Goal: Task Accomplishment & Management: Complete application form

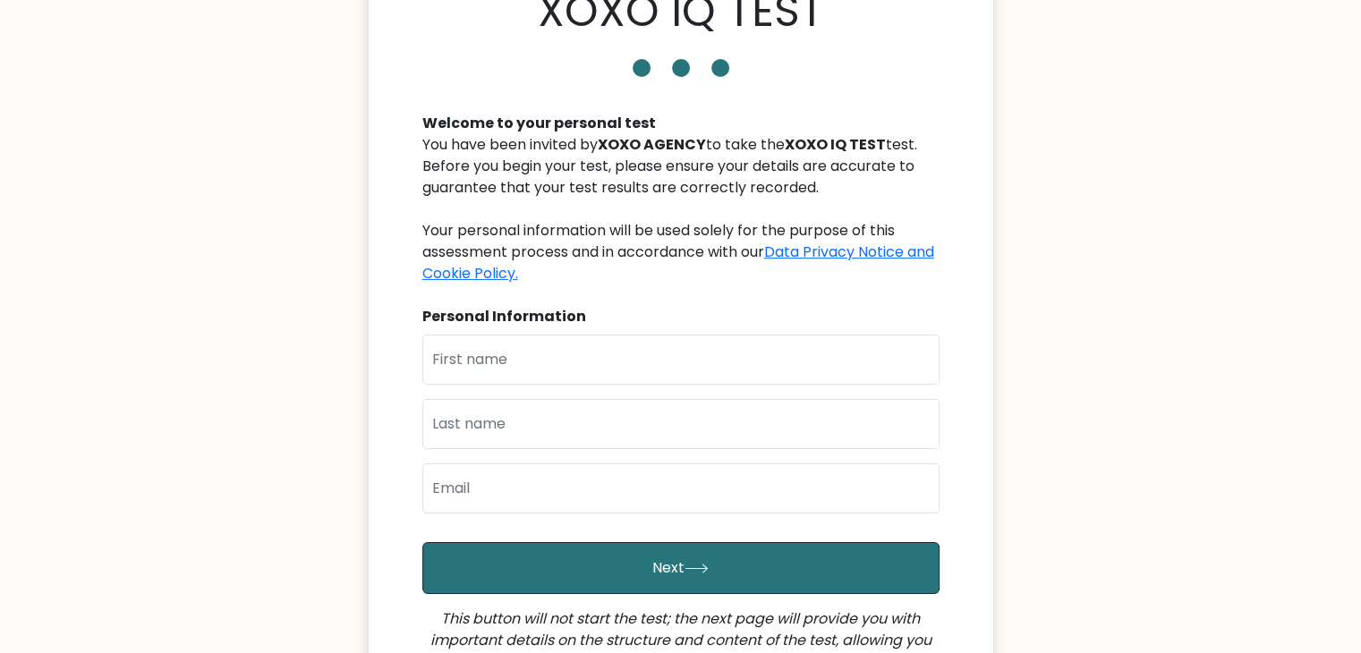
scroll to position [179, 0]
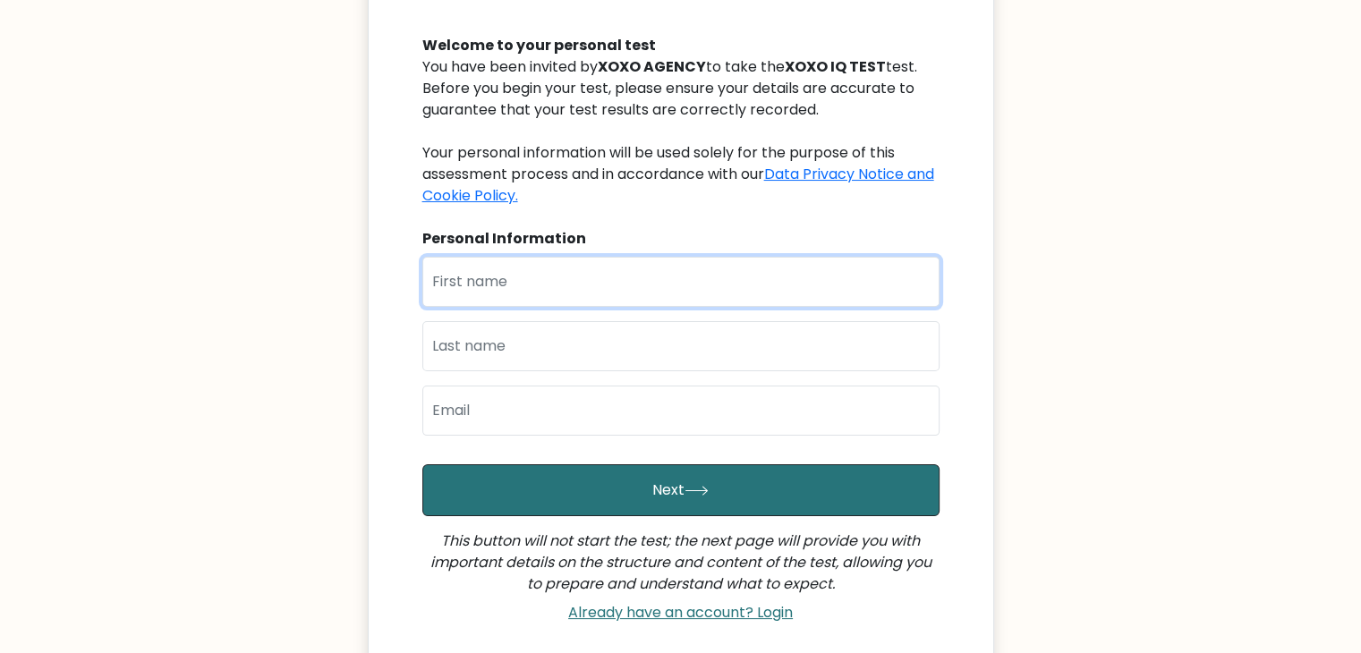
click at [615, 300] on input "text" at bounding box center [680, 282] width 517 height 50
type input "Abba"
type input "Usman"
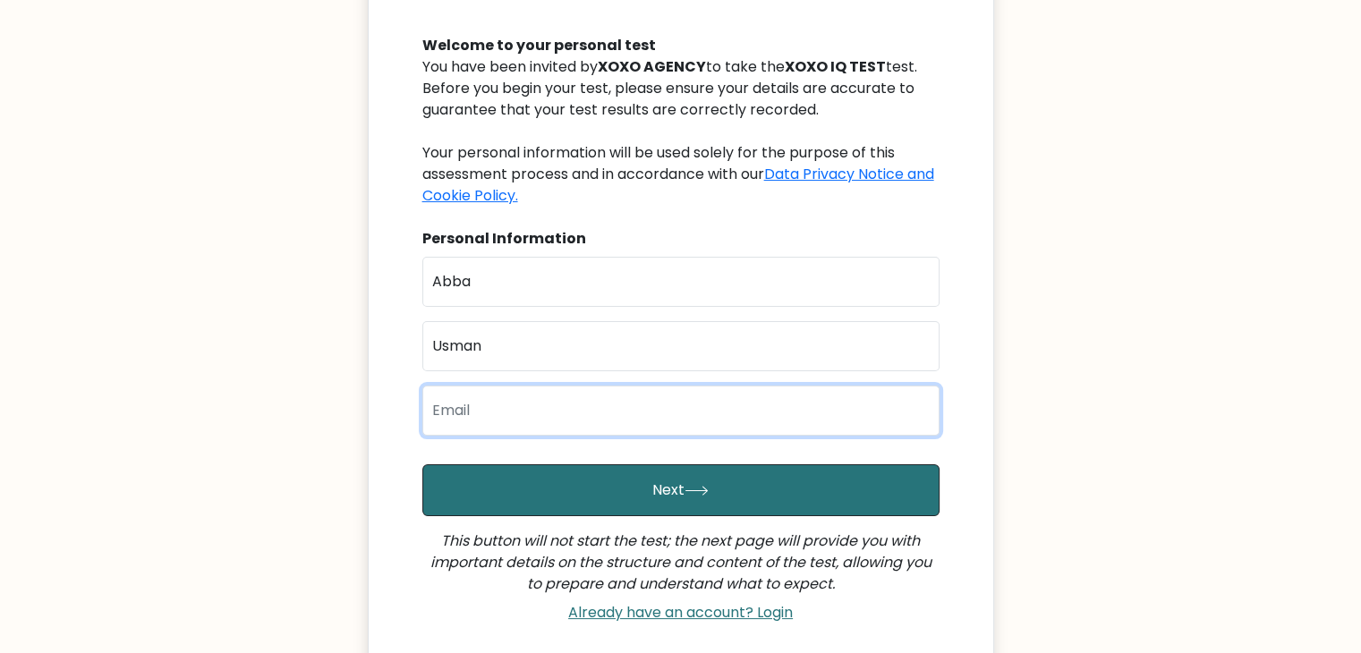
click at [595, 392] on input "email" at bounding box center [680, 411] width 517 height 50
type input "iymanuwel007@gmail.com"
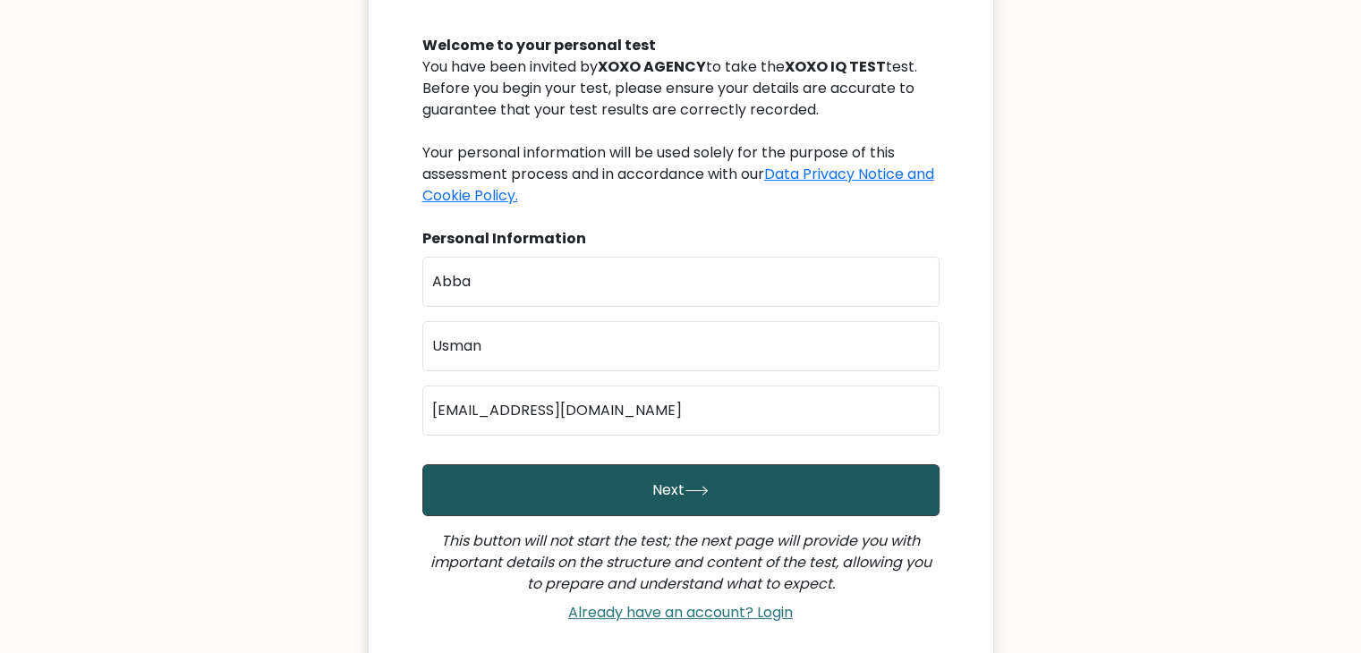
click at [616, 494] on button "Next" at bounding box center [680, 490] width 517 height 52
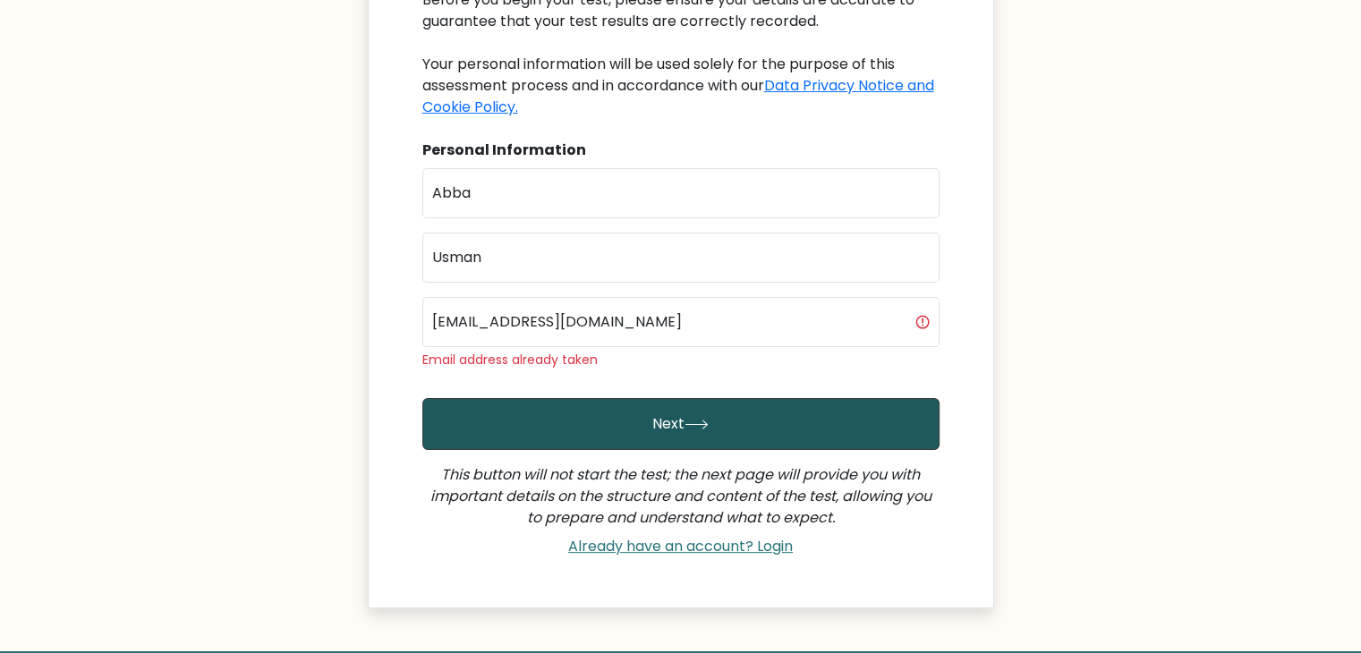
scroll to position [358, 0]
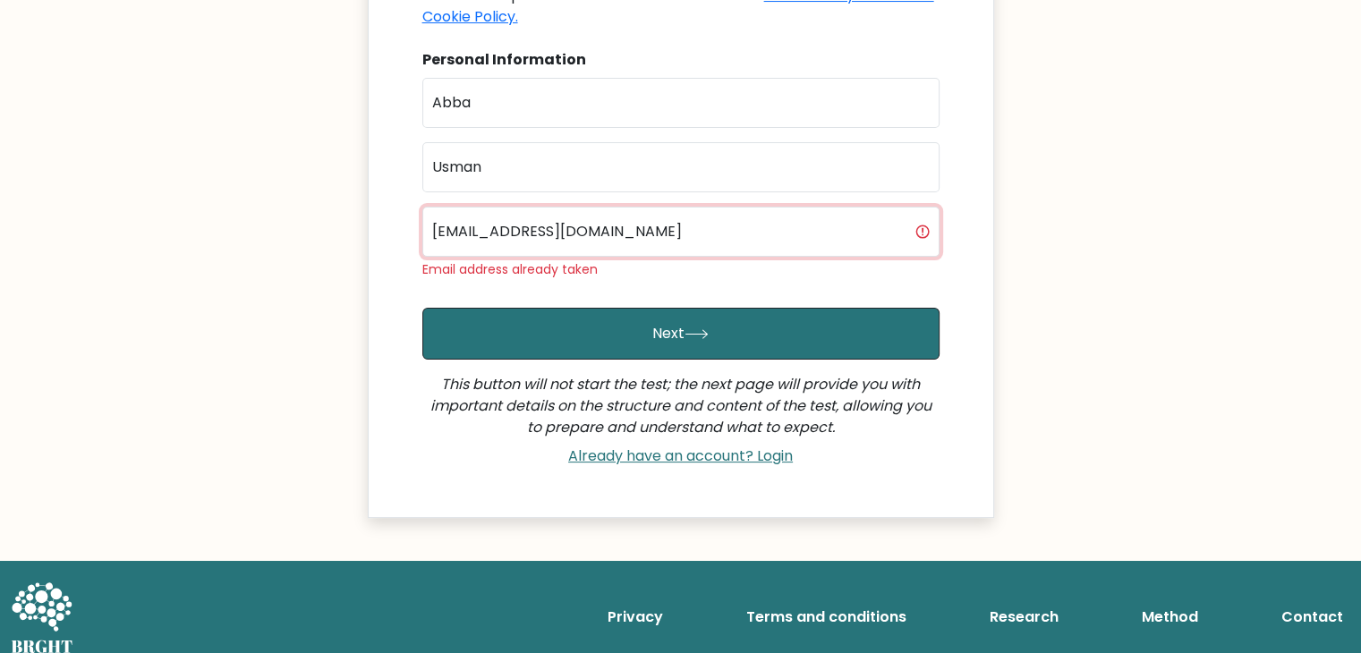
click at [655, 240] on input "iymanuwel007@gmail.com" at bounding box center [680, 232] width 517 height 50
click at [471, 238] on input "email" at bounding box center [680, 232] width 517 height 50
type input "immanuel116deim@gmail.com"
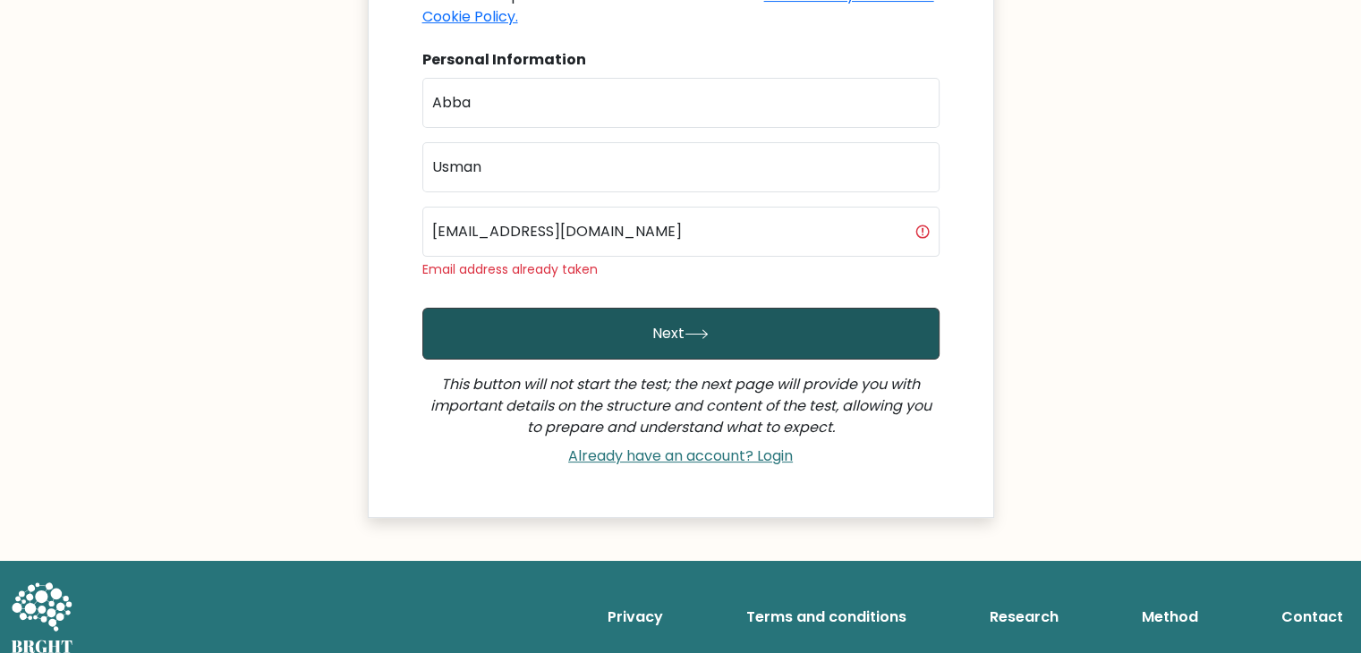
click at [574, 337] on button "Next" at bounding box center [680, 334] width 517 height 52
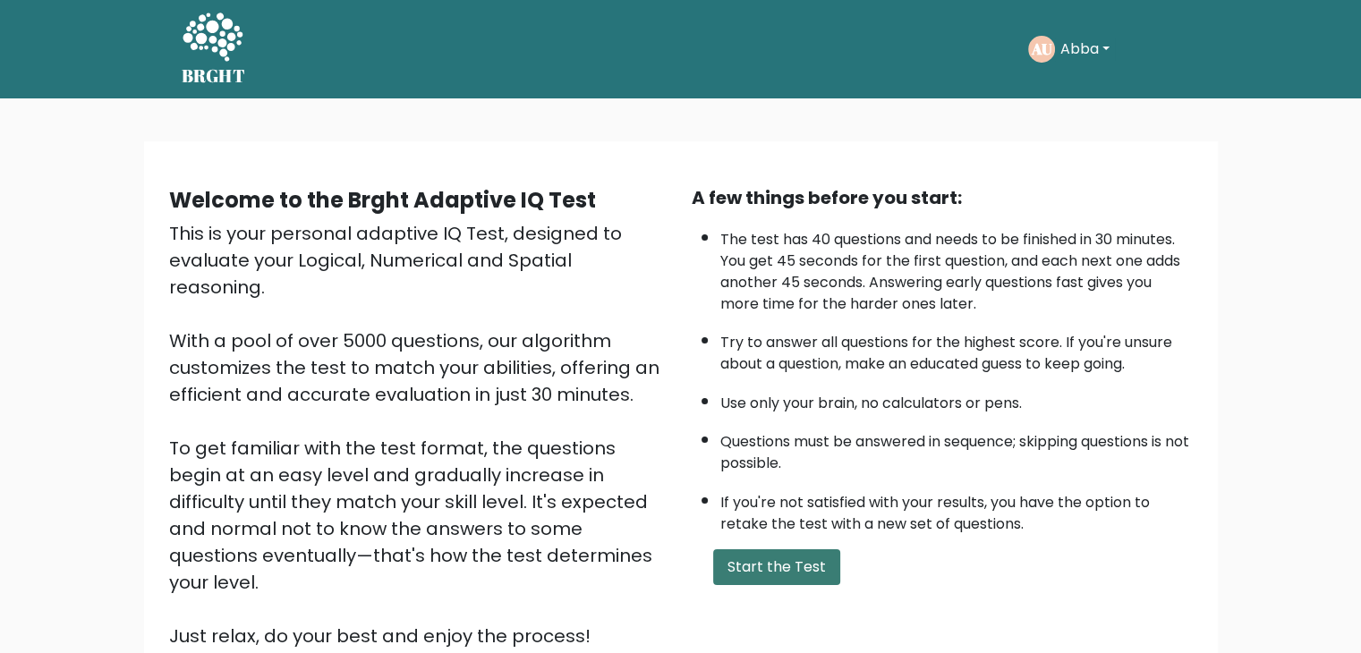
click at [766, 553] on button "Start the Test" at bounding box center [776, 567] width 127 height 36
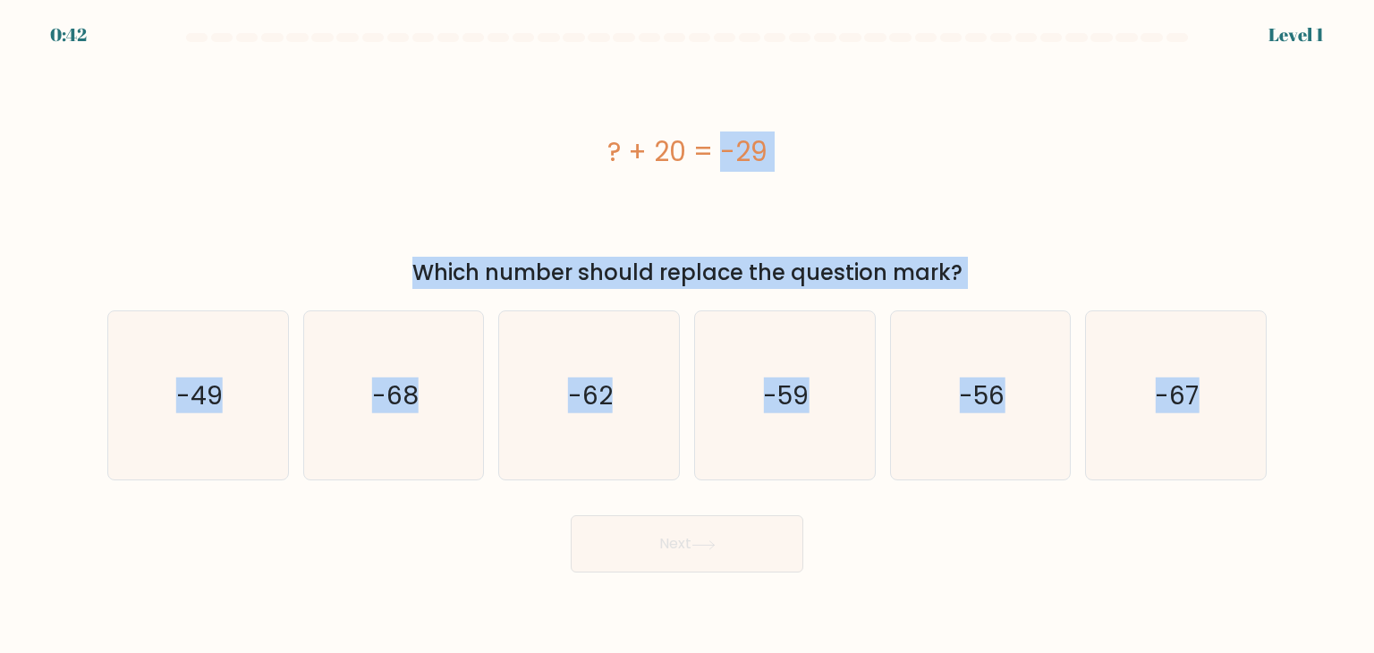
drag, startPoint x: 615, startPoint y: 176, endPoint x: 1366, endPoint y: 499, distance: 817.1
click at [1366, 499] on form "a." at bounding box center [687, 302] width 1374 height 539
copy form "? + 20 = -29 Which number should replace the question mark? a. -49 b. -68 c. -6…"
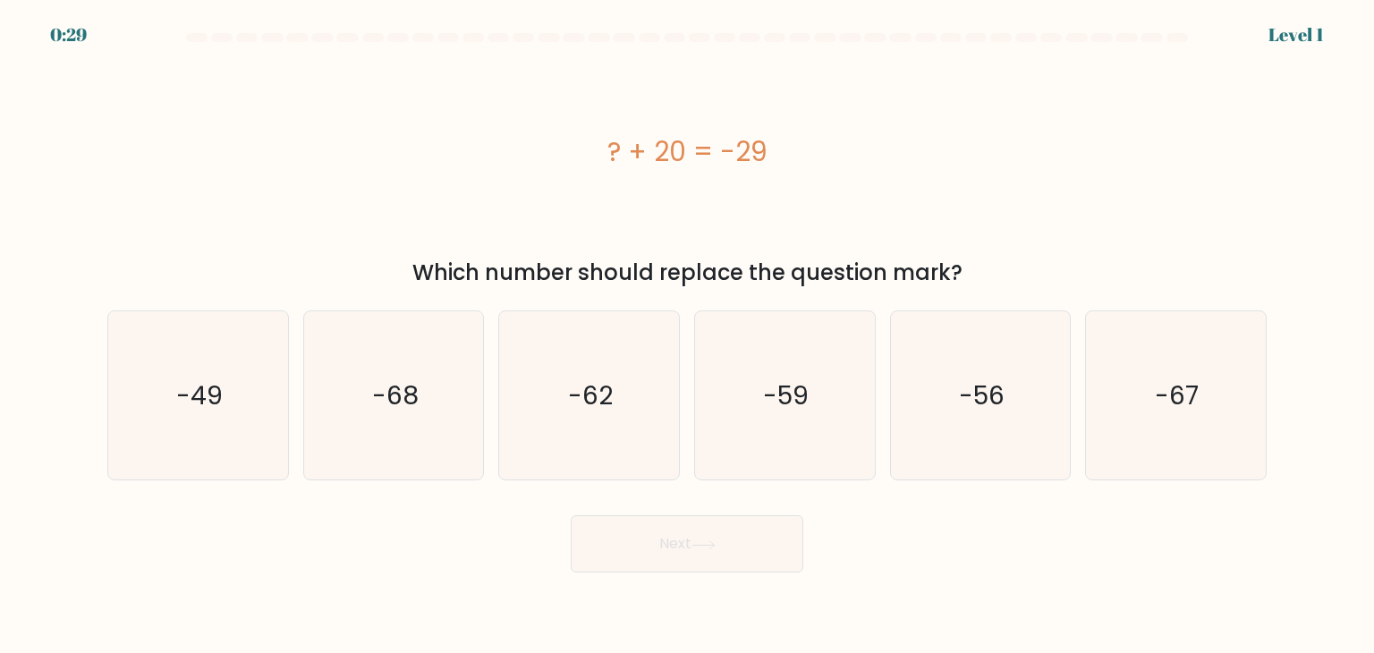
click at [1013, 535] on div "Next" at bounding box center [687, 537] width 1181 height 71
click at [195, 384] on text "-49" at bounding box center [199, 396] width 47 height 36
click at [687, 335] on input "a. -49" at bounding box center [687, 331] width 1 height 9
radio input "true"
click at [694, 554] on button "Next" at bounding box center [687, 543] width 233 height 57
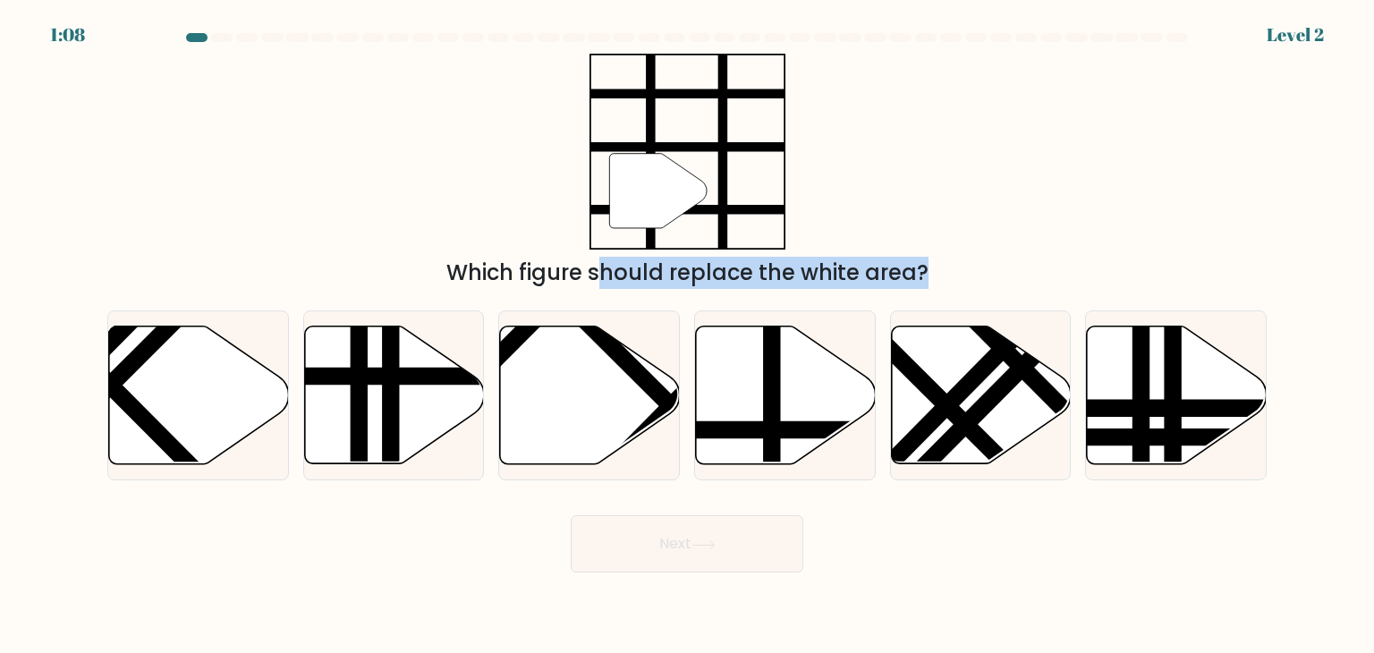
drag, startPoint x: 340, startPoint y: 104, endPoint x: 970, endPoint y: 504, distance: 746.0
click at [970, 504] on form at bounding box center [687, 302] width 1374 height 539
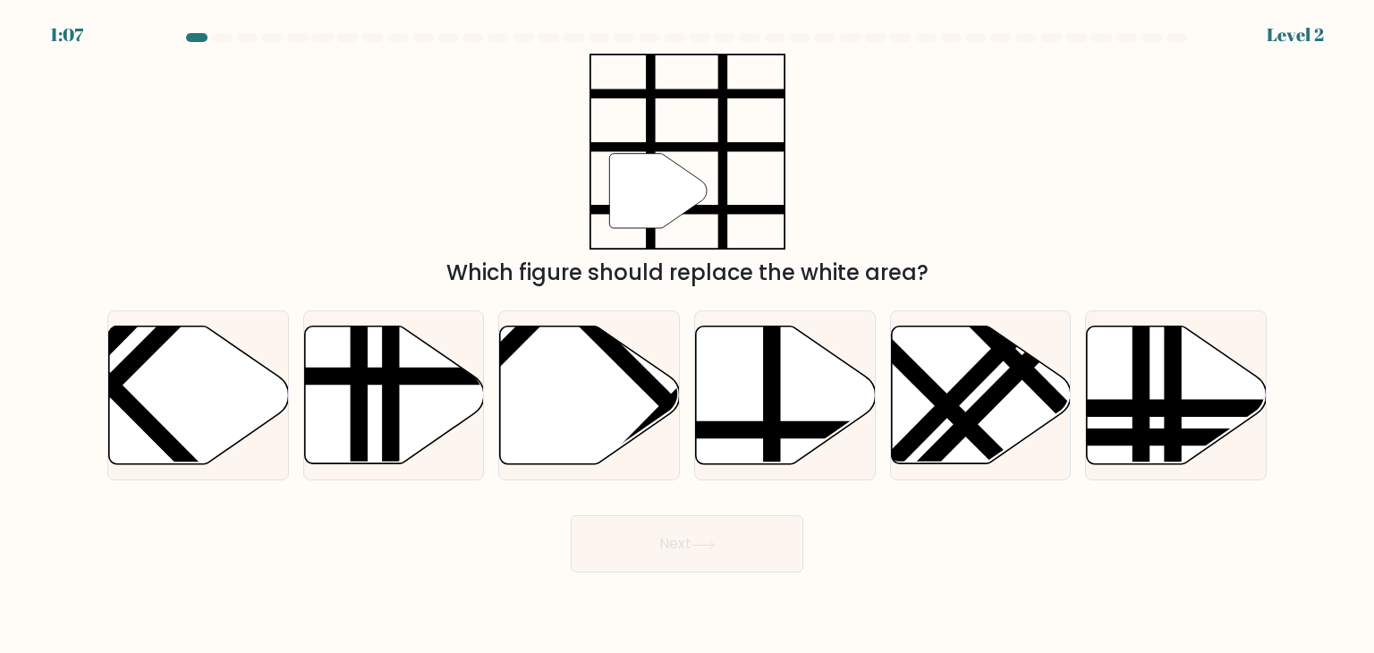
click at [1053, 198] on div "" Which figure should replace the white area?" at bounding box center [687, 171] width 1181 height 235
click at [755, 372] on icon at bounding box center [786, 396] width 180 height 138
click at [688, 335] on input "d." at bounding box center [687, 331] width 1 height 9
radio input "true"
click at [636, 548] on button "Next" at bounding box center [687, 543] width 233 height 57
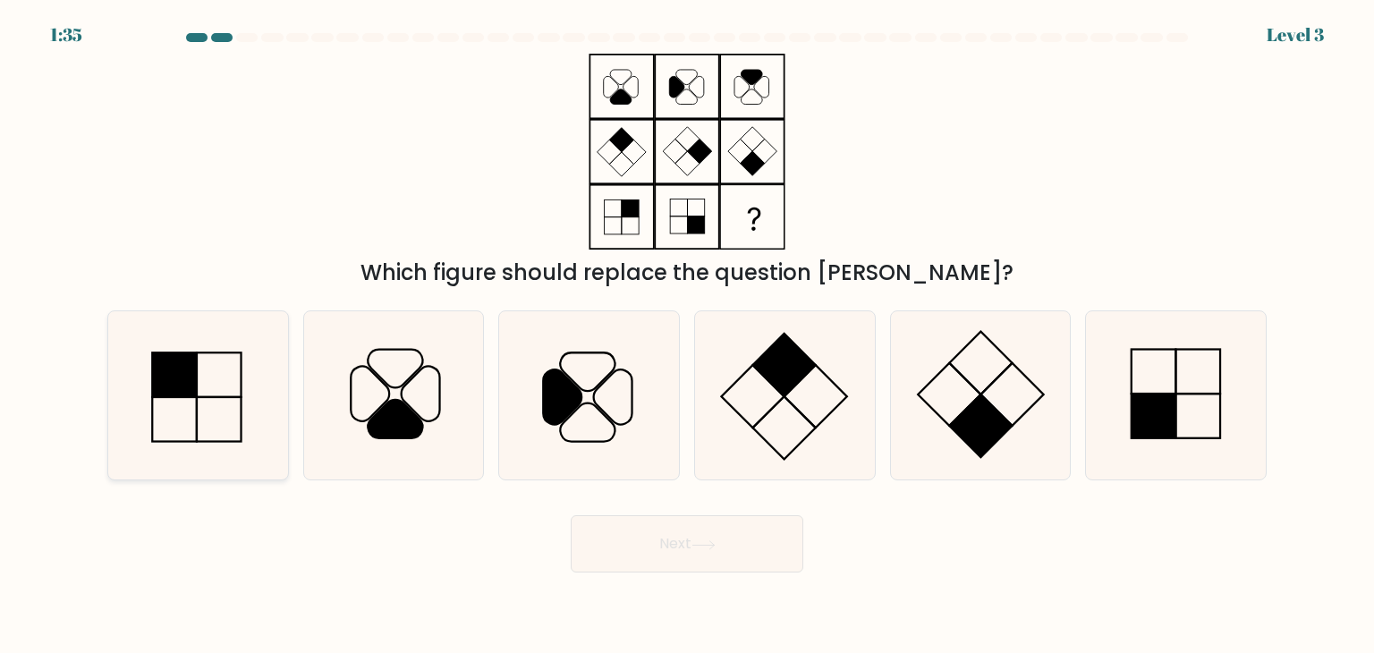
click at [158, 362] on rect at bounding box center [174, 374] width 45 height 45
click at [687, 335] on input "a." at bounding box center [687, 331] width 1 height 9
radio input "true"
click at [776, 550] on button "Next" at bounding box center [687, 543] width 233 height 57
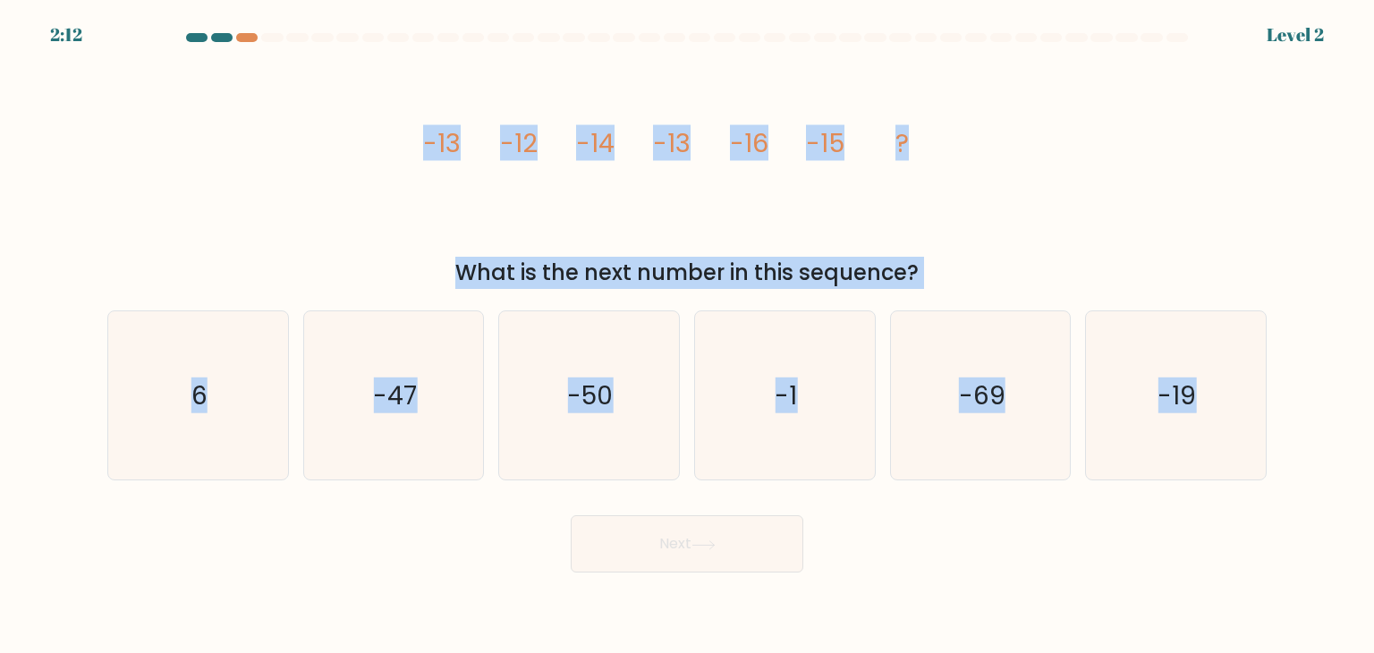
drag, startPoint x: 369, startPoint y: 117, endPoint x: 1287, endPoint y: 682, distance: 1077.5
click at [1287, 652] on html "2:12 Level 2" at bounding box center [687, 326] width 1374 height 653
copy form "-13 -12 -14 -13 -16 -15 ? What is the next number in this sequence? a. 6 b. -47…"
click at [1185, 423] on icon "-19" at bounding box center [1175, 395] width 168 height 168
click at [688, 335] on input "f. -19" at bounding box center [687, 331] width 1 height 9
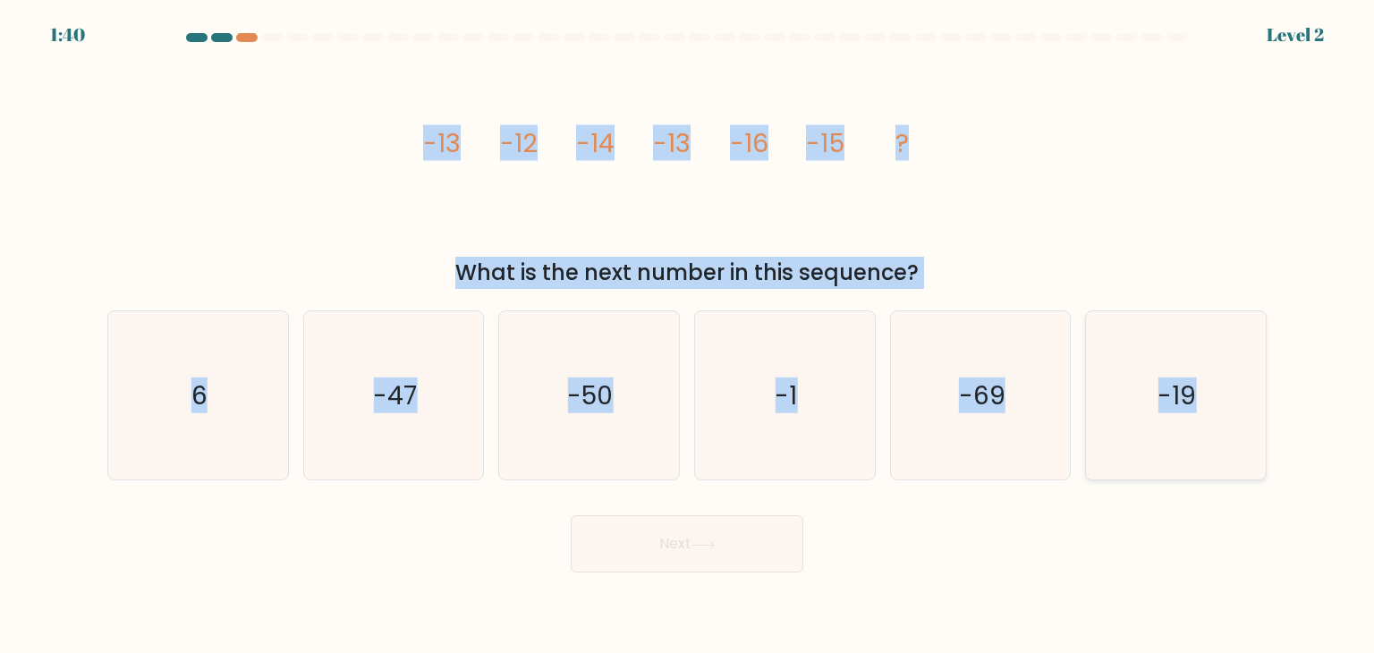
radio input "true"
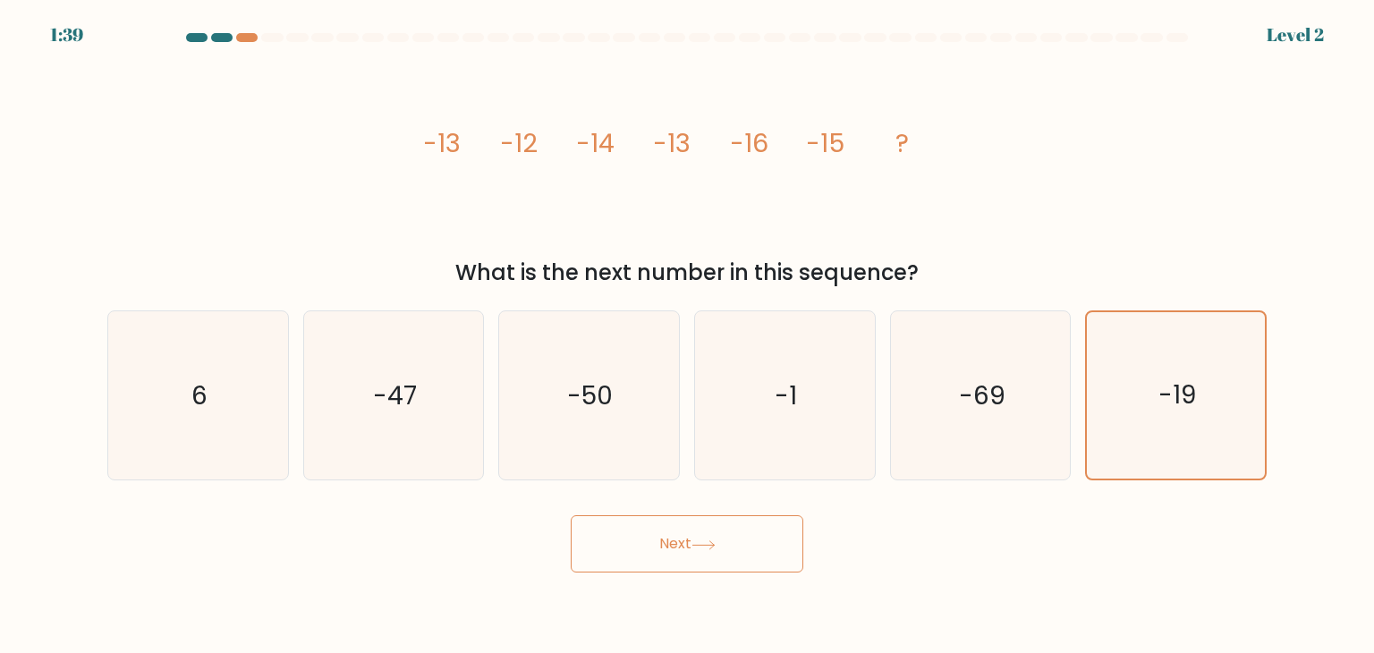
click at [669, 539] on button "Next" at bounding box center [687, 543] width 233 height 57
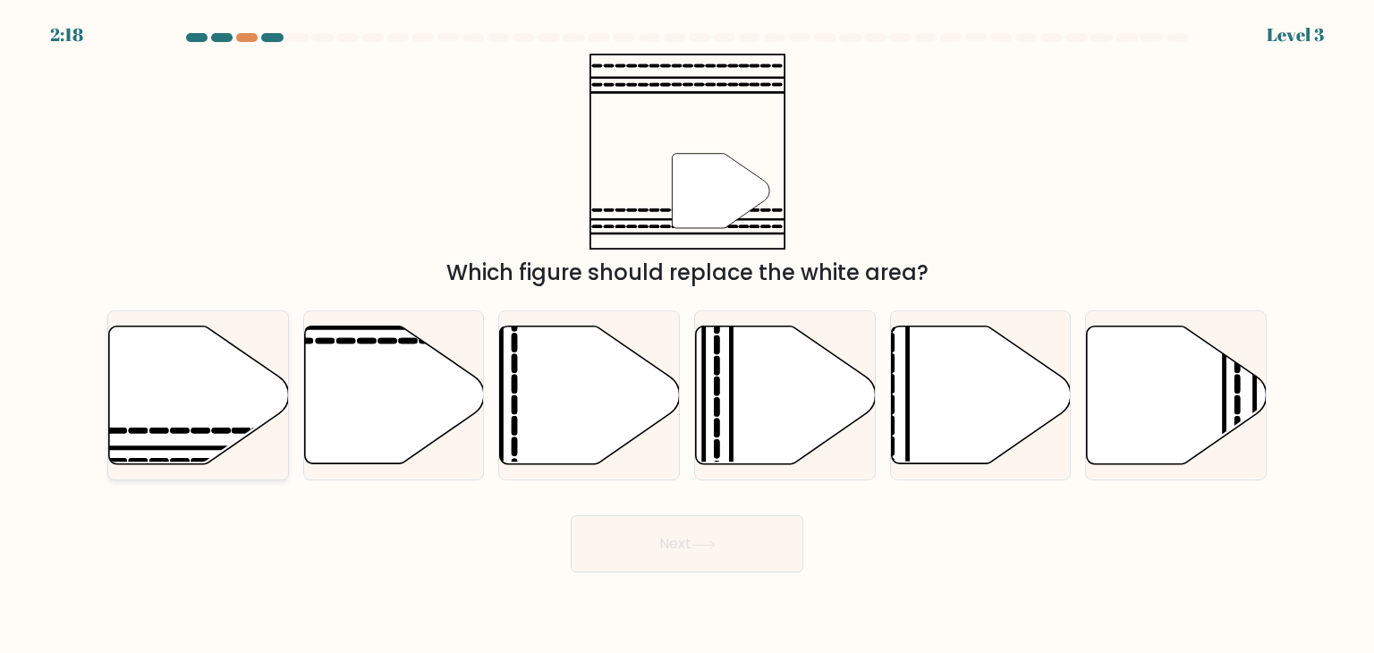
click at [140, 430] on icon at bounding box center [138, 430] width 13 height 0
click at [687, 335] on input "a." at bounding box center [687, 331] width 1 height 9
radio input "true"
click at [751, 552] on button "Next" at bounding box center [687, 543] width 233 height 57
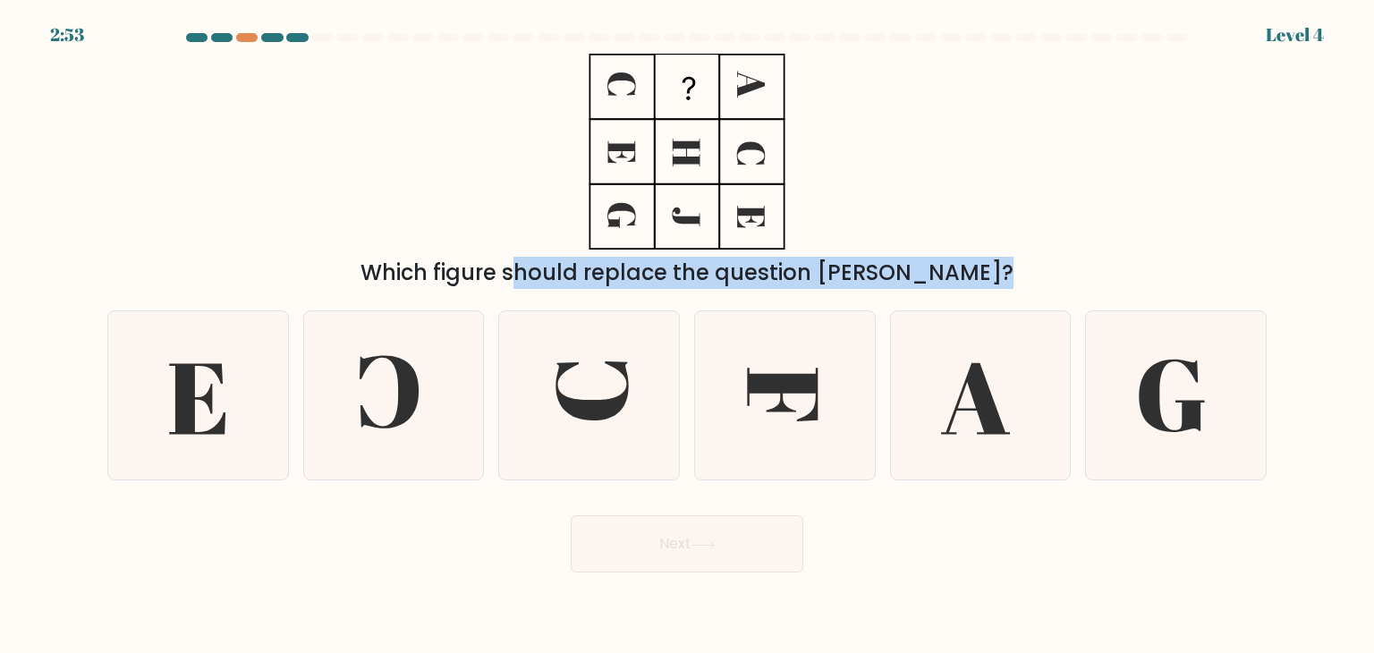
drag, startPoint x: 527, startPoint y: 81, endPoint x: 1001, endPoint y: 496, distance: 630.2
click at [1001, 496] on form at bounding box center [687, 302] width 1374 height 539
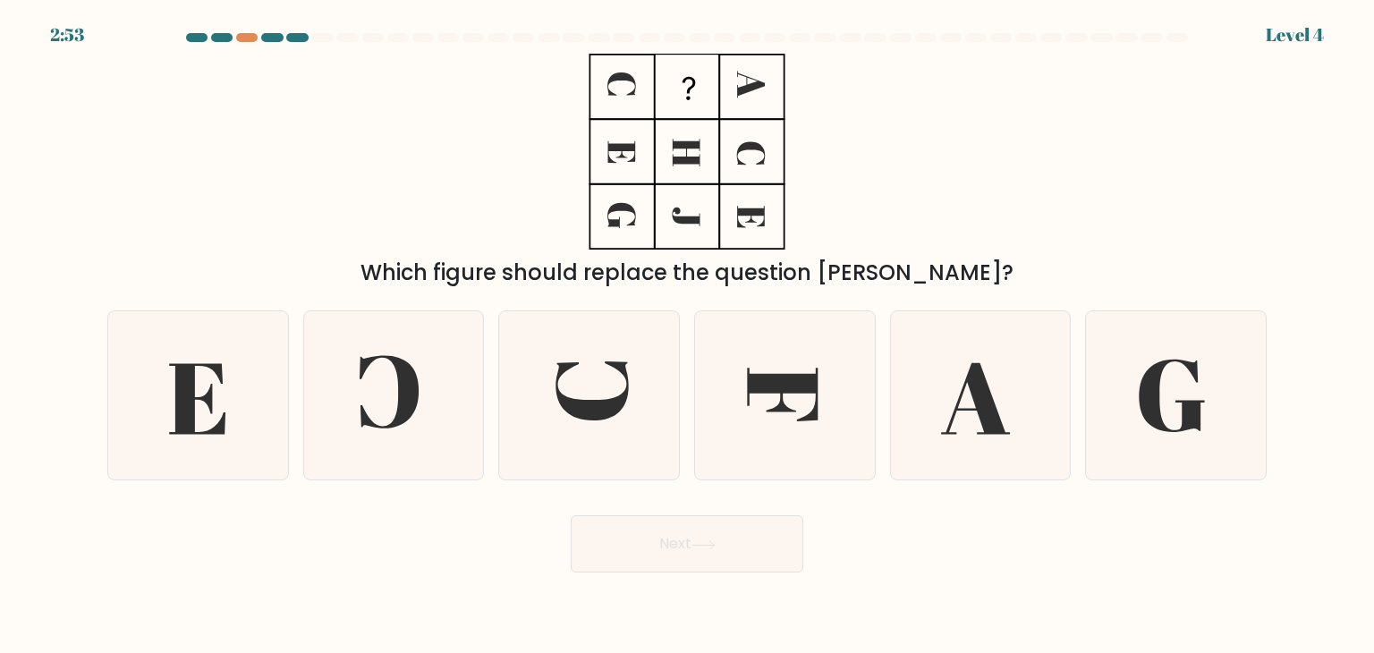
click at [1053, 535] on div "Next" at bounding box center [687, 537] width 1181 height 71
click at [961, 414] on icon at bounding box center [980, 395] width 168 height 168
click at [688, 335] on input "e." at bounding box center [687, 331] width 1 height 9
radio input "true"
click at [733, 534] on button "Next" at bounding box center [687, 543] width 233 height 57
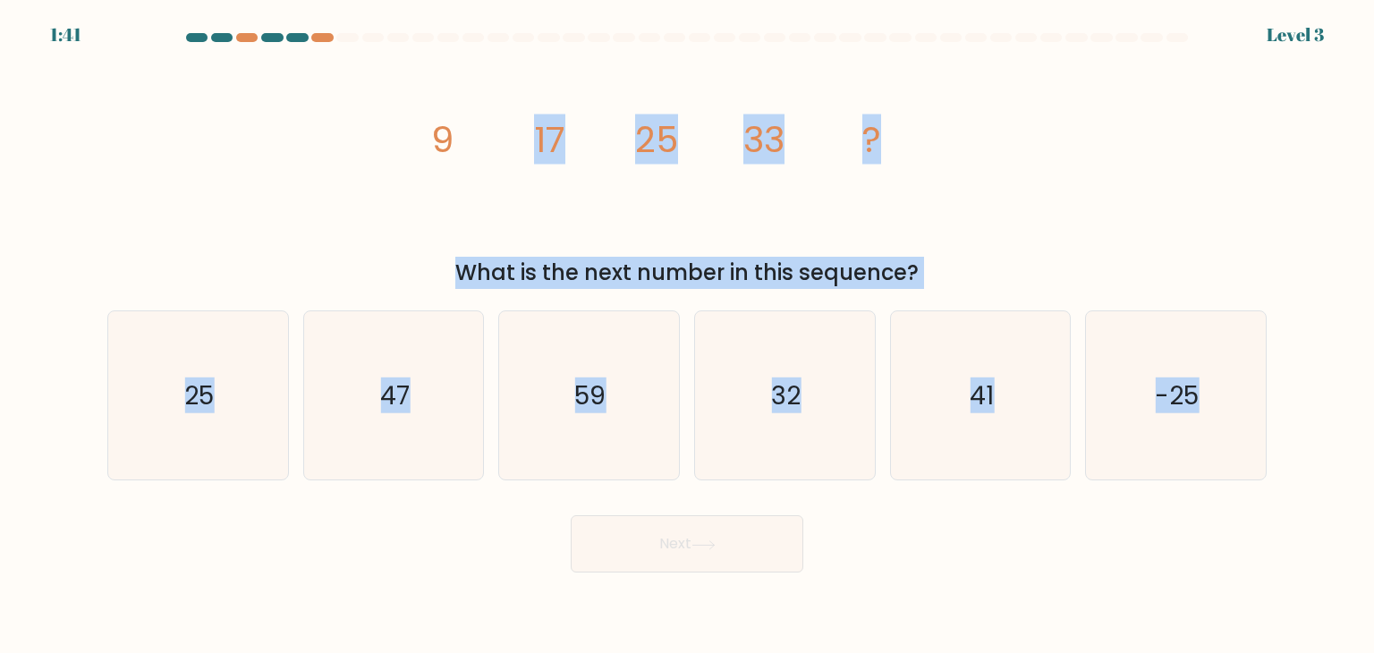
drag, startPoint x: 329, startPoint y: 124, endPoint x: 1373, endPoint y: 542, distance: 1124.5
click at [1373, 542] on form at bounding box center [687, 302] width 1374 height 539
copy form "17 25 33 ? What is the next number in this sequence? a. 25 b. 47 c. 59 d. 32 e.…"
click at [921, 403] on icon "41" at bounding box center [980, 395] width 168 height 168
click at [688, 335] on input "e. 41" at bounding box center [687, 331] width 1 height 9
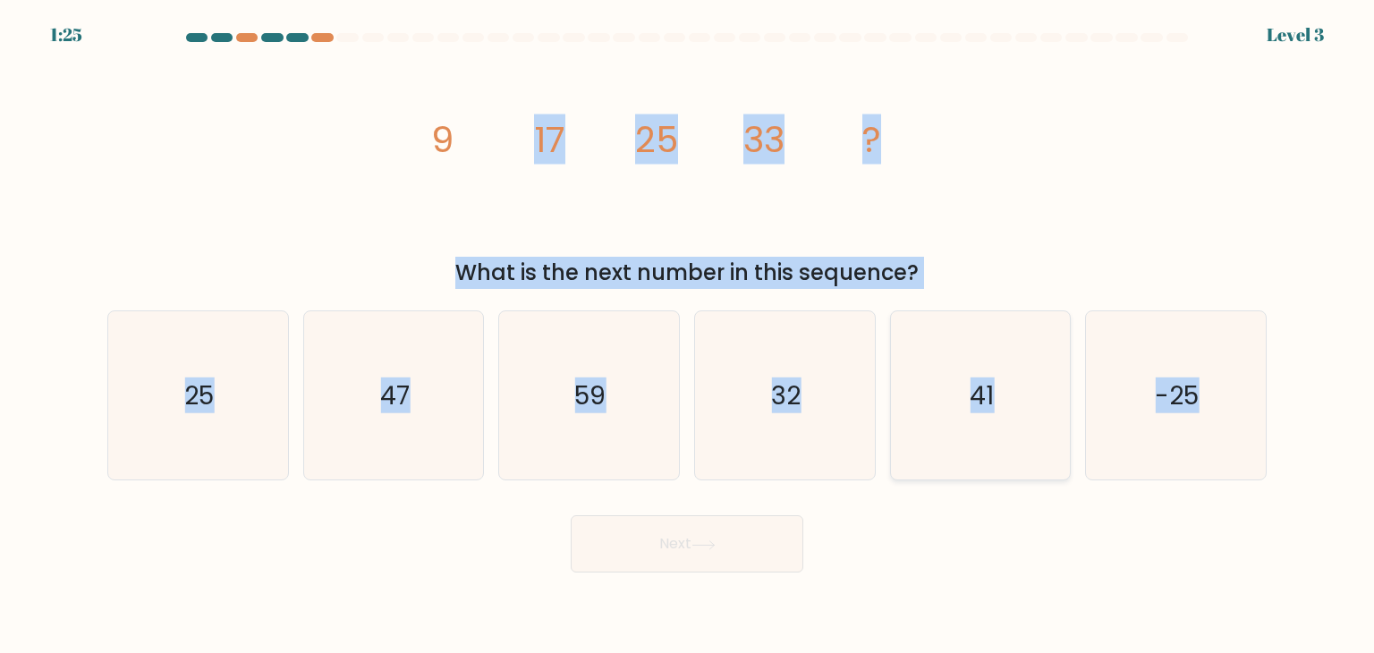
radio input "true"
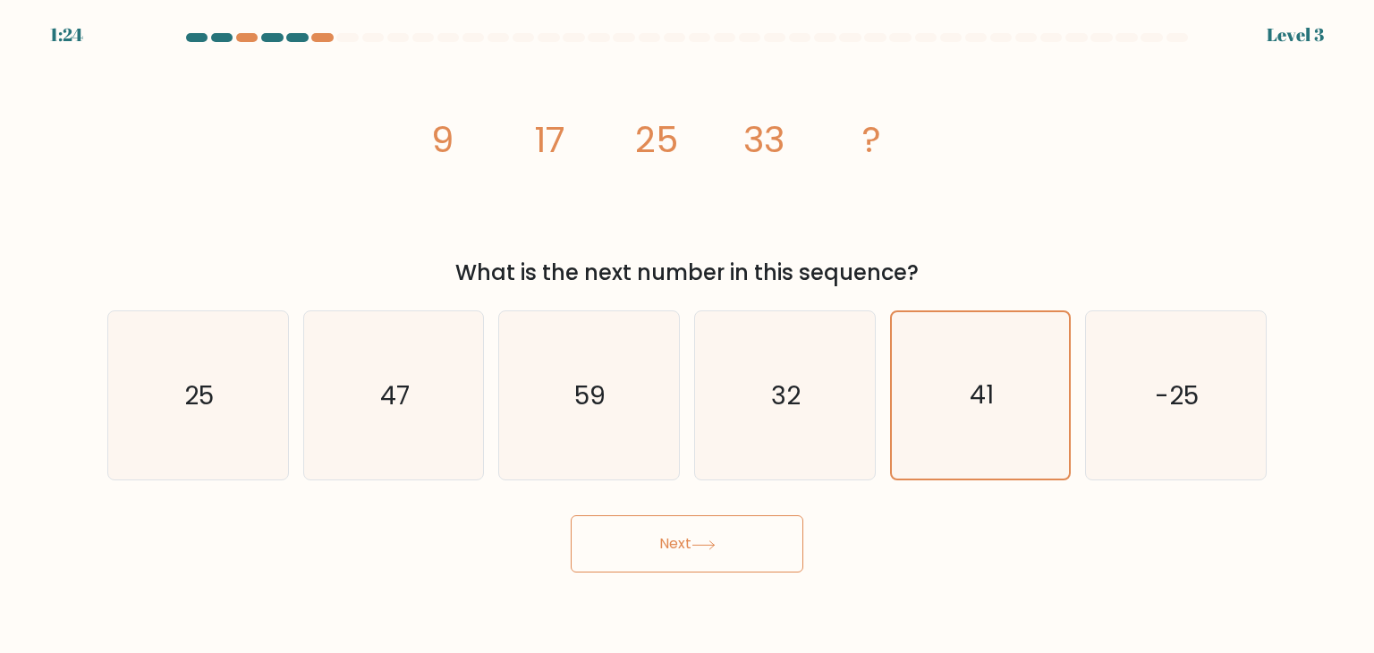
click at [676, 542] on button "Next" at bounding box center [687, 543] width 233 height 57
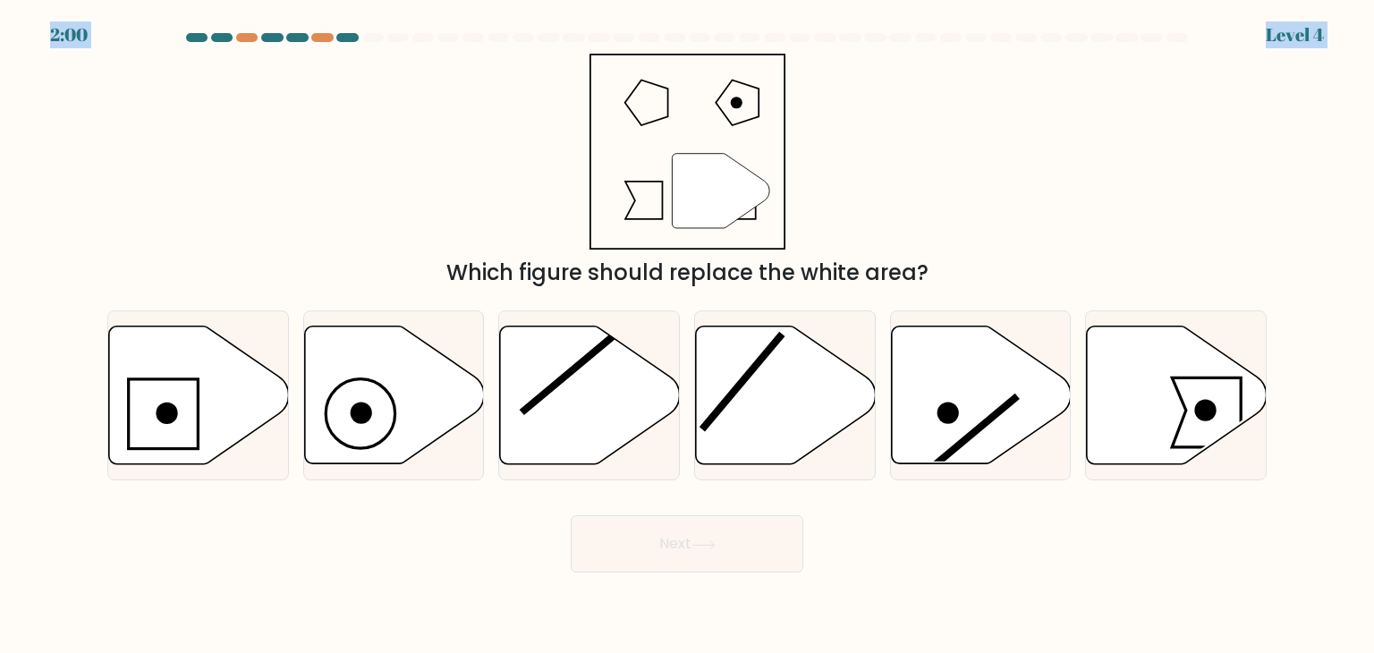
drag, startPoint x: 9, startPoint y: 23, endPoint x: 770, endPoint y: 84, distance: 763.7
click at [770, 84] on body "2:00 Level 4" at bounding box center [687, 326] width 1374 height 653
click at [1211, 404] on circle at bounding box center [1205, 409] width 21 height 21
click at [688, 335] on input "f." at bounding box center [687, 331] width 1 height 9
radio input "true"
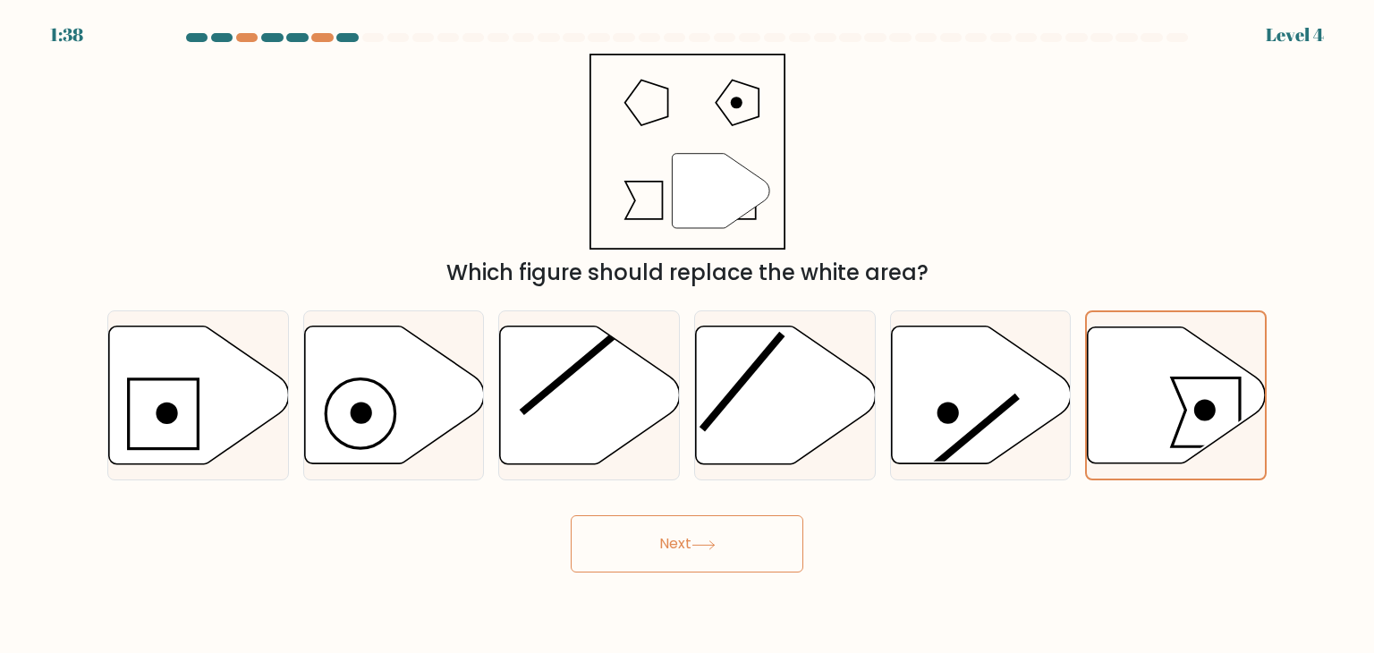
click at [664, 534] on button "Next" at bounding box center [687, 543] width 233 height 57
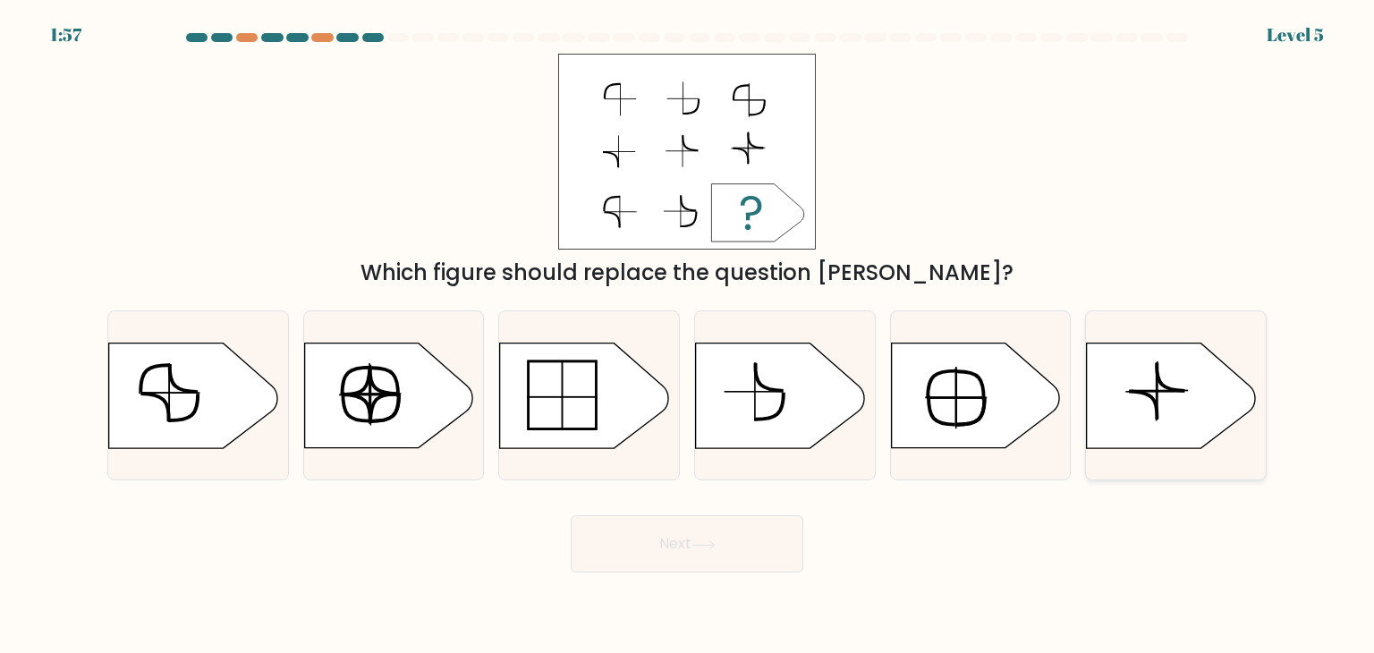
click at [1133, 414] on icon at bounding box center [1171, 396] width 168 height 105
click at [688, 335] on input "f." at bounding box center [687, 331] width 1 height 9
radio input "true"
click at [670, 563] on button "Next" at bounding box center [687, 543] width 233 height 57
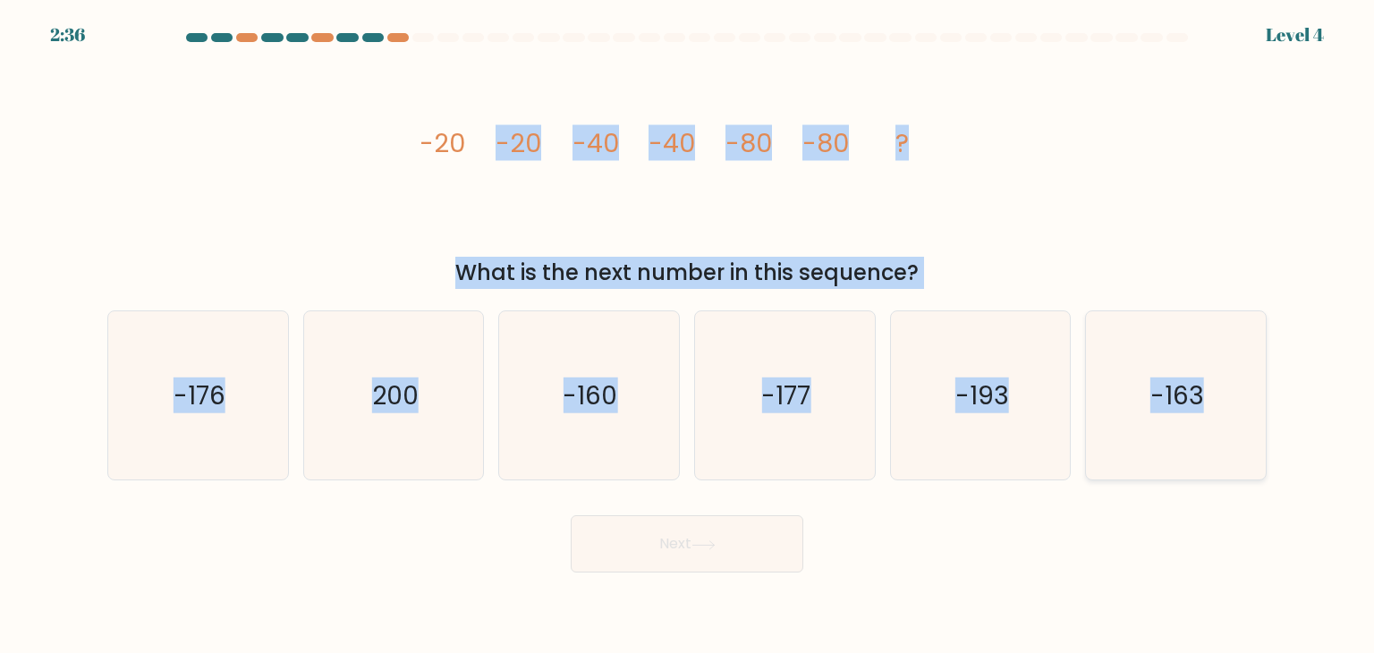
drag, startPoint x: 361, startPoint y: 105, endPoint x: 1236, endPoint y: 455, distance: 942.6
click at [1236, 455] on form at bounding box center [687, 302] width 1374 height 539
click at [472, 165] on icon "image/svg+xml -20 -20 -40 -40 -80 -80 ?" at bounding box center [687, 152] width 537 height 196
drag, startPoint x: 371, startPoint y: 130, endPoint x: 1188, endPoint y: 520, distance: 905.1
click at [1188, 520] on form at bounding box center [687, 302] width 1374 height 539
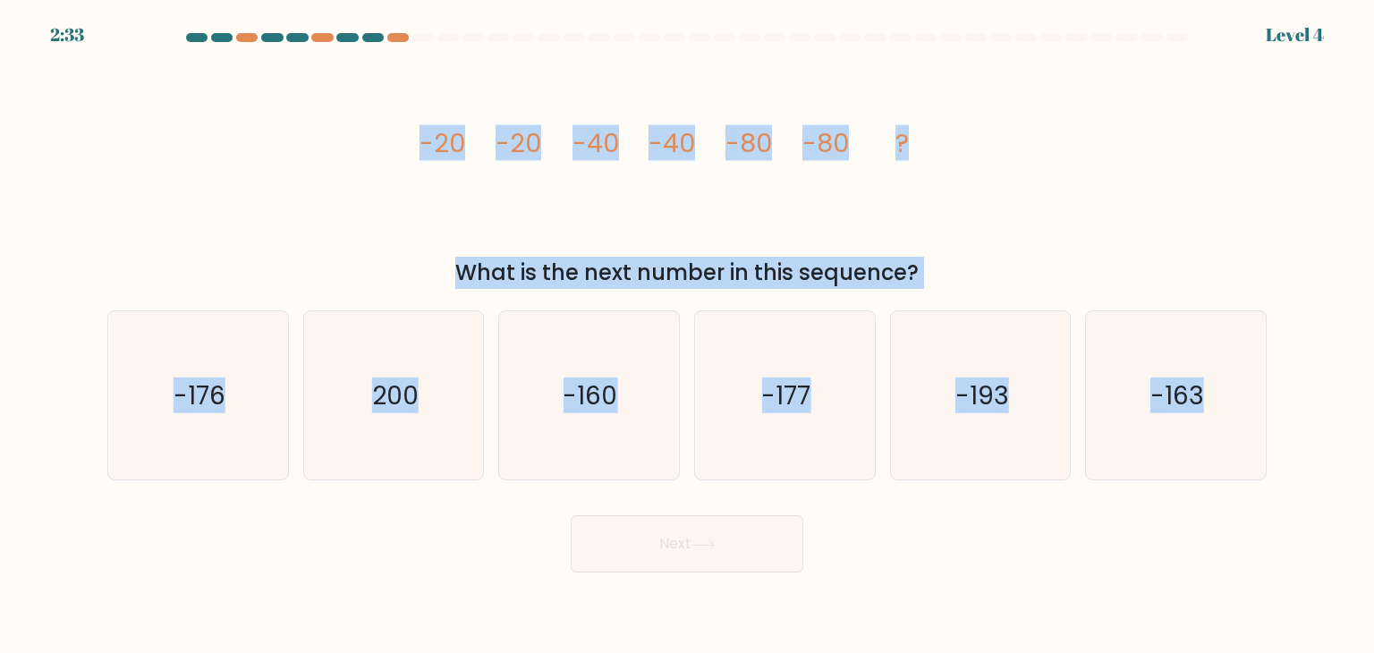
copy form "-20 -20 -40 -40 -80 -80 ? What is the next number in this sequence? a. -176 b. …"
click at [556, 402] on icon "-160" at bounding box center [589, 395] width 168 height 168
click at [687, 335] on input "c. -160" at bounding box center [687, 331] width 1 height 9
radio input "true"
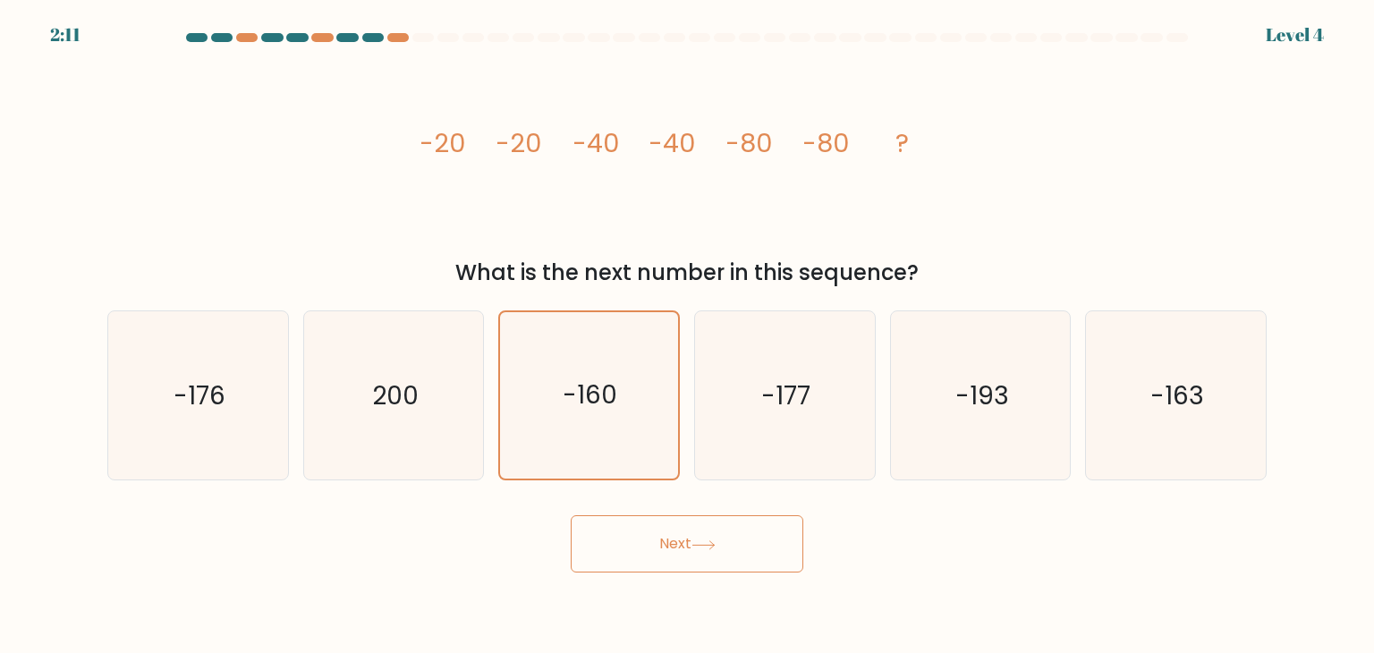
click at [717, 524] on button "Next" at bounding box center [687, 543] width 233 height 57
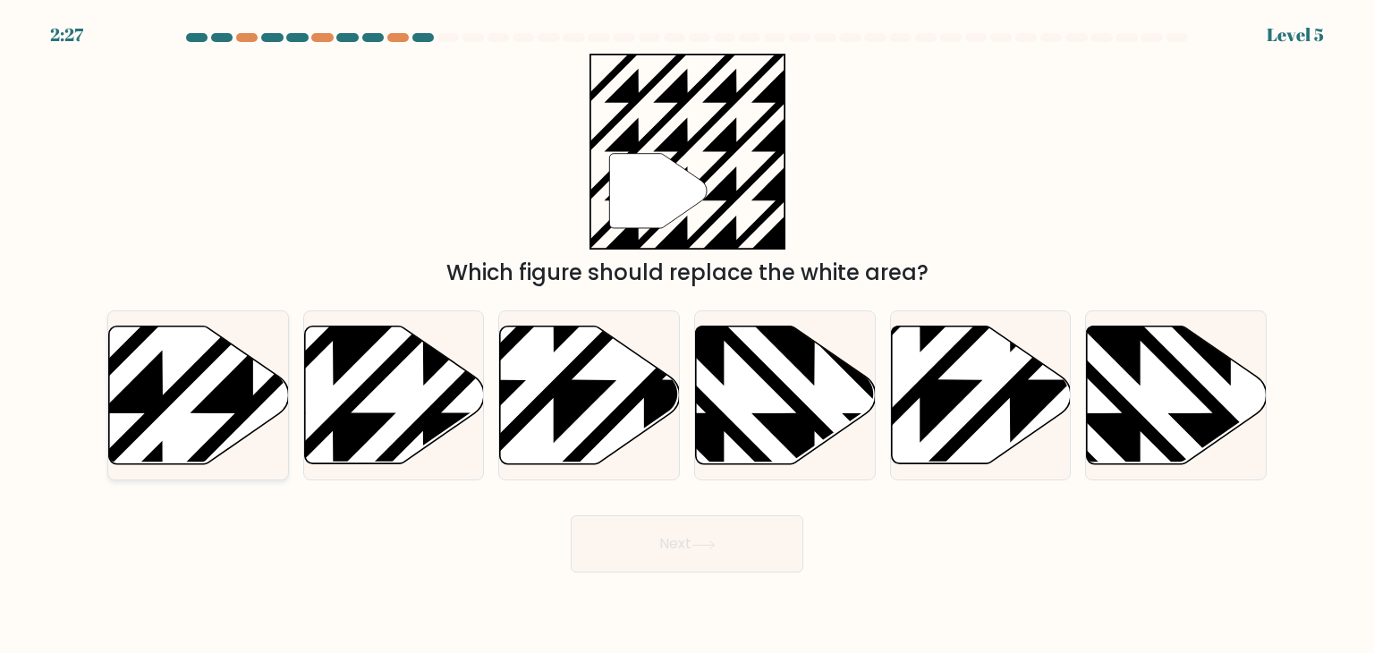
click at [174, 349] on icon at bounding box center [199, 396] width 180 height 138
click at [687, 335] on input "a." at bounding box center [687, 331] width 1 height 9
radio input "true"
click at [726, 529] on button "Next" at bounding box center [687, 543] width 233 height 57
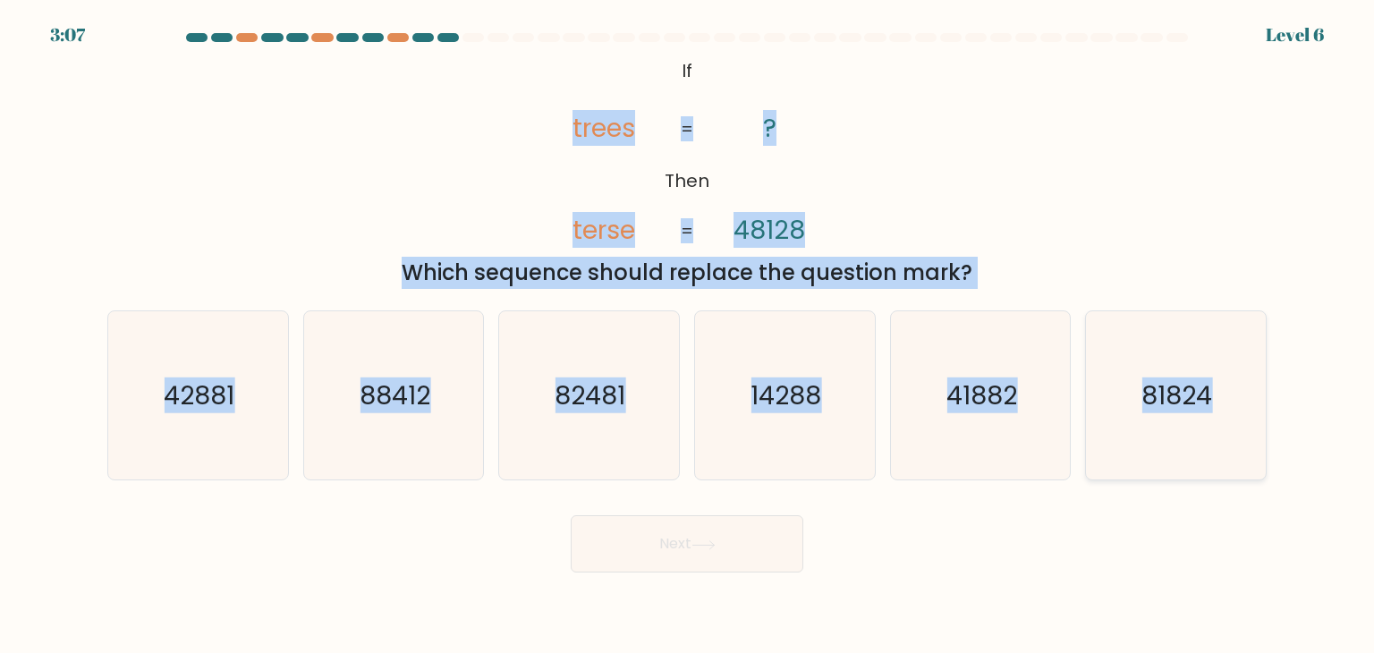
drag, startPoint x: 489, startPoint y: 90, endPoint x: 1259, endPoint y: 414, distance: 834.7
click at [1243, 427] on form "If ?" at bounding box center [687, 302] width 1374 height 539
copy form "trees terse ? 48128 = = Which sequence should replace the question mark? a. 428…"
click at [396, 143] on div "@import url('https://fonts.googleapis.com/css?family=Abril+Fatface:400,100,100i…" at bounding box center [687, 171] width 1181 height 235
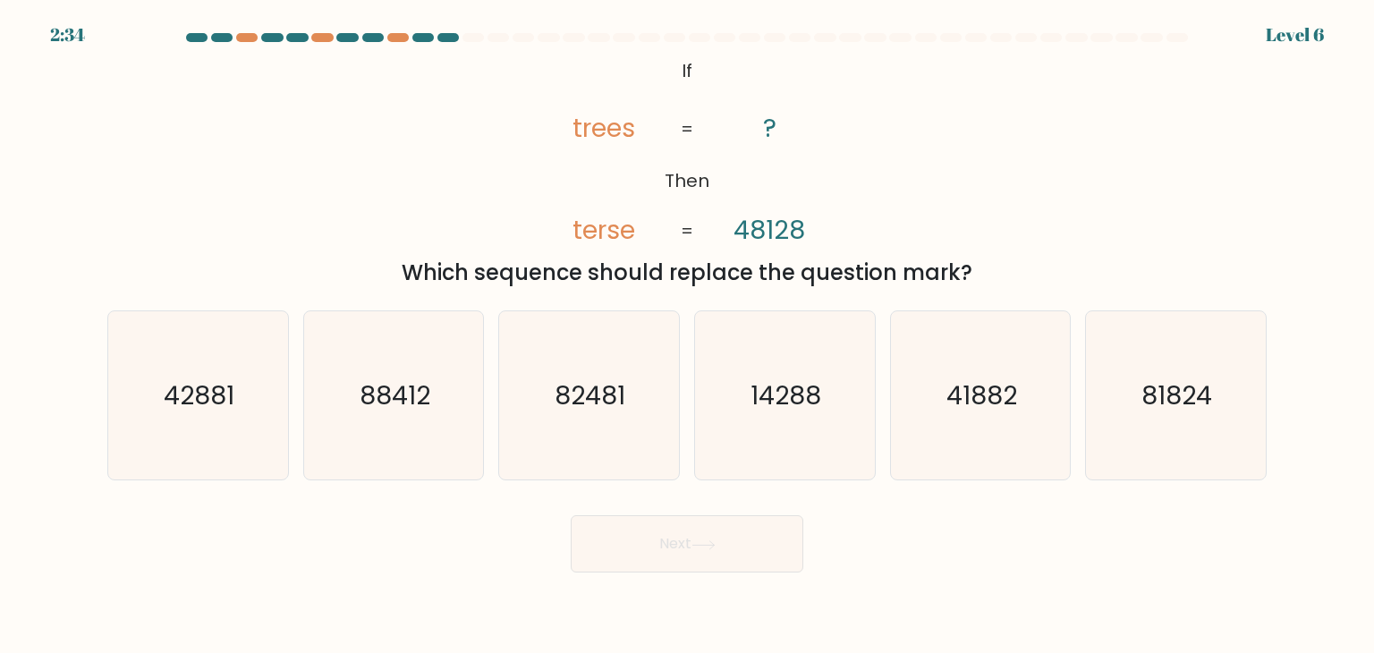
click at [751, 244] on tspan "48128" at bounding box center [770, 230] width 72 height 36
click at [1009, 409] on text "41882" at bounding box center [981, 396] width 71 height 36
click at [688, 335] on input "e. 41882" at bounding box center [687, 331] width 1 height 9
radio input "true"
click at [751, 539] on button "Next" at bounding box center [687, 543] width 233 height 57
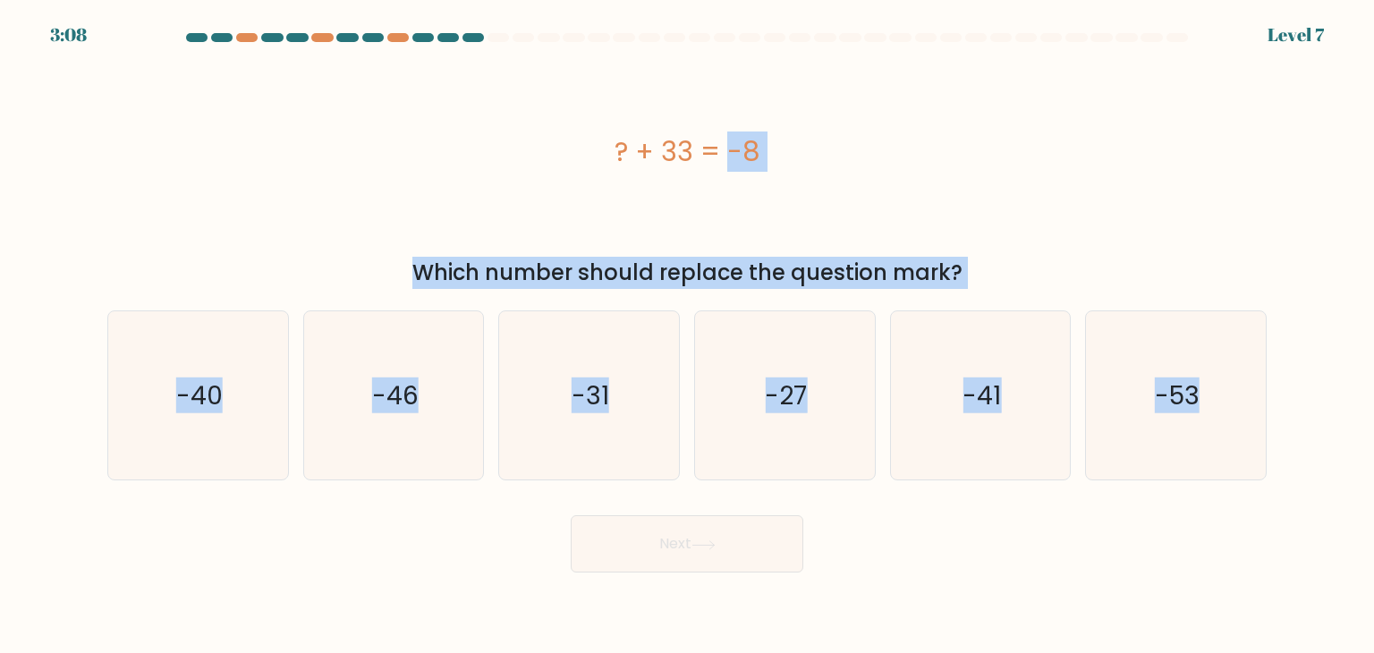
drag, startPoint x: 547, startPoint y: 140, endPoint x: 1373, endPoint y: 511, distance: 905.0
click at [1373, 511] on form "a." at bounding box center [687, 302] width 1374 height 539
copy form "? + 33 = -8 Which number should replace the question mark? a. -40 b. -46 c. -31…"
click at [990, 447] on icon "-41" at bounding box center [980, 395] width 168 height 168
click at [688, 335] on input "e. -41" at bounding box center [687, 331] width 1 height 9
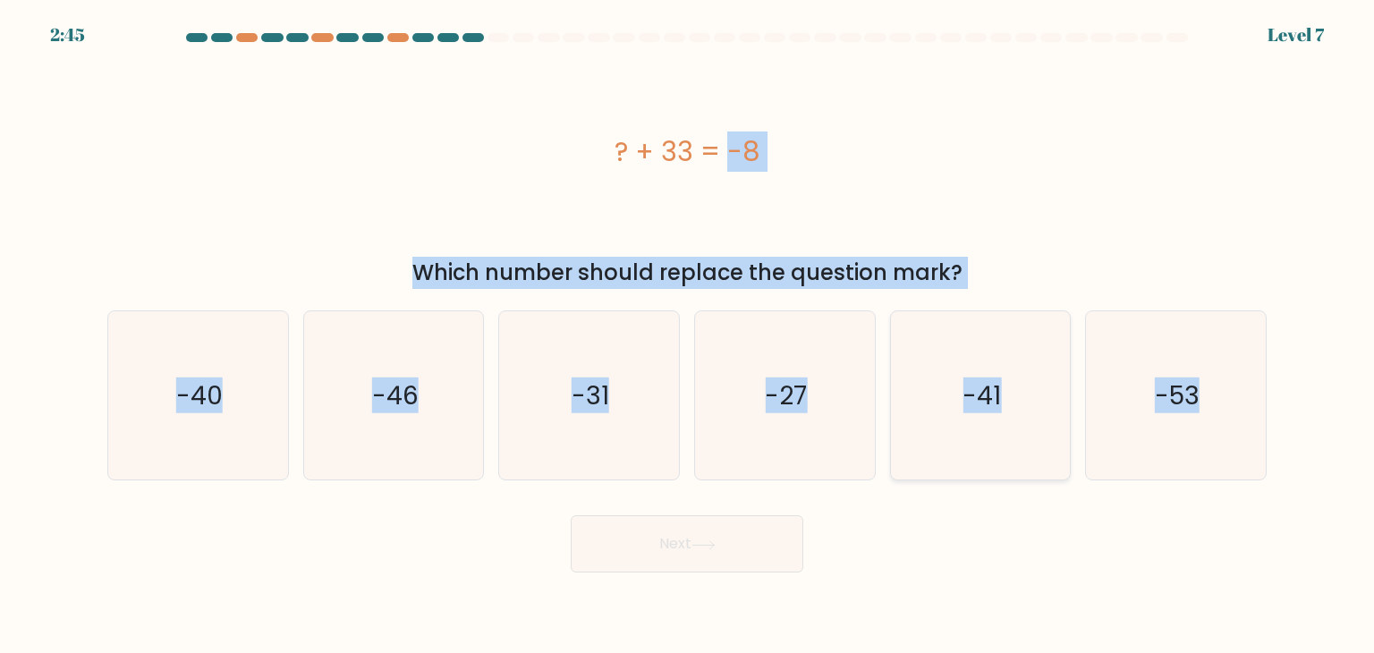
radio input "true"
click at [692, 549] on button "Next" at bounding box center [687, 543] width 233 height 57
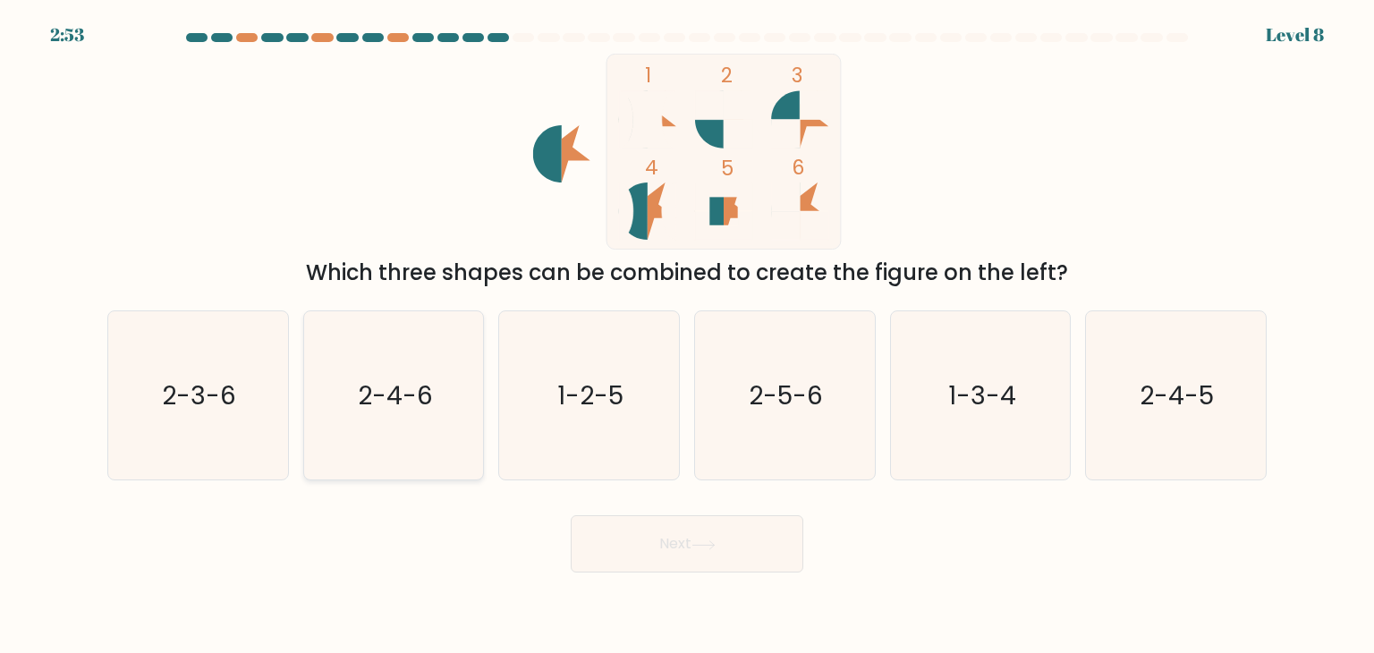
click at [434, 427] on icon "2-4-6" at bounding box center [394, 395] width 168 height 168
click at [687, 335] on input "b. 2-4-6" at bounding box center [687, 331] width 1 height 9
radio input "true"
click at [651, 536] on button "Next" at bounding box center [687, 543] width 233 height 57
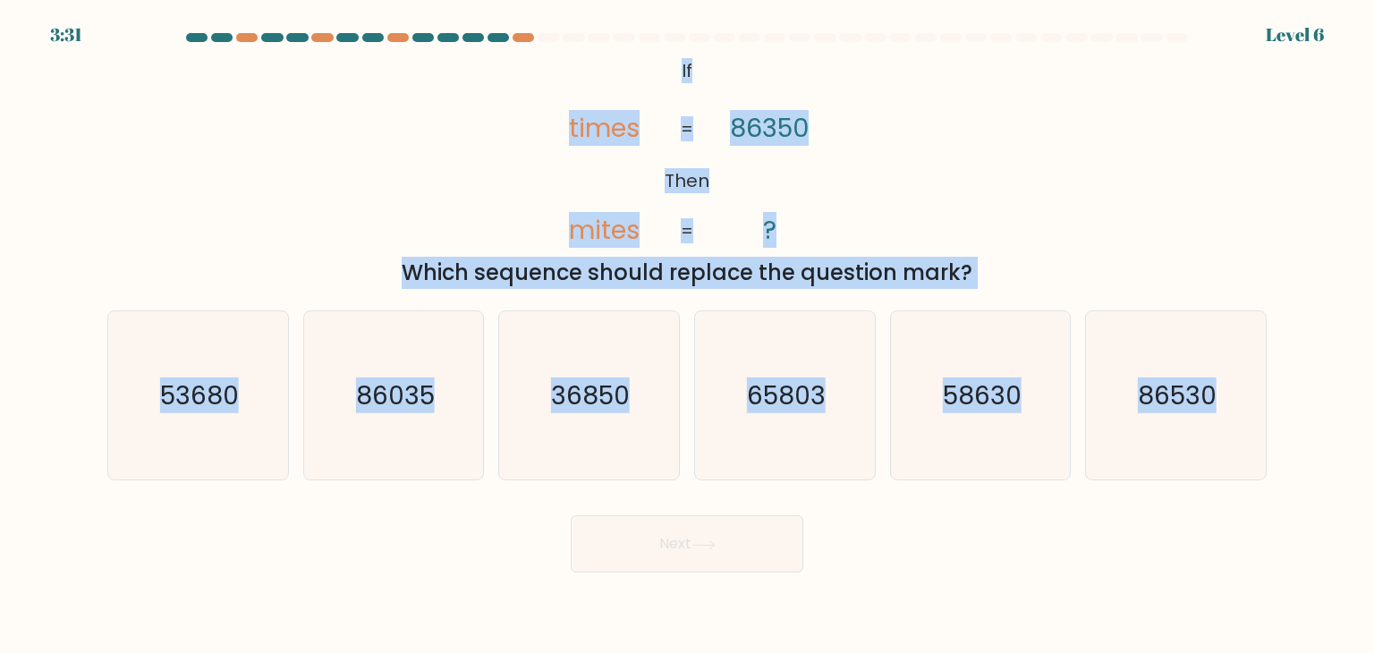
drag, startPoint x: 669, startPoint y: 58, endPoint x: 1289, endPoint y: 535, distance: 782.1
click at [1289, 535] on form "If ?" at bounding box center [687, 302] width 1374 height 539
copy form "If Then times mites 86350 ? = = Which sequence should replace the question mark…"
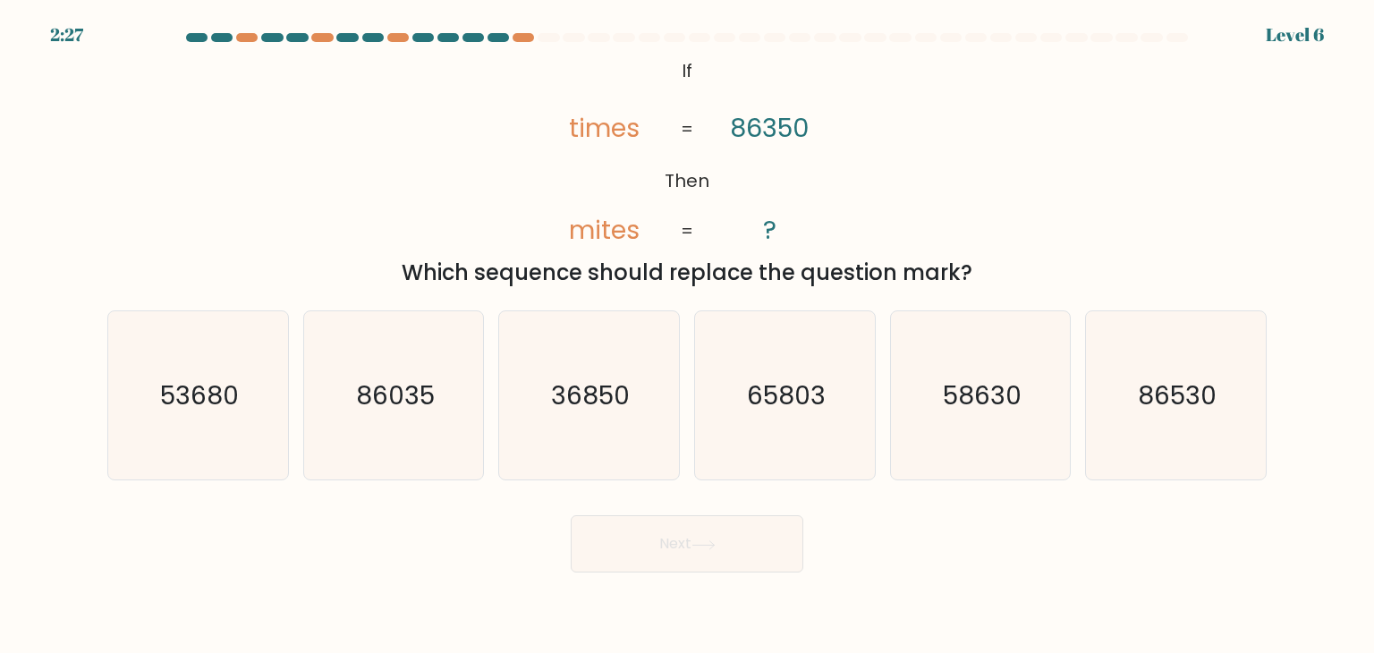
click at [933, 548] on div "Next" at bounding box center [687, 537] width 1181 height 71
click at [573, 413] on icon "36850" at bounding box center [589, 395] width 168 height 168
click at [687, 335] on input "c. 36850" at bounding box center [687, 331] width 1 height 9
radio input "true"
click at [712, 550] on button "Next" at bounding box center [687, 543] width 233 height 57
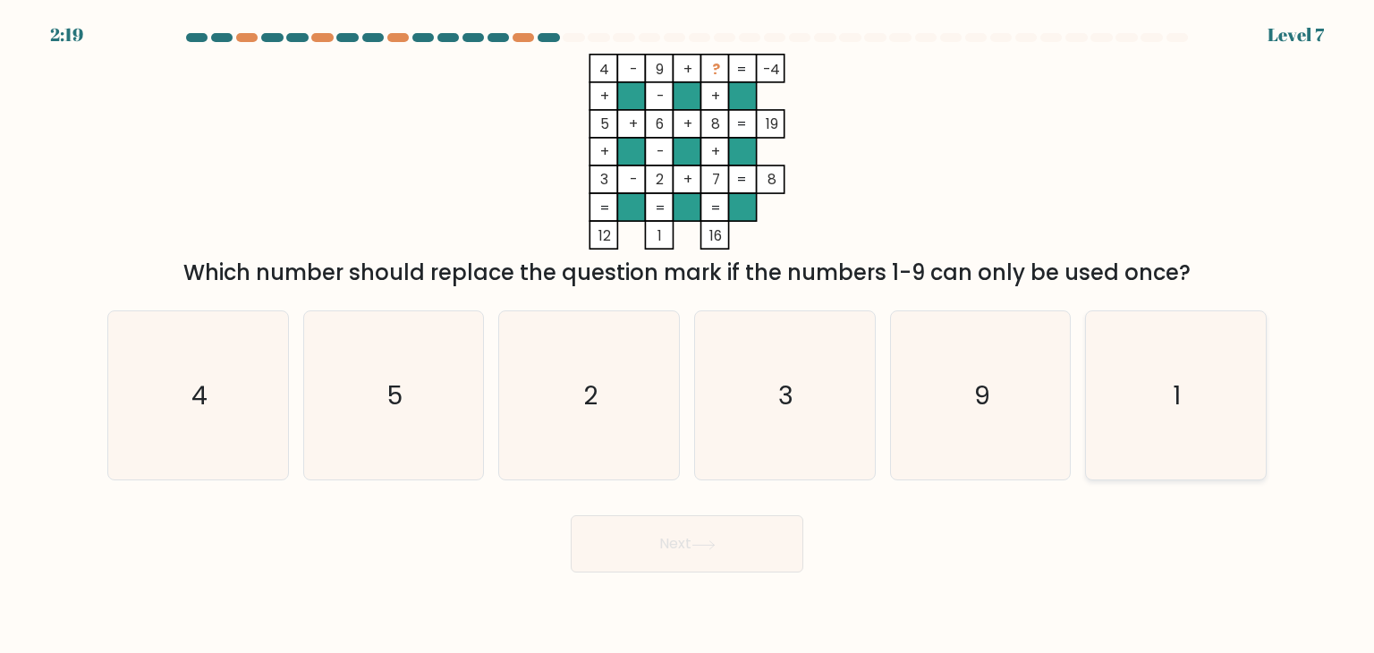
click at [1187, 387] on icon "1" at bounding box center [1175, 395] width 168 height 168
click at [688, 335] on input "f. 1" at bounding box center [687, 331] width 1 height 9
radio input "true"
click at [655, 545] on button "Next" at bounding box center [687, 543] width 233 height 57
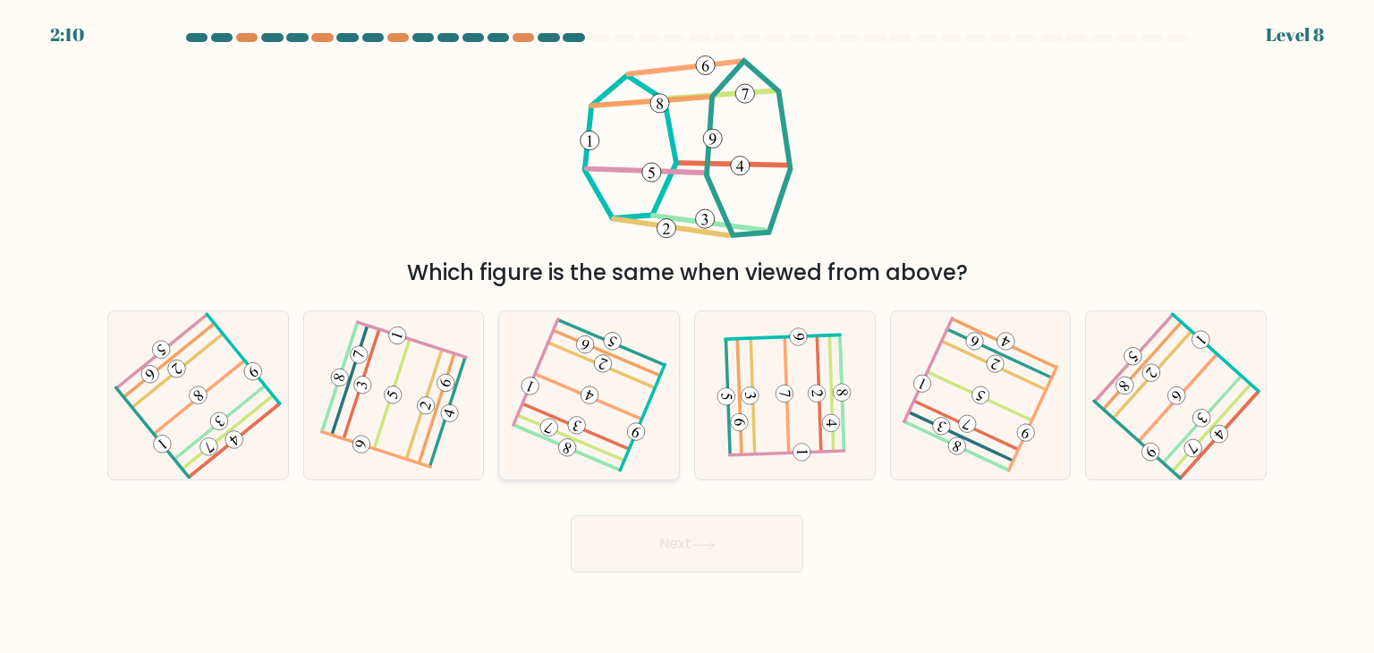
click at [615, 384] on icon at bounding box center [589, 395] width 134 height 135
click at [687, 335] on input "c." at bounding box center [687, 331] width 1 height 9
radio input "true"
click at [675, 527] on button "Next" at bounding box center [687, 543] width 233 height 57
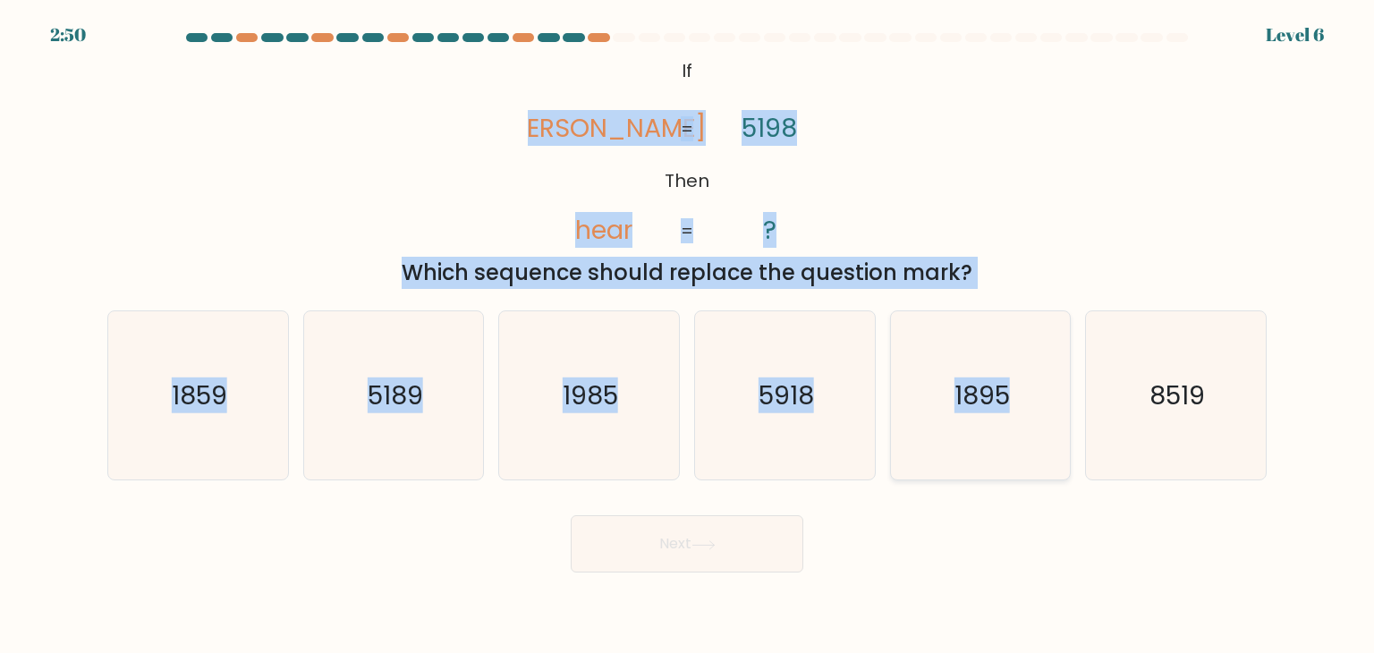
drag, startPoint x: 560, startPoint y: 69, endPoint x: 1050, endPoint y: 418, distance: 601.7
click at [1050, 418] on form "If ?" at bounding box center [687, 302] width 1374 height 539
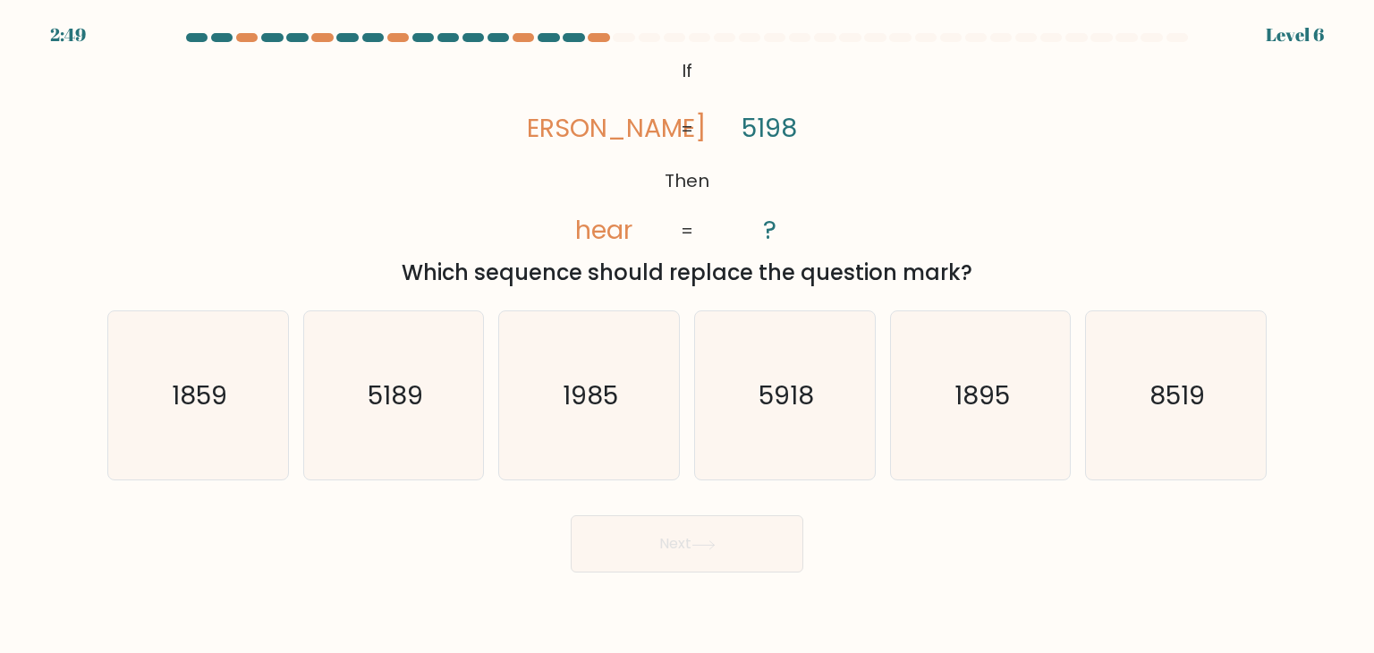
click at [1006, 536] on div "Next" at bounding box center [687, 537] width 1181 height 71
click at [588, 420] on icon "1985" at bounding box center [589, 395] width 168 height 168
click at [687, 335] on input "c. 1985" at bounding box center [687, 331] width 1 height 9
radio input "true"
click at [691, 548] on button "Next" at bounding box center [687, 543] width 233 height 57
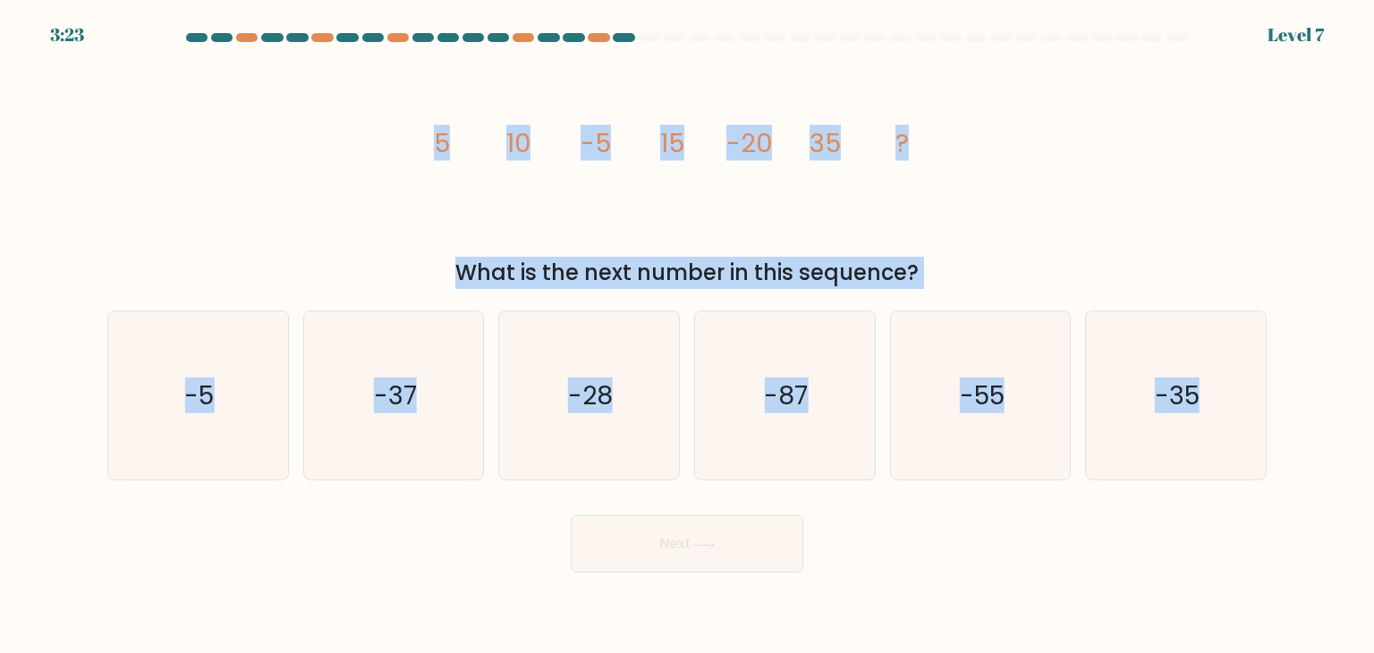
drag, startPoint x: 398, startPoint y: 126, endPoint x: 1373, endPoint y: 504, distance: 1045.6
click at [1373, 504] on form at bounding box center [687, 302] width 1374 height 539
copy form "5 10 -5 15 -20 35 ? What is the next number in this sequence? a. -5 b. -37 c. -…"
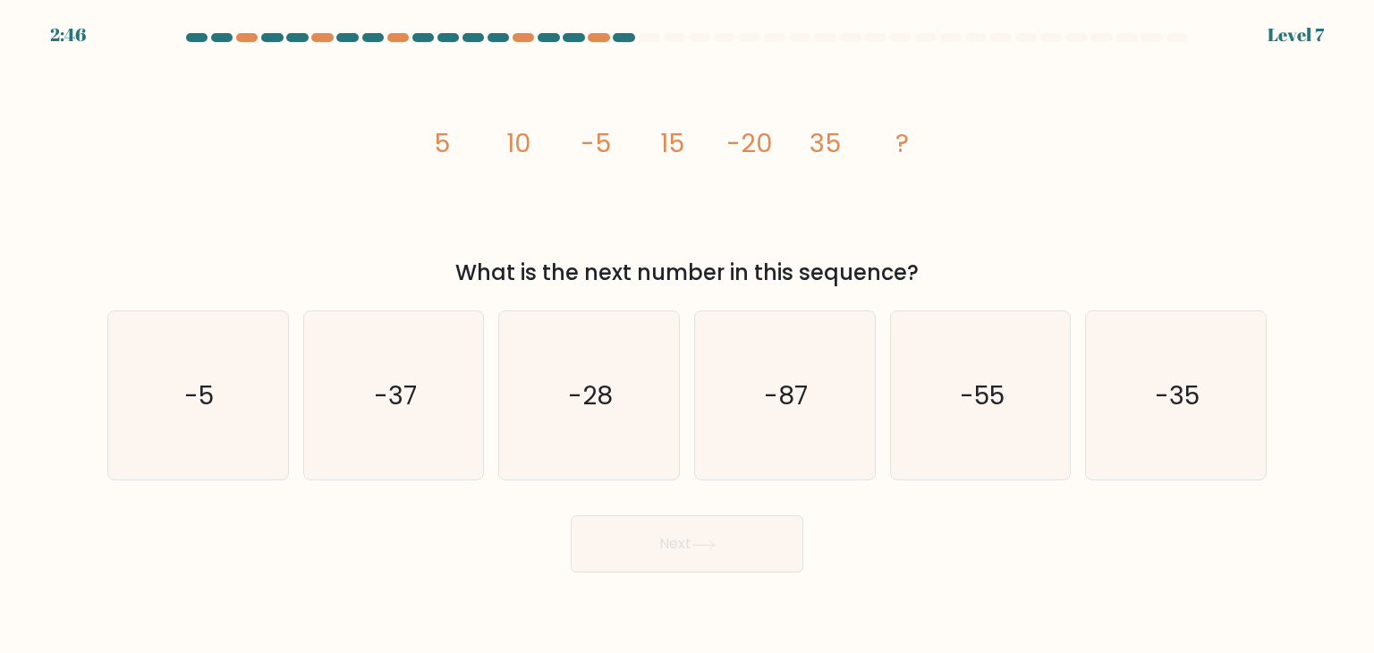
click at [934, 537] on div "Next" at bounding box center [687, 537] width 1181 height 71
click at [1006, 380] on icon "-55" at bounding box center [980, 395] width 168 height 168
click at [688, 335] on input "e. -55" at bounding box center [687, 331] width 1 height 9
radio input "true"
click at [617, 548] on button "Next" at bounding box center [687, 543] width 233 height 57
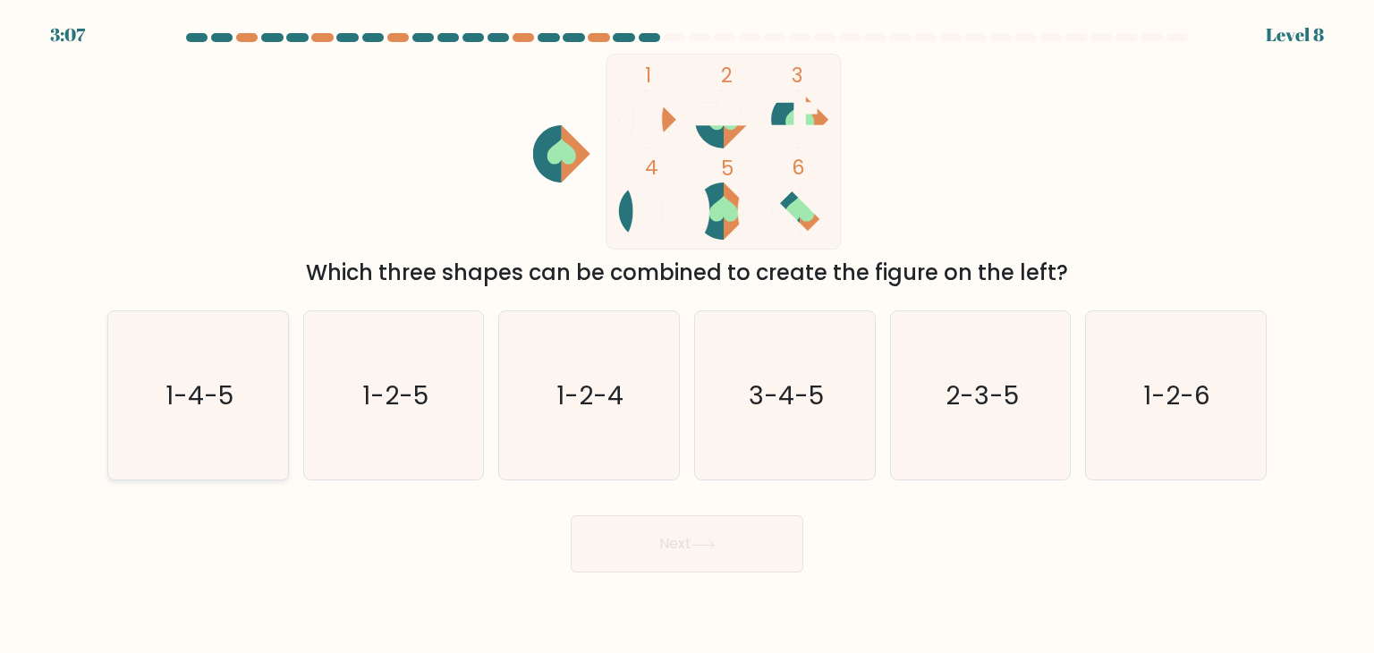
click at [238, 385] on icon "1-4-5" at bounding box center [198, 395] width 168 height 168
click at [687, 335] on input "a. 1-4-5" at bounding box center [687, 331] width 1 height 9
radio input "true"
click at [713, 552] on button "Next" at bounding box center [687, 543] width 233 height 57
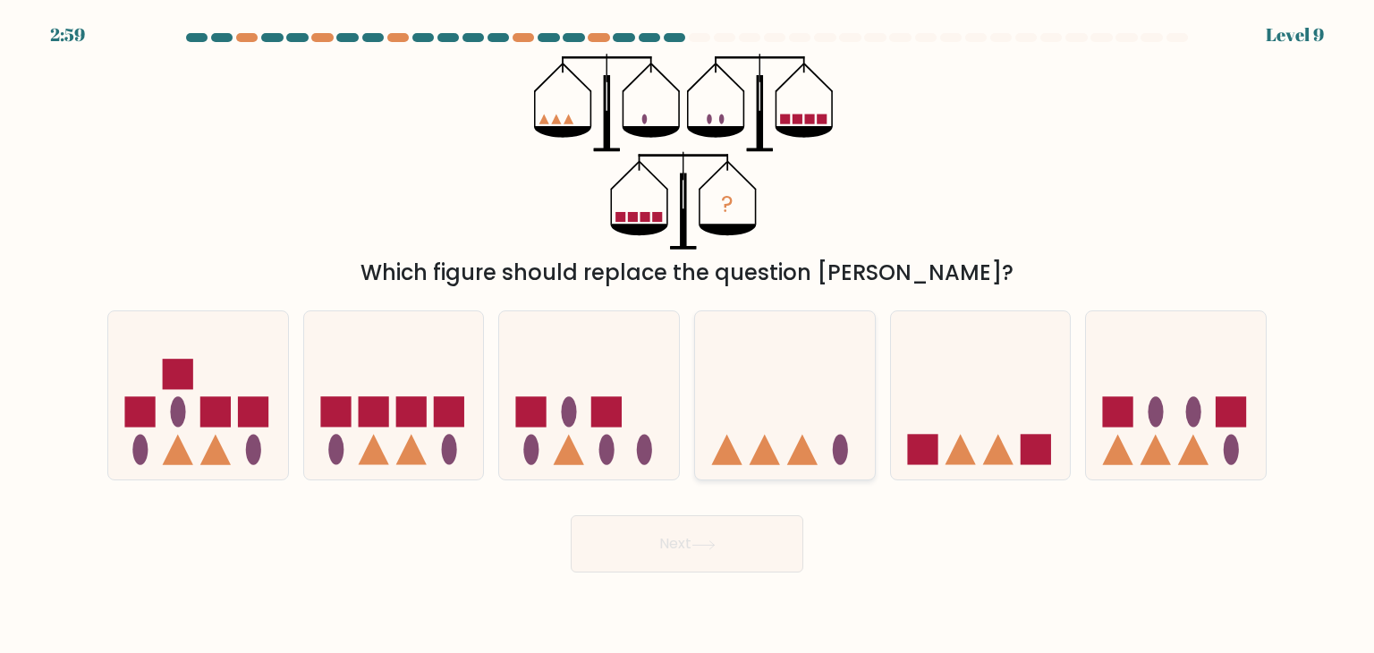
click at [787, 448] on icon at bounding box center [785, 395] width 180 height 148
click at [688, 335] on input "d." at bounding box center [687, 331] width 1 height 9
radio input "true"
click at [703, 548] on icon at bounding box center [704, 545] width 24 height 10
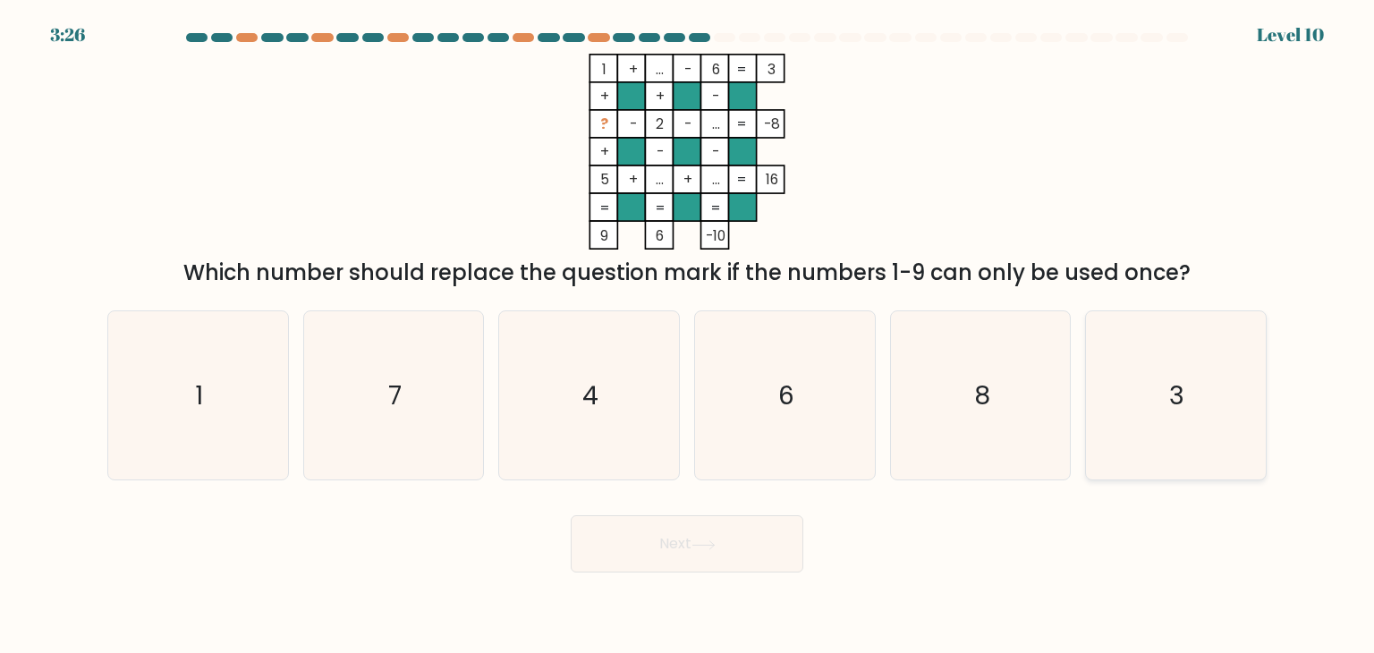
click at [1172, 385] on text "3" at bounding box center [1177, 396] width 15 height 36
click at [688, 335] on input "f. 3" at bounding box center [687, 331] width 1 height 9
radio input "true"
click at [673, 554] on button "Next" at bounding box center [687, 543] width 233 height 57
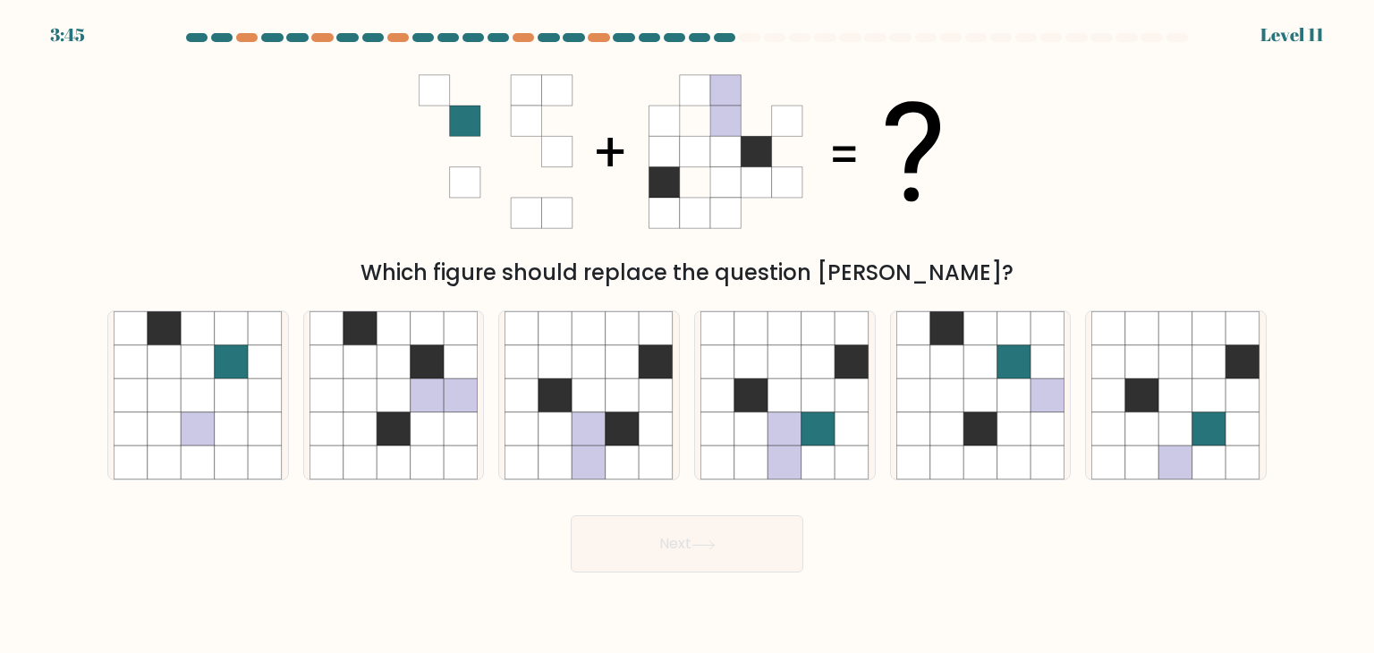
click at [691, 429] on div "d." at bounding box center [785, 395] width 196 height 170
click at [761, 434] on icon at bounding box center [751, 429] width 34 height 34
click at [688, 335] on input "d." at bounding box center [687, 331] width 1 height 9
radio input "true"
click at [716, 540] on icon at bounding box center [704, 545] width 24 height 10
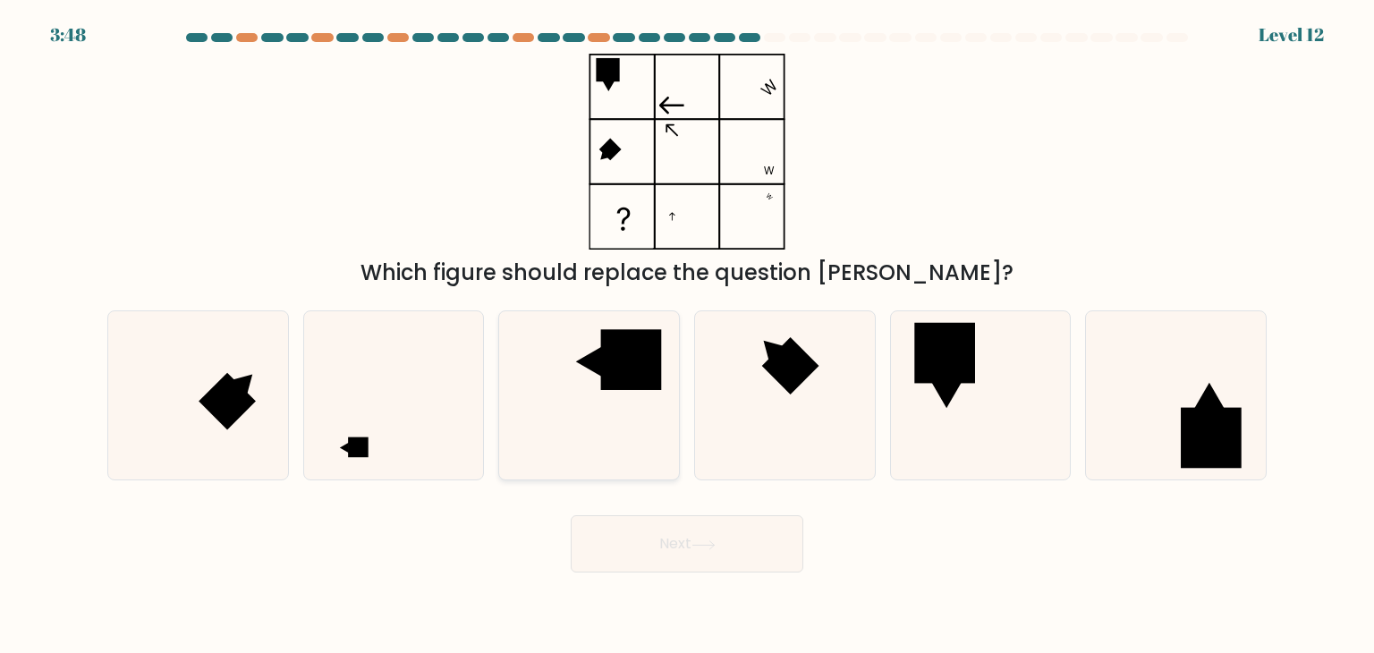
click at [573, 395] on icon at bounding box center [589, 395] width 168 height 168
click at [687, 335] on input "c." at bounding box center [687, 331] width 1 height 9
radio input "true"
click at [683, 541] on button "Next" at bounding box center [687, 543] width 233 height 57
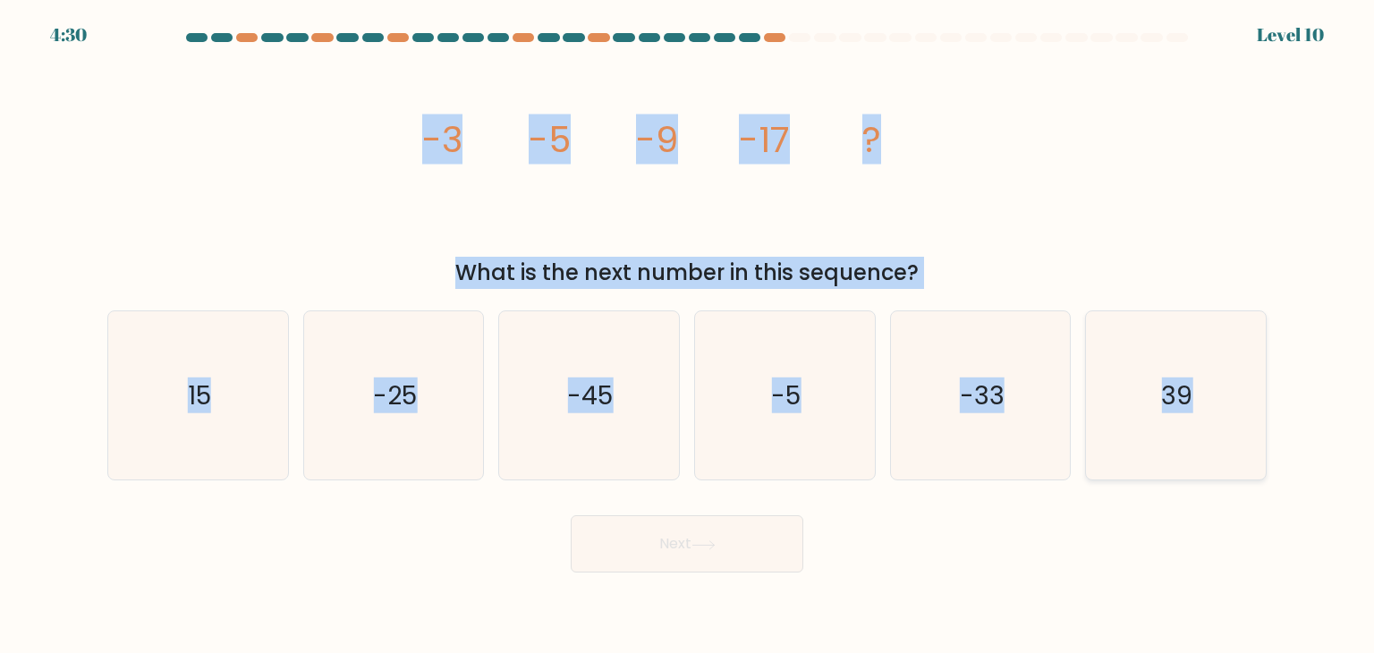
drag, startPoint x: 392, startPoint y: 153, endPoint x: 1242, endPoint y: 435, distance: 895.3
click at [1242, 435] on form at bounding box center [687, 302] width 1374 height 539
copy form "-3 -5 -9 -17 ? What is the next number in this sequence? a. 15 b. -25 c. -45 d.…"
click at [1110, 101] on div "image/svg+xml -3 -5 -9 -17 ? What is the next number in this sequence?" at bounding box center [687, 171] width 1181 height 235
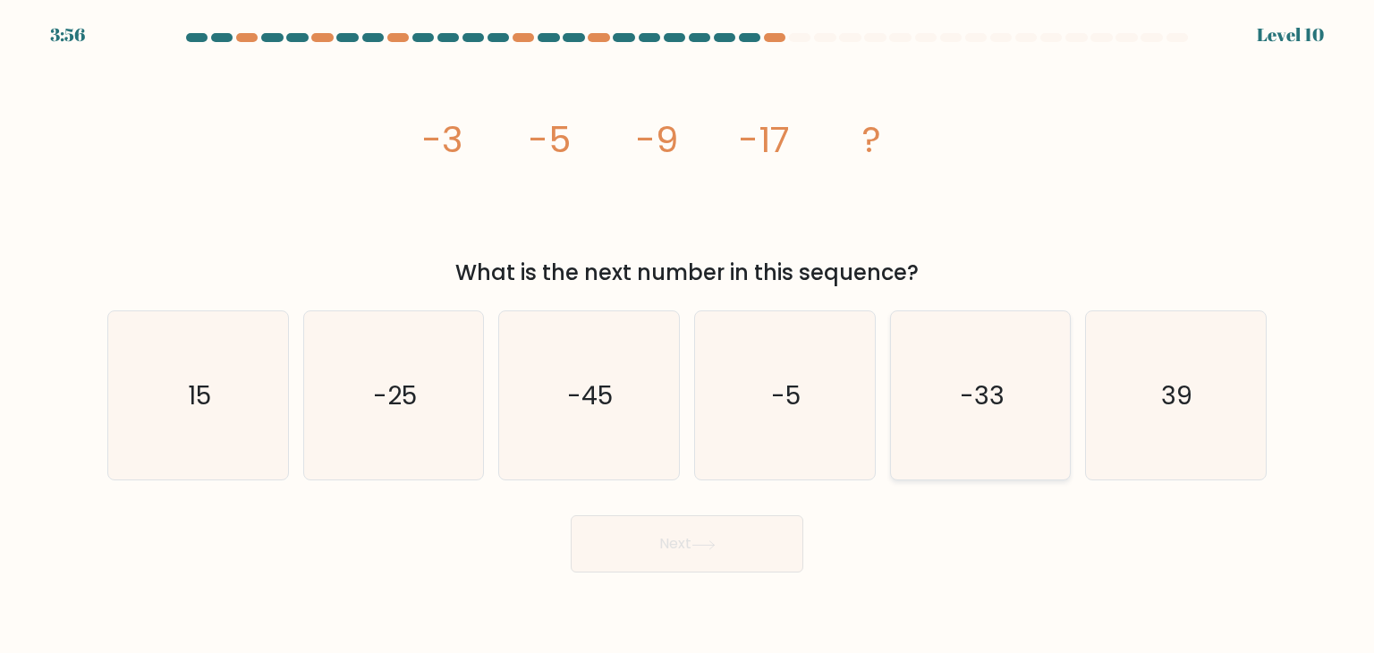
click at [1032, 430] on icon "-33" at bounding box center [980, 395] width 168 height 168
click at [688, 335] on input "e. -33" at bounding box center [687, 331] width 1 height 9
radio input "true"
click at [754, 554] on button "Next" at bounding box center [687, 543] width 233 height 57
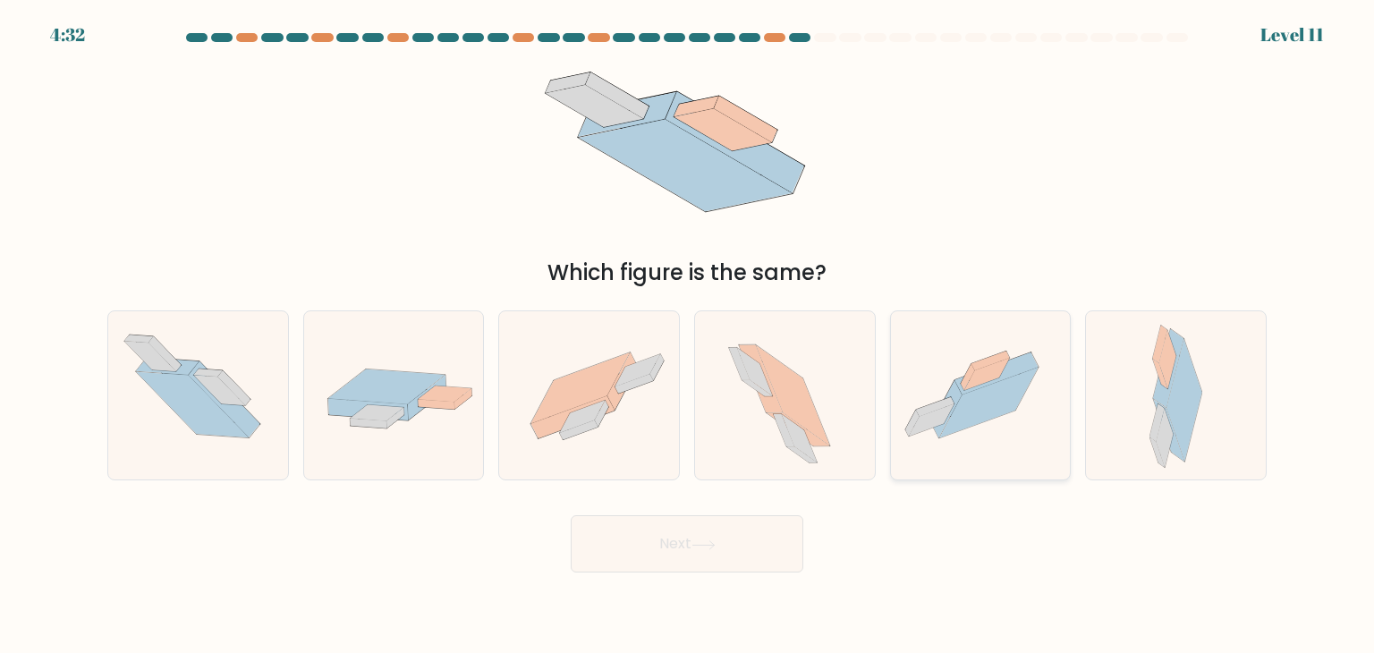
click at [1016, 431] on icon at bounding box center [981, 395] width 180 height 134
click at [688, 335] on input "e." at bounding box center [687, 331] width 1 height 9
radio input "true"
click at [720, 529] on button "Next" at bounding box center [687, 543] width 233 height 57
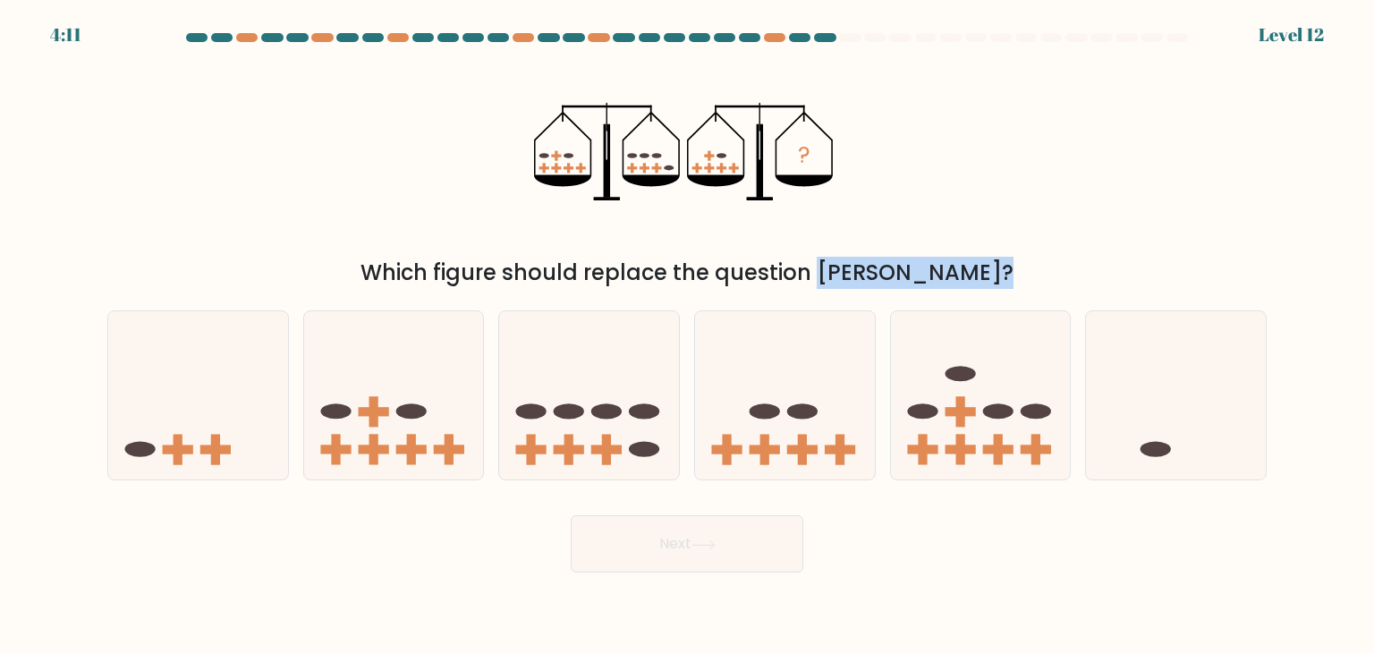
drag, startPoint x: 643, startPoint y: 293, endPoint x: 0, endPoint y: 694, distance: 758.3
click at [0, 652] on html "4:11 Level 12" at bounding box center [687, 326] width 1374 height 653
click at [213, 430] on icon at bounding box center [198, 395] width 180 height 148
click at [687, 335] on input "a." at bounding box center [687, 331] width 1 height 9
radio input "true"
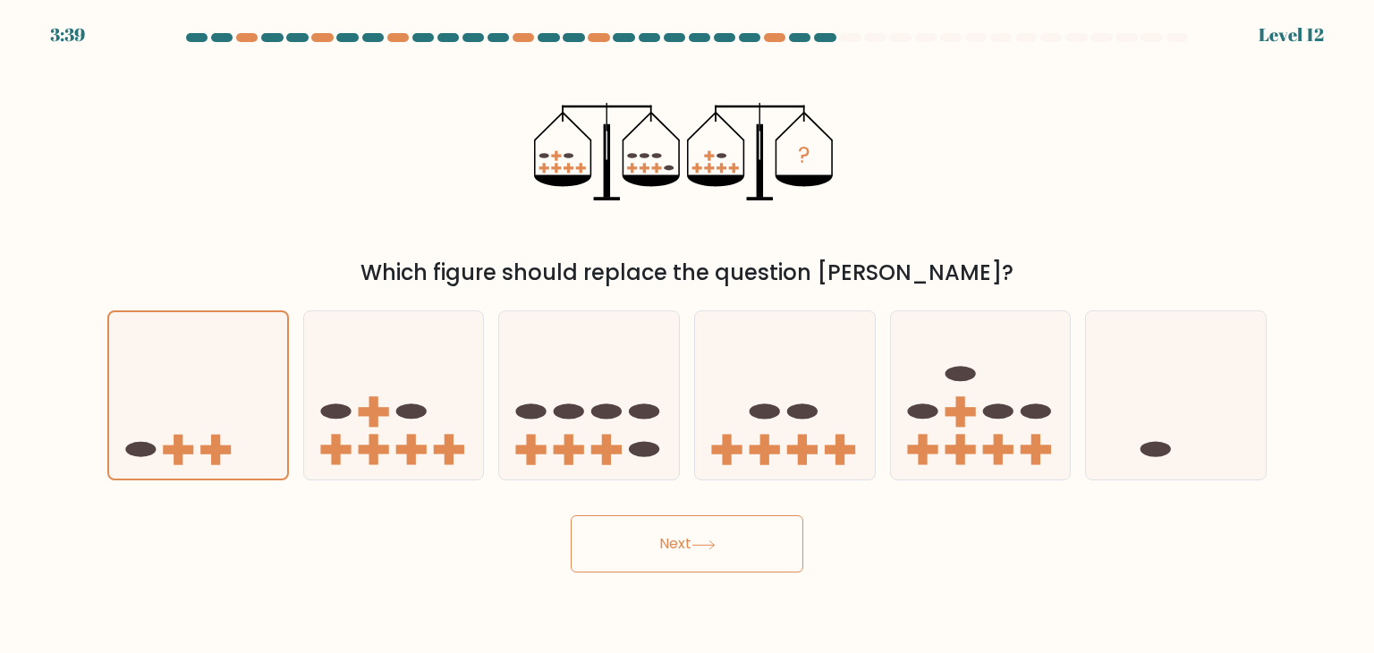
click at [715, 550] on button "Next" at bounding box center [687, 543] width 233 height 57
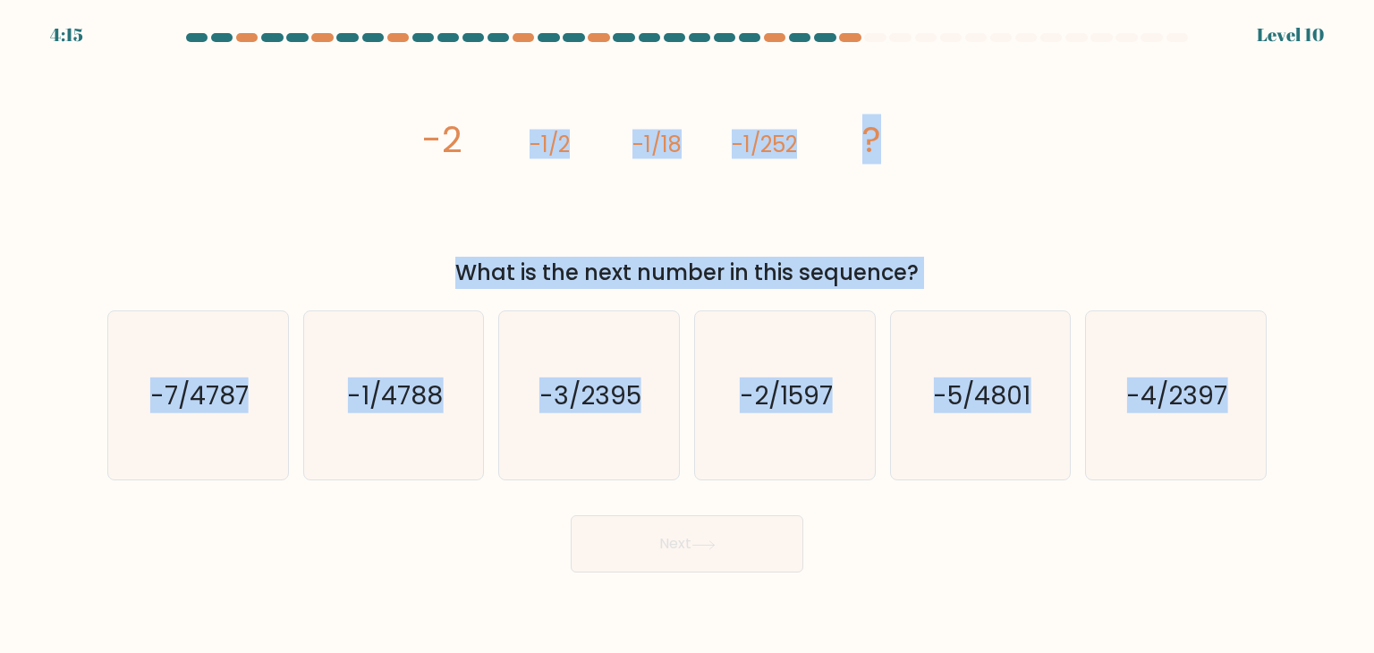
drag, startPoint x: 276, startPoint y: 87, endPoint x: 1320, endPoint y: 645, distance: 1184.6
click at [1320, 645] on body "4:15 Level 10" at bounding box center [687, 326] width 1374 height 653
copy form "-1/2 -1/18 -1/252 ? What is the next number in this sequence? a. -7/4787 b. -1/…"
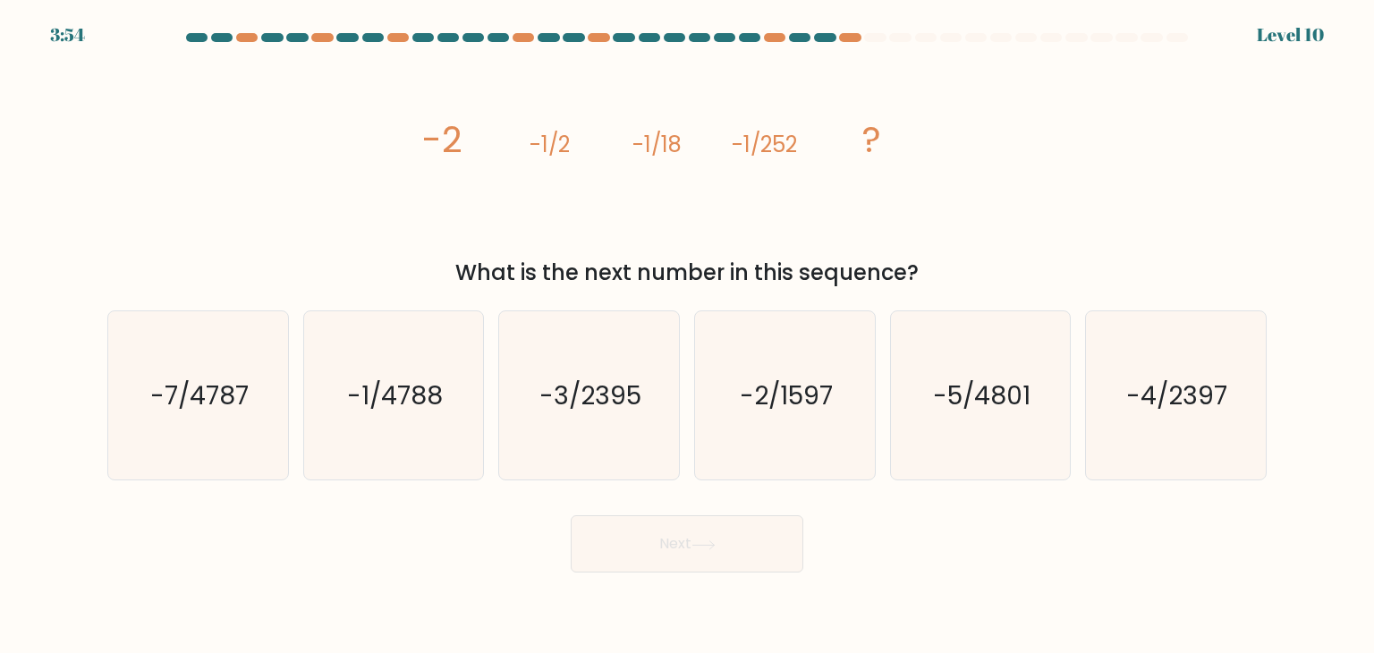
click at [380, 495] on form at bounding box center [687, 302] width 1374 height 539
click at [447, 436] on icon "-1/4788" at bounding box center [394, 395] width 168 height 168
click at [687, 335] on input "b. -1/4788" at bounding box center [687, 331] width 1 height 9
radio input "true"
click at [672, 530] on button "Next" at bounding box center [687, 543] width 233 height 57
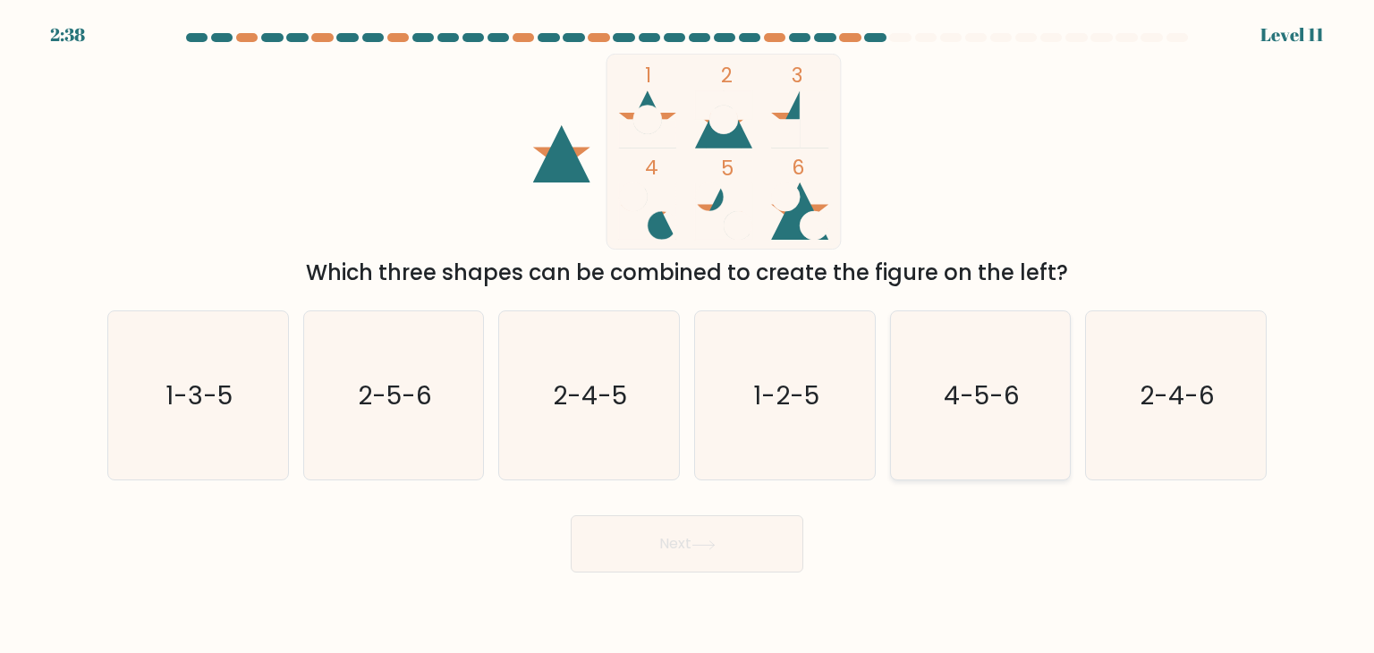
click at [1062, 404] on icon "4-5-6" at bounding box center [980, 395] width 168 height 168
click at [688, 335] on input "e. 4-5-6" at bounding box center [687, 331] width 1 height 9
radio input "true"
click at [741, 551] on button "Next" at bounding box center [687, 543] width 233 height 57
click at [708, 541] on icon at bounding box center [704, 545] width 24 height 10
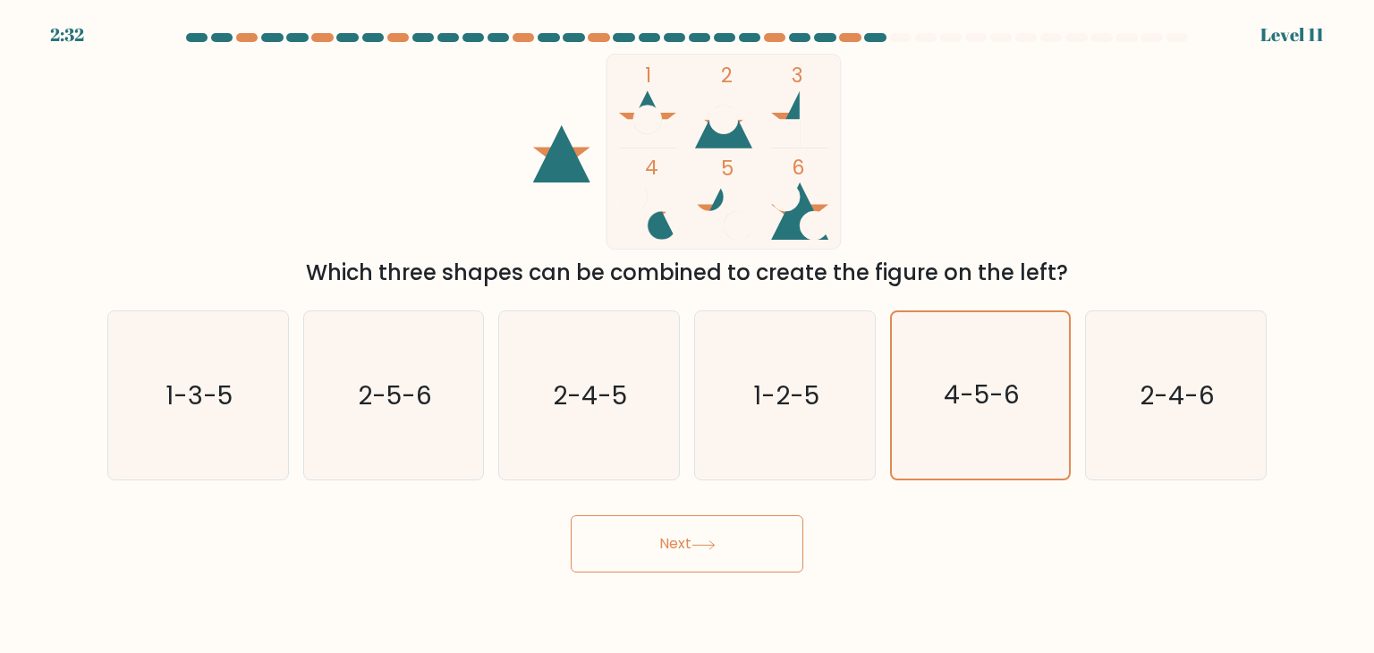
click at [731, 532] on button "Next" at bounding box center [687, 543] width 233 height 57
click at [604, 369] on icon "2-4-5" at bounding box center [589, 395] width 168 height 168
click at [687, 335] on input "c. 2-4-5" at bounding box center [687, 331] width 1 height 9
radio input "true"
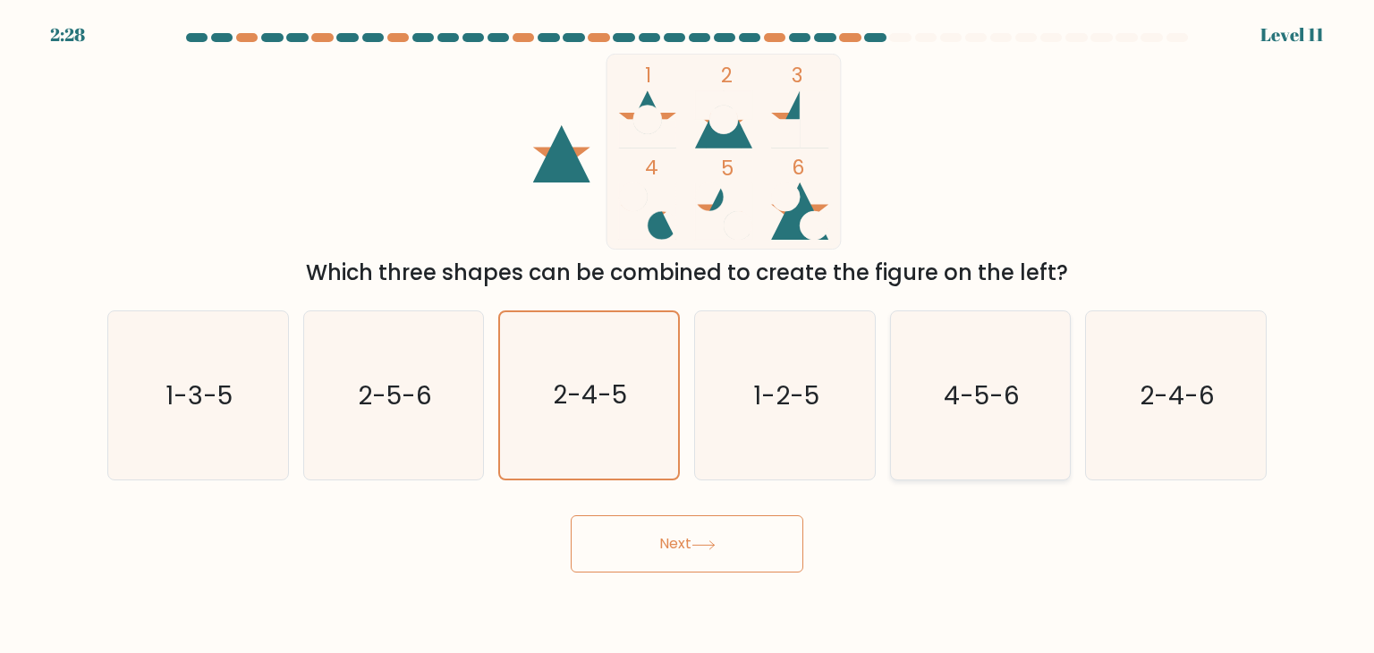
click at [972, 417] on icon "4-5-6" at bounding box center [980, 395] width 168 height 168
click at [688, 335] on input "e. 4-5-6" at bounding box center [687, 331] width 1 height 9
radio input "true"
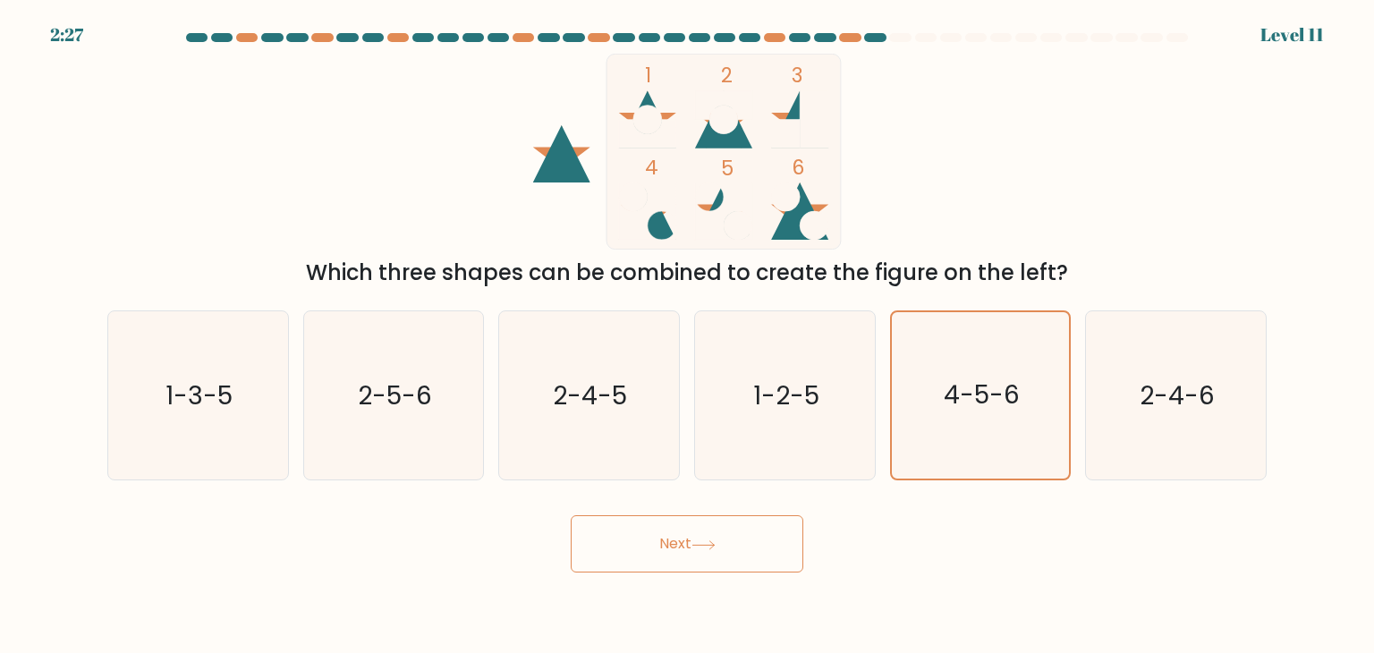
click at [709, 542] on icon at bounding box center [704, 545] width 24 height 10
click at [702, 516] on button "Next" at bounding box center [687, 543] width 233 height 57
click at [702, 533] on button "Next" at bounding box center [687, 543] width 233 height 57
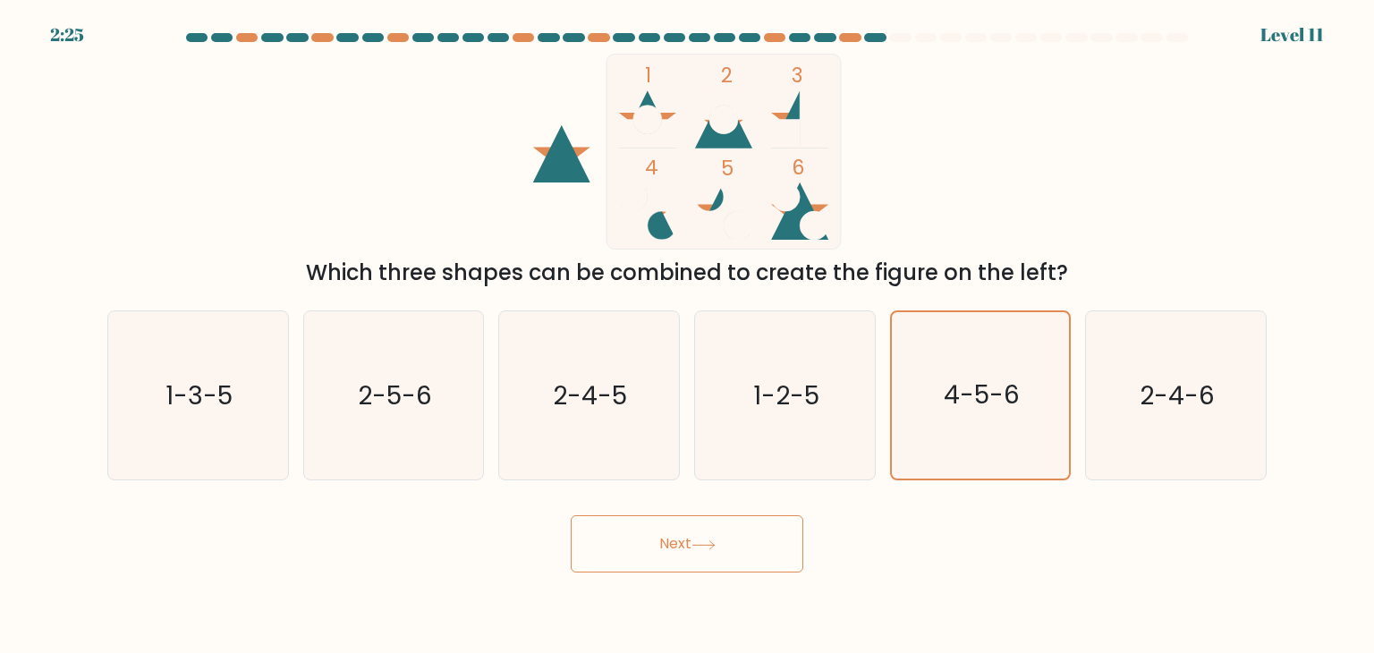
click at [702, 533] on button "Next" at bounding box center [687, 543] width 233 height 57
click at [698, 505] on div "Next" at bounding box center [687, 537] width 1181 height 71
click at [689, 519] on button "Next" at bounding box center [687, 543] width 233 height 57
click at [690, 520] on button "Next" at bounding box center [687, 543] width 233 height 57
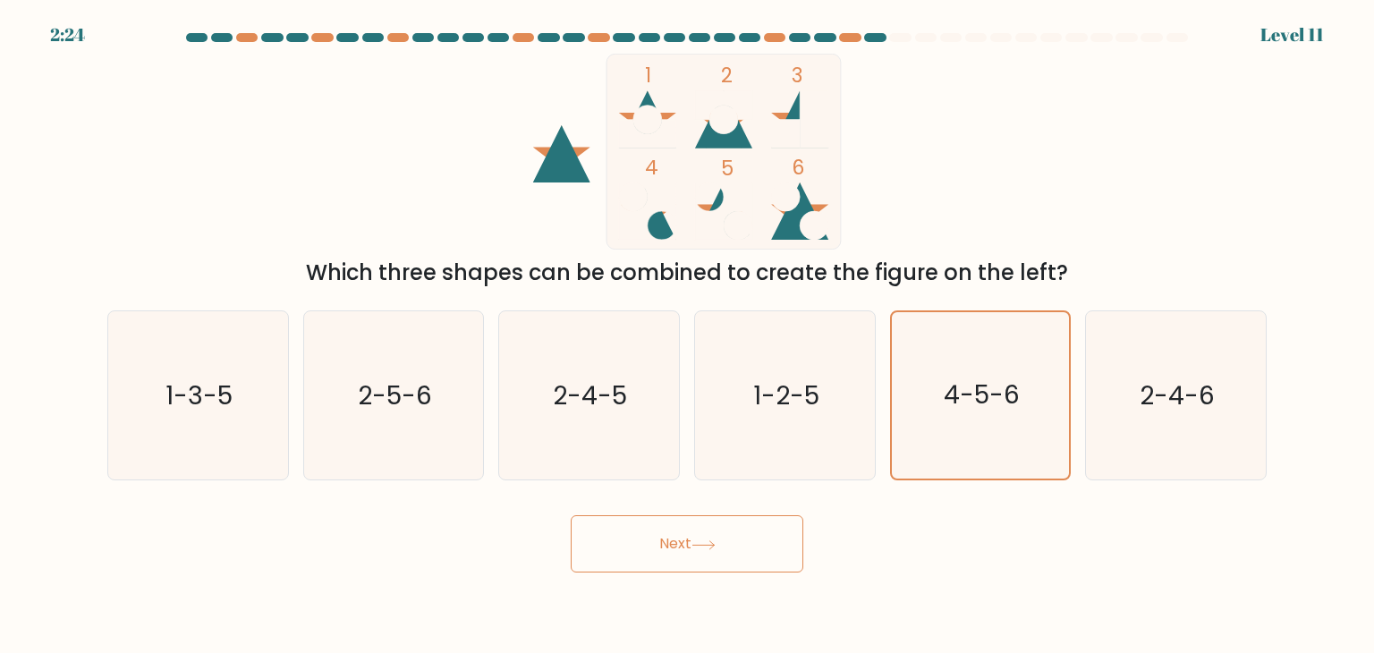
click at [690, 520] on button "Next" at bounding box center [687, 543] width 233 height 57
drag, startPoint x: 690, startPoint y: 520, endPoint x: 733, endPoint y: 482, distance: 57.1
click at [690, 520] on button "Next" at bounding box center [687, 543] width 233 height 57
click at [816, 440] on icon "1-2-5" at bounding box center [784, 395] width 168 height 168
click at [688, 335] on input "d. 1-2-5" at bounding box center [687, 331] width 1 height 9
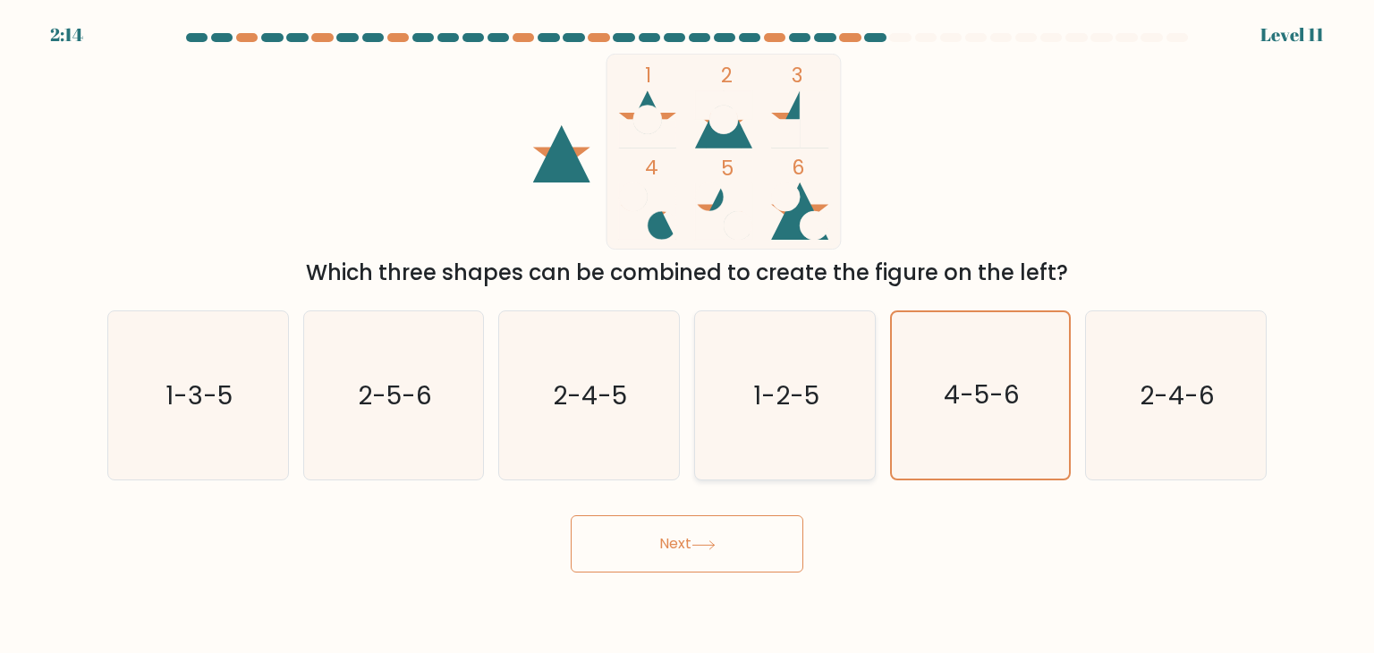
radio input "true"
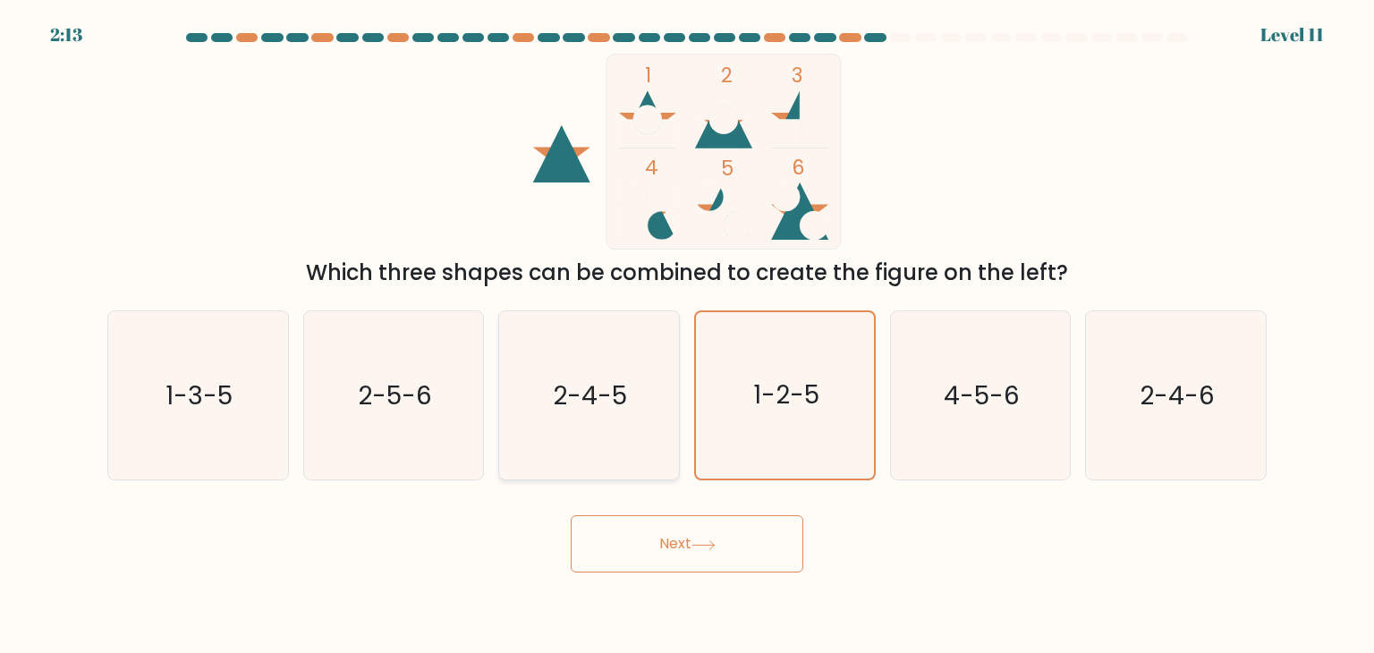
click at [517, 356] on icon "2-4-5" at bounding box center [589, 395] width 168 height 168
click at [687, 335] on input "c. 2-4-5" at bounding box center [687, 331] width 1 height 9
radio input "true"
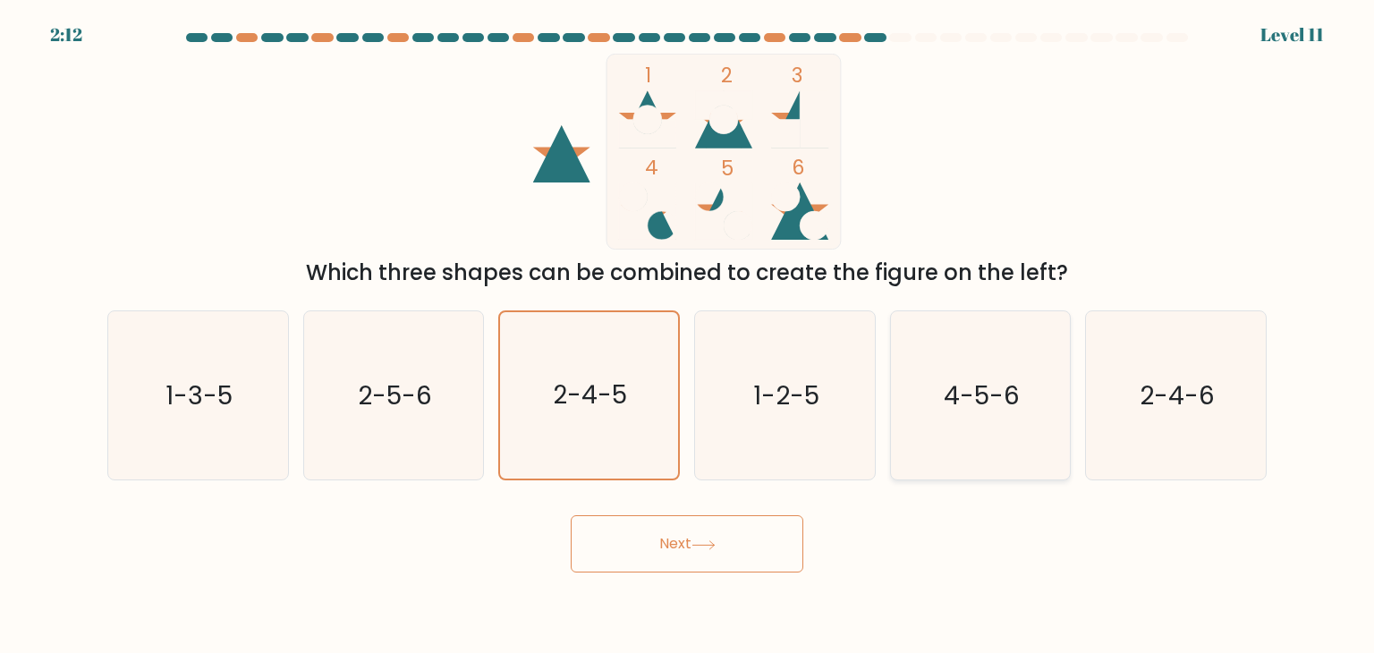
click at [928, 407] on icon "4-5-6" at bounding box center [980, 395] width 168 height 168
click at [688, 335] on input "e. 4-5-6" at bounding box center [687, 331] width 1 height 9
radio input "true"
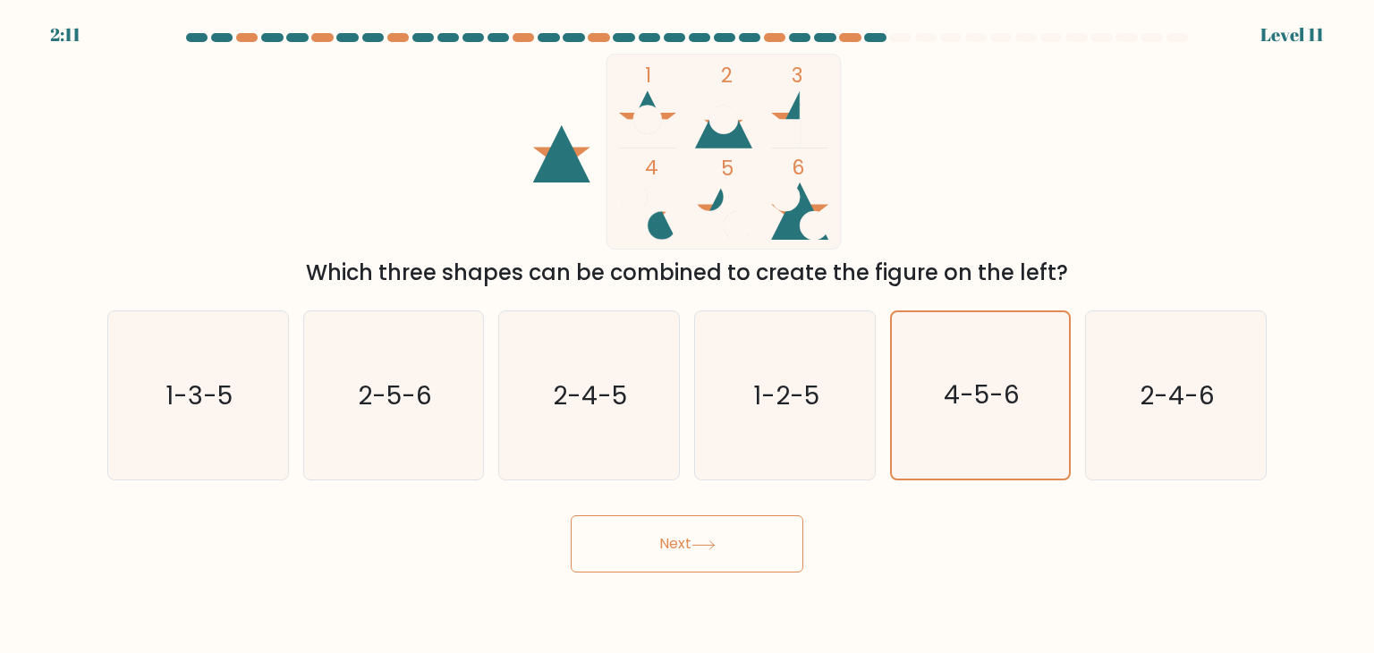
click at [730, 536] on button "Next" at bounding box center [687, 543] width 233 height 57
click at [1013, 438] on icon "4-5-6" at bounding box center [980, 395] width 166 height 166
click at [688, 335] on input "e. 4-5-6" at bounding box center [687, 331] width 1 height 9
click at [1125, 417] on icon "2-4-6" at bounding box center [1175, 395] width 168 height 168
click at [688, 335] on input "f. 2-4-6" at bounding box center [687, 331] width 1 height 9
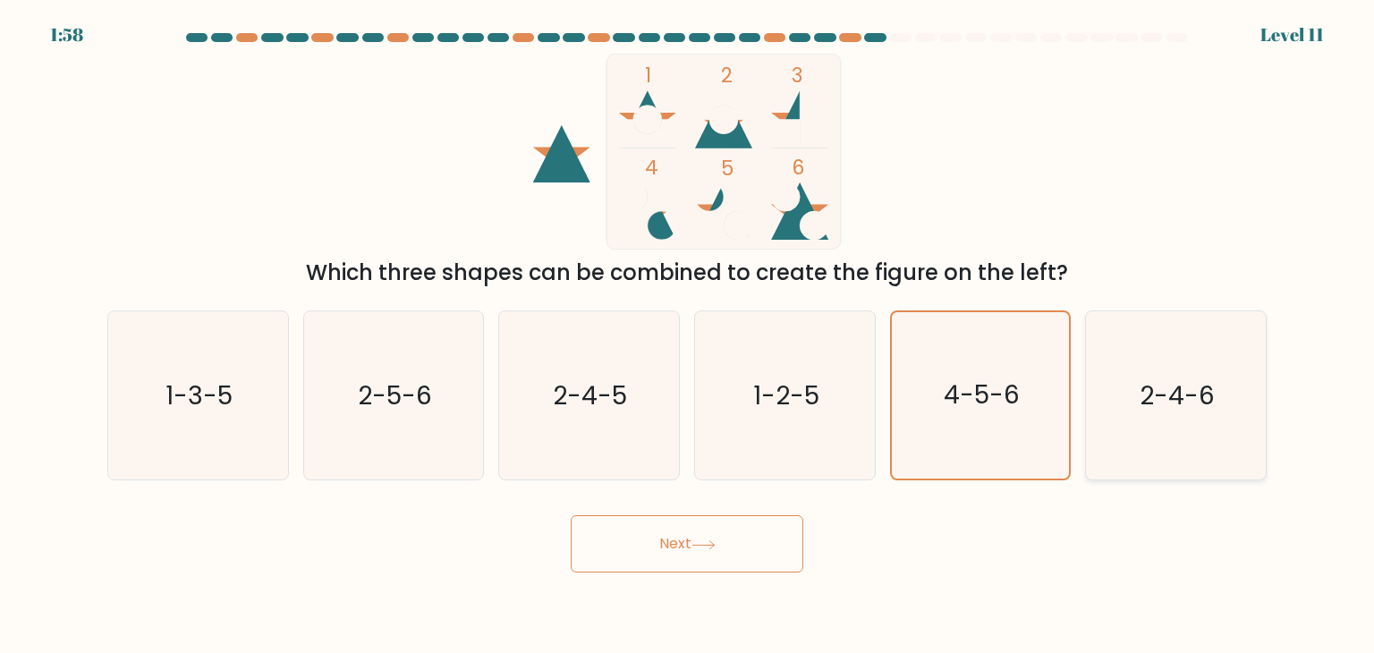
radio input "true"
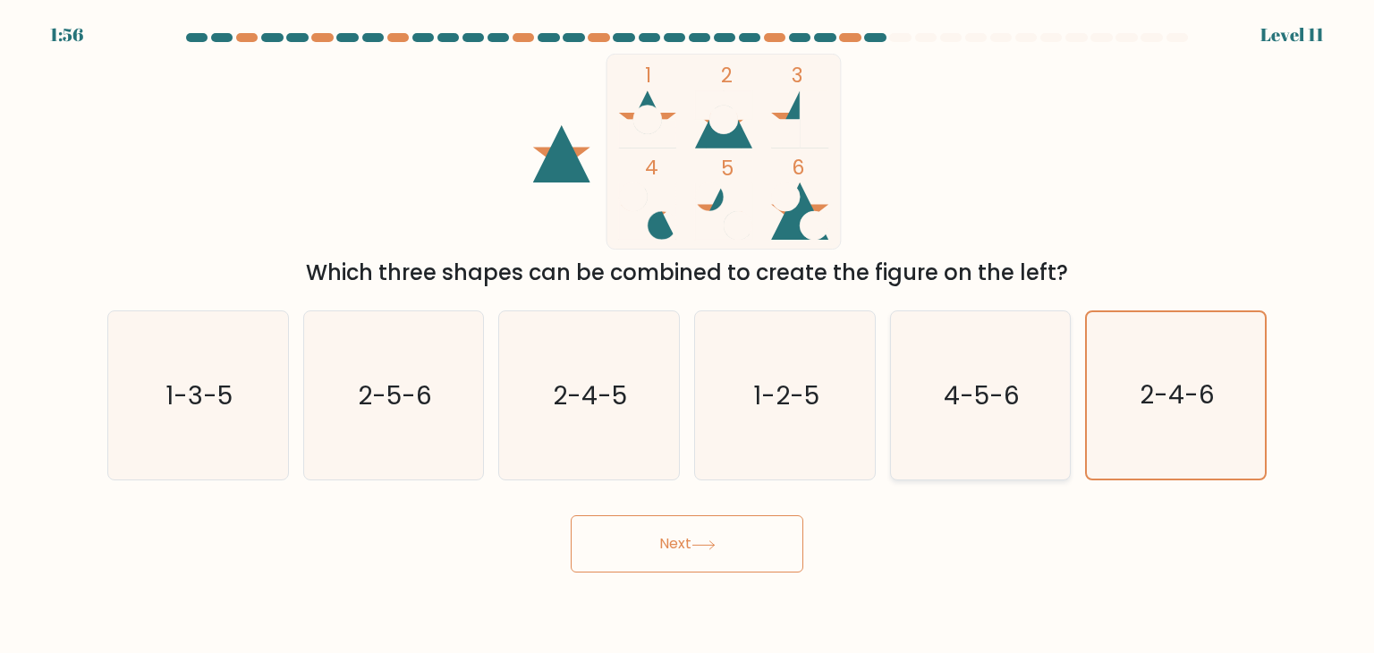
click at [1006, 431] on icon "4-5-6" at bounding box center [980, 395] width 168 height 168
click at [688, 335] on input "e. 4-5-6" at bounding box center [687, 331] width 1 height 9
radio input "true"
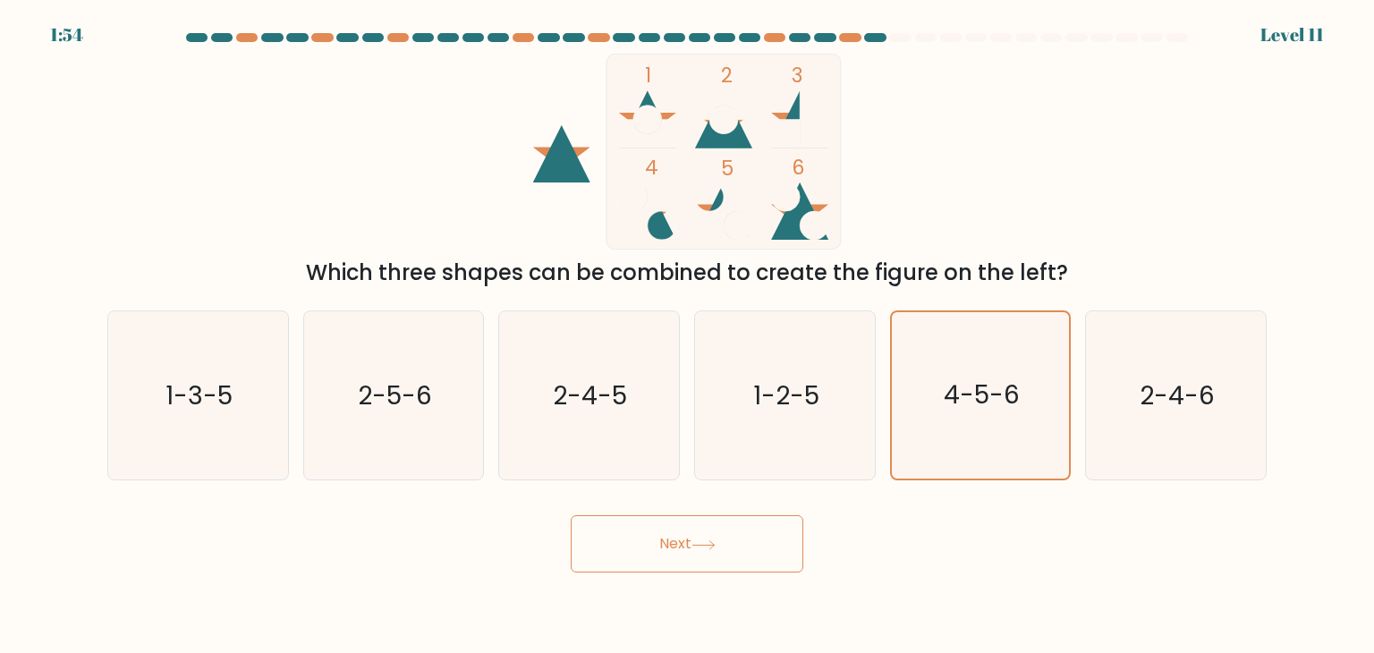
click at [676, 542] on button "Next" at bounding box center [687, 543] width 233 height 57
click at [679, 542] on button "Next" at bounding box center [687, 543] width 233 height 57
click at [791, 541] on button "Next" at bounding box center [687, 543] width 233 height 57
click at [791, 542] on button "Next" at bounding box center [687, 543] width 233 height 57
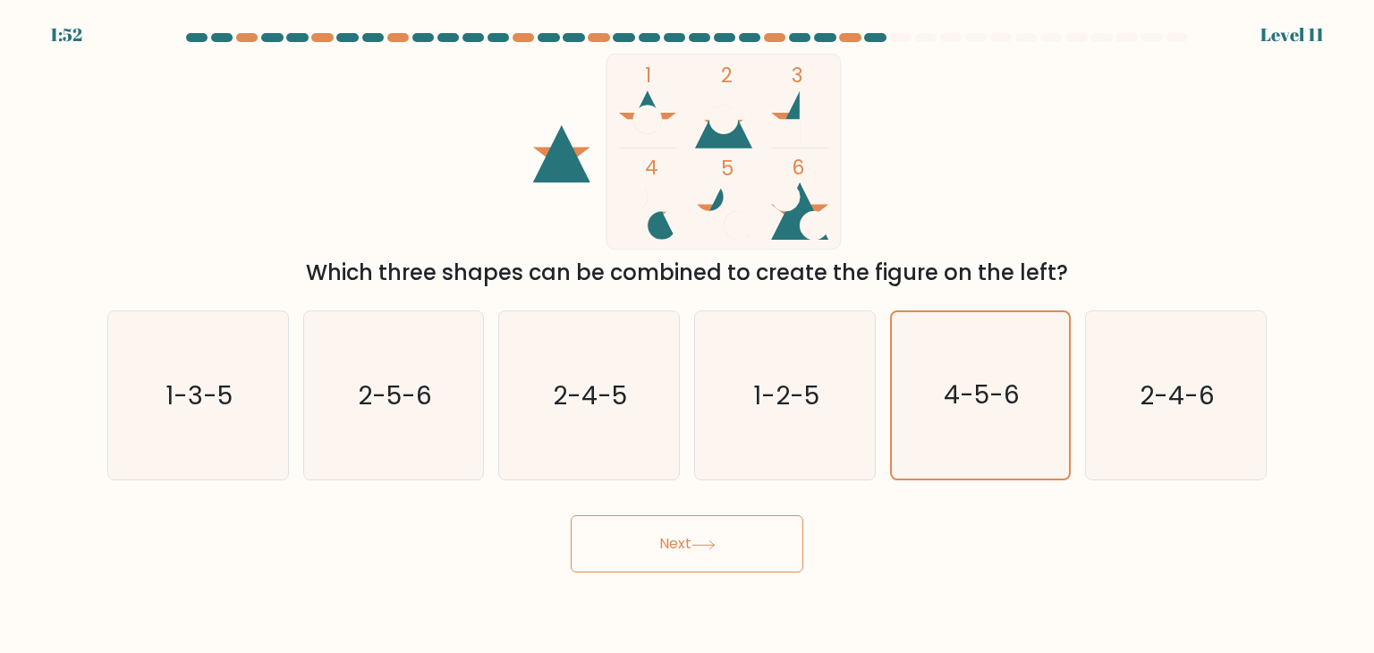
click at [791, 542] on button "Next" at bounding box center [687, 543] width 233 height 57
click at [670, 546] on button "Next" at bounding box center [687, 543] width 233 height 57
click at [372, 352] on icon "2-5-6" at bounding box center [394, 395] width 168 height 168
click at [687, 335] on input "b. 2-5-6" at bounding box center [687, 331] width 1 height 9
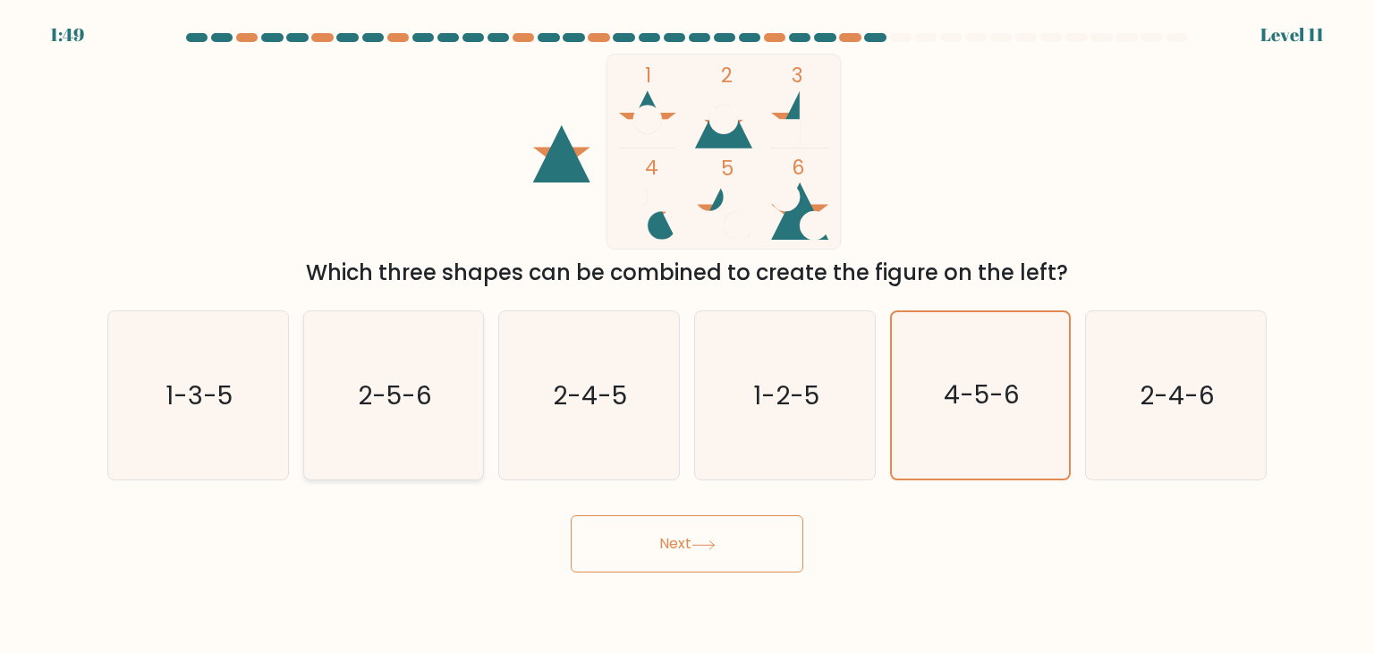
radio input "true"
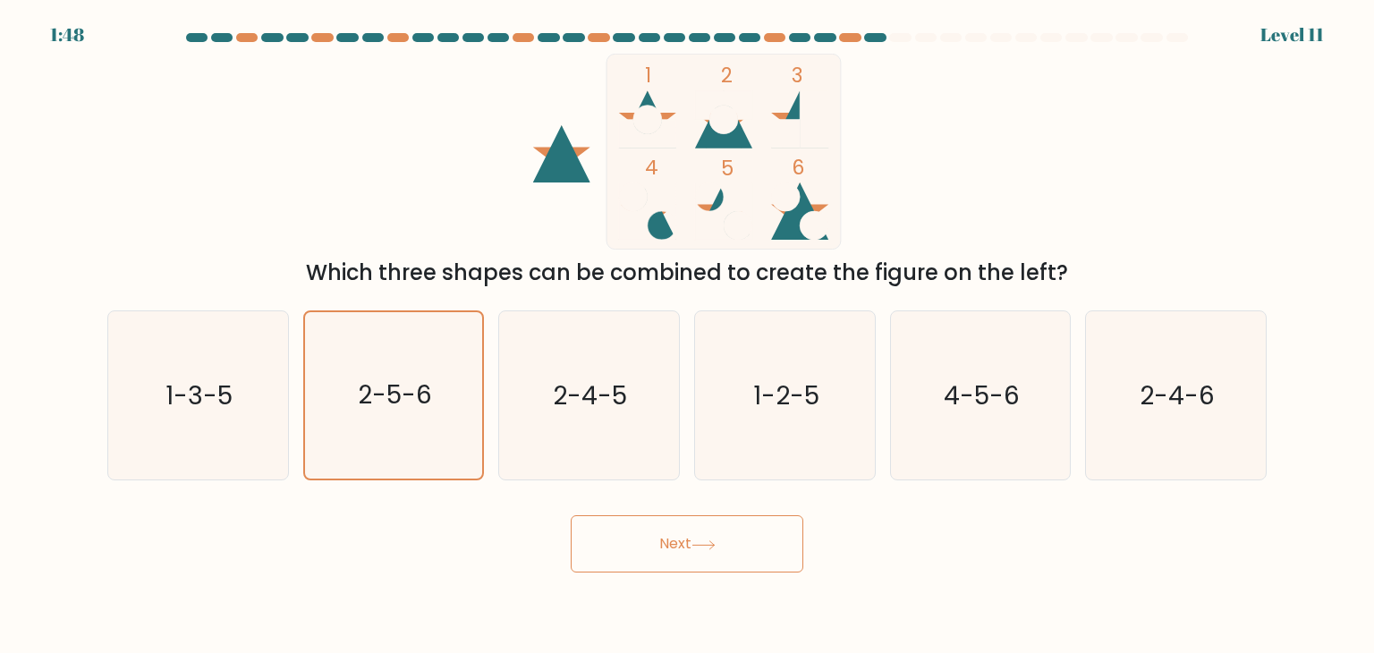
click at [628, 548] on button "Next" at bounding box center [687, 543] width 233 height 57
click at [904, 454] on icon "4-5-6" at bounding box center [980, 395] width 168 height 168
click at [688, 335] on input "e. 4-5-6" at bounding box center [687, 331] width 1 height 9
radio input "true"
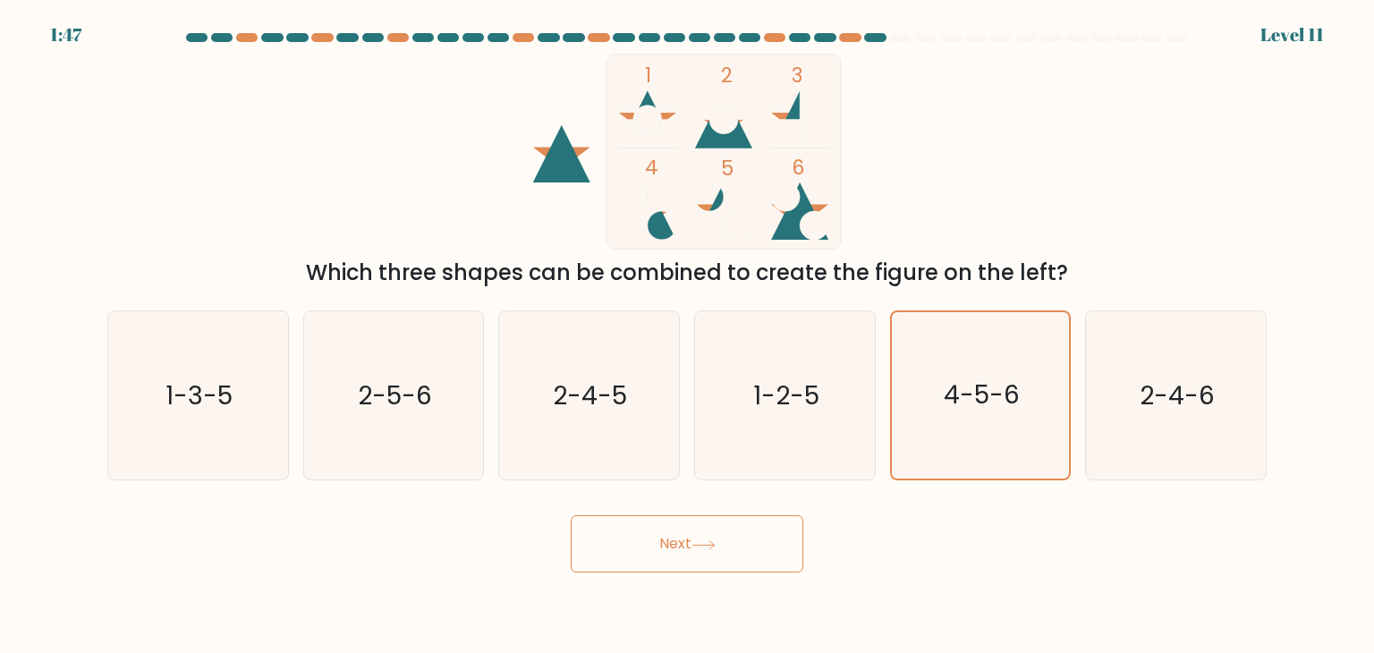
click at [701, 558] on button "Next" at bounding box center [687, 543] width 233 height 57
drag, startPoint x: 995, startPoint y: 433, endPoint x: 991, endPoint y: 462, distance: 28.8
click at [1008, 452] on icon "4-5-6" at bounding box center [980, 395] width 168 height 168
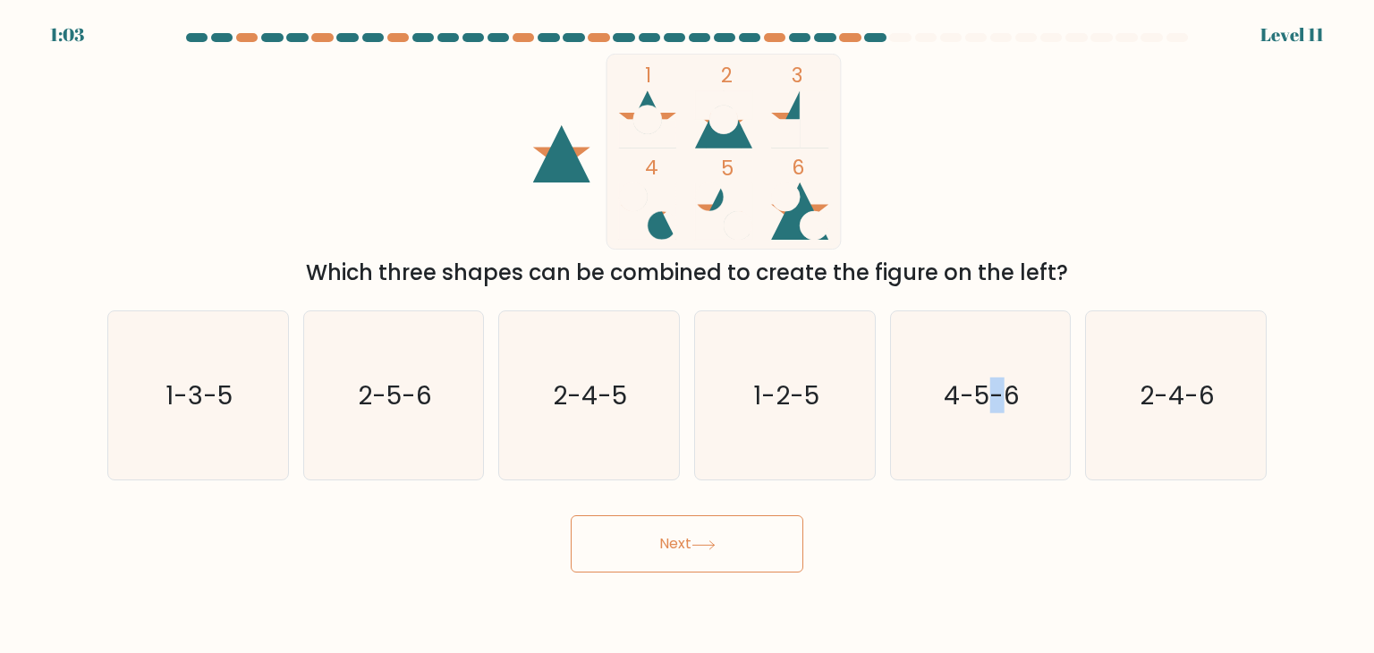
click at [748, 534] on button "Next" at bounding box center [687, 543] width 233 height 57
click at [975, 327] on icon "4-5-6" at bounding box center [980, 395] width 168 height 168
click at [688, 327] on input "e. 4-5-6" at bounding box center [687, 331] width 1 height 9
radio input "true"
click at [711, 548] on icon at bounding box center [704, 545] width 24 height 10
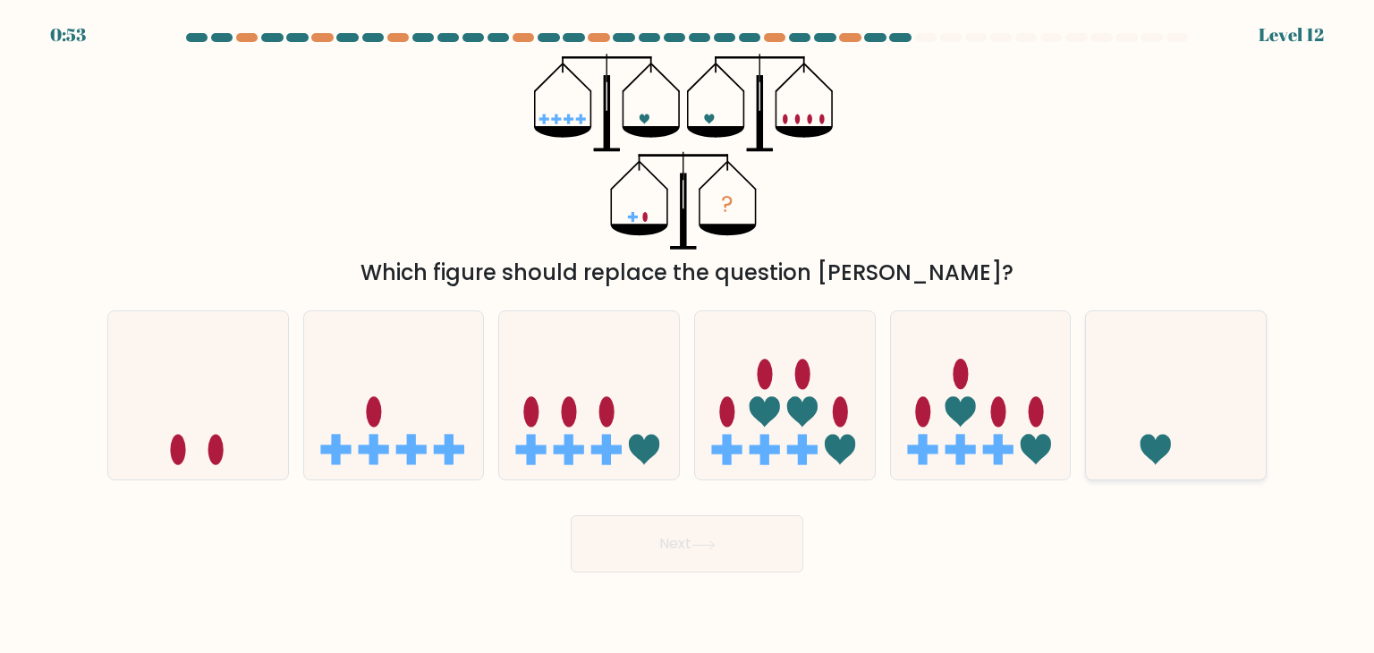
click at [1128, 424] on icon at bounding box center [1176, 395] width 180 height 148
click at [688, 335] on input "f." at bounding box center [687, 331] width 1 height 9
radio input "true"
click at [774, 552] on button "Next" at bounding box center [687, 543] width 233 height 57
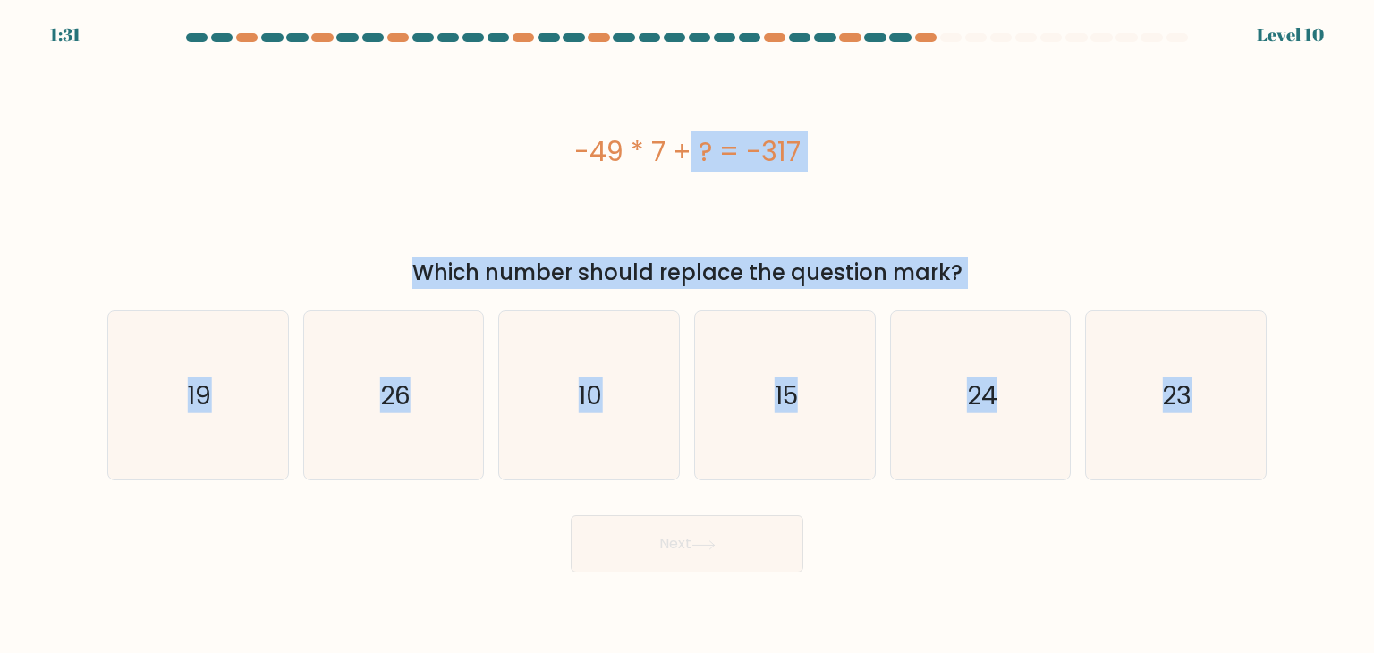
drag, startPoint x: 376, startPoint y: 88, endPoint x: 1278, endPoint y: 540, distance: 1009.8
click at [1278, 540] on form "a." at bounding box center [687, 302] width 1374 height 539
copy form "-49 * 7 + ? = -317 Which number should replace the question mark? a. 19 b. 26 c…"
click at [451, 423] on icon "26" at bounding box center [394, 395] width 168 height 168
click at [687, 335] on input "b. 26" at bounding box center [687, 331] width 1 height 9
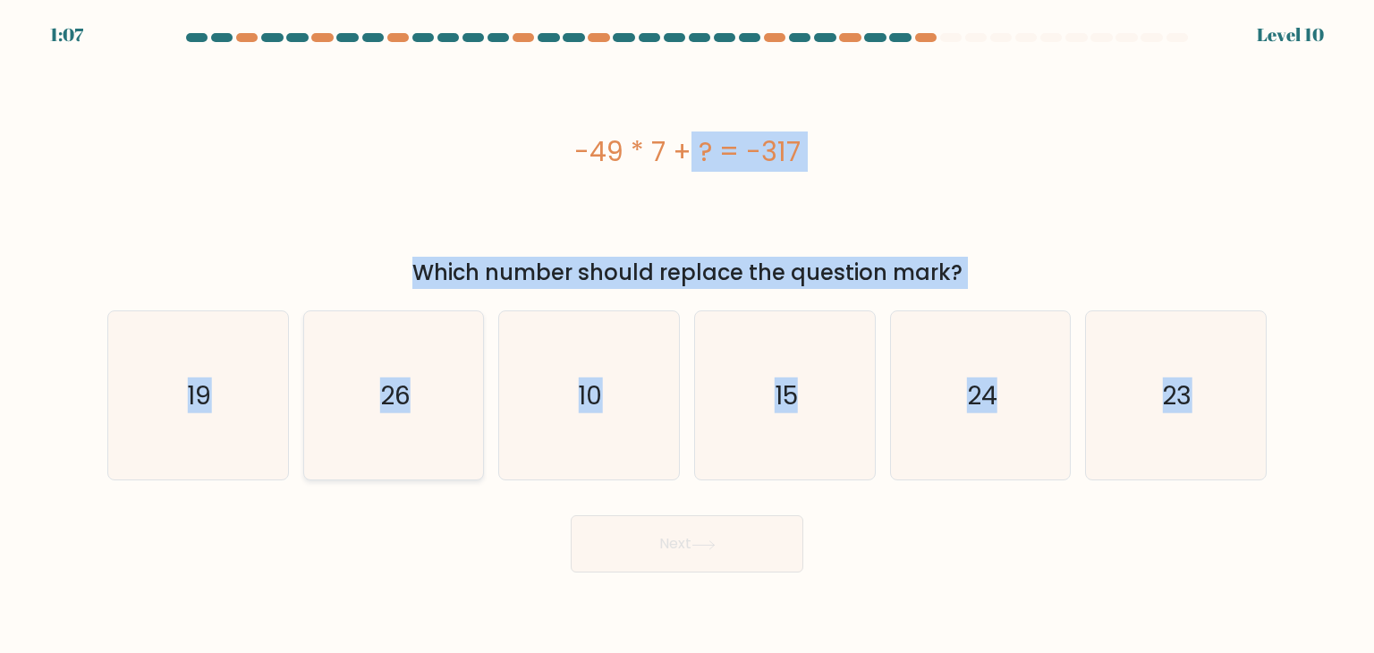
radio input "true"
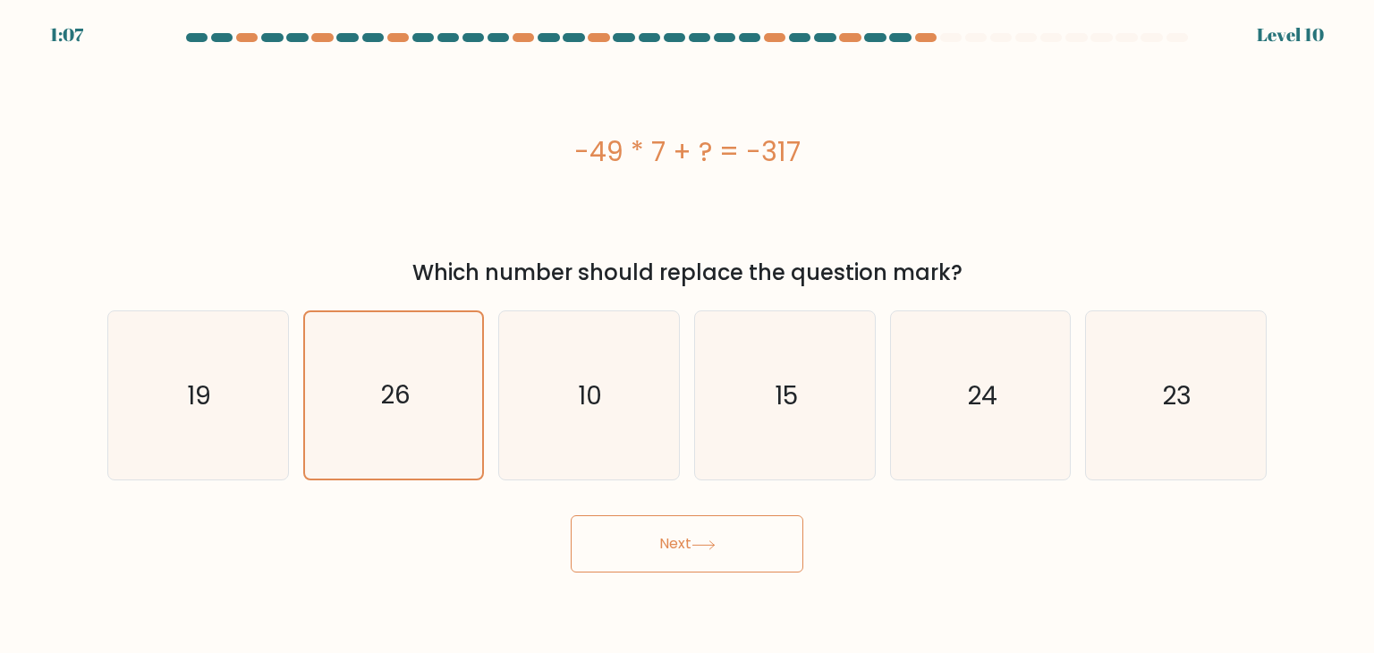
click at [651, 522] on button "Next" at bounding box center [687, 543] width 233 height 57
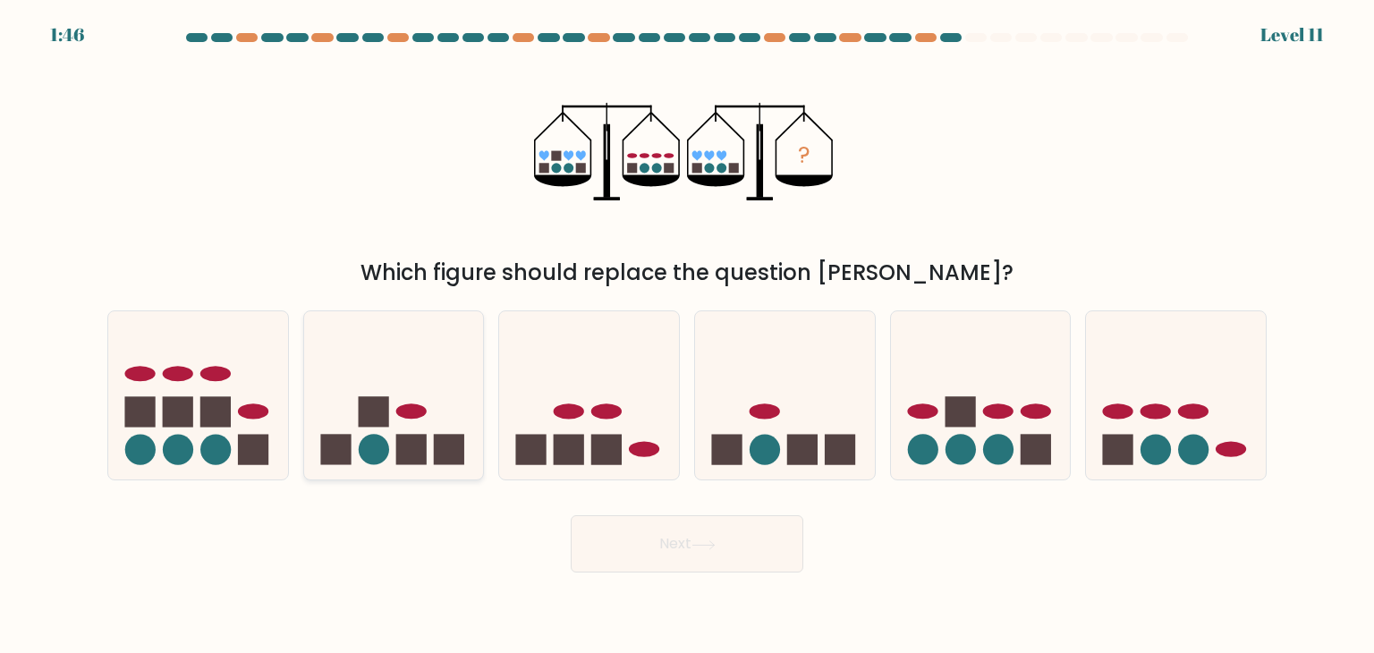
click at [335, 416] on icon at bounding box center [394, 395] width 180 height 148
click at [687, 335] on input "b." at bounding box center [687, 331] width 1 height 9
radio input "true"
click at [729, 539] on button "Next" at bounding box center [687, 543] width 233 height 57
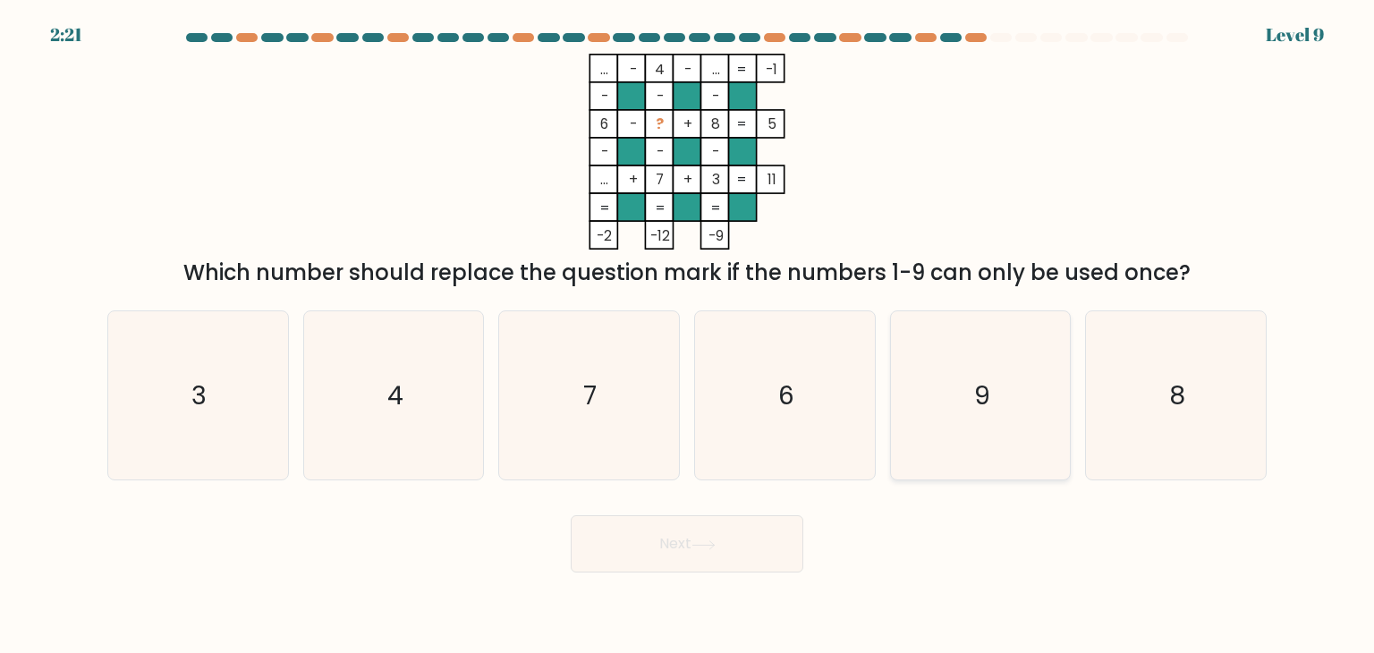
click at [998, 397] on icon "9" at bounding box center [980, 395] width 168 height 168
click at [688, 335] on input "e. 9" at bounding box center [687, 331] width 1 height 9
radio input "true"
click at [630, 542] on button "Next" at bounding box center [687, 543] width 233 height 57
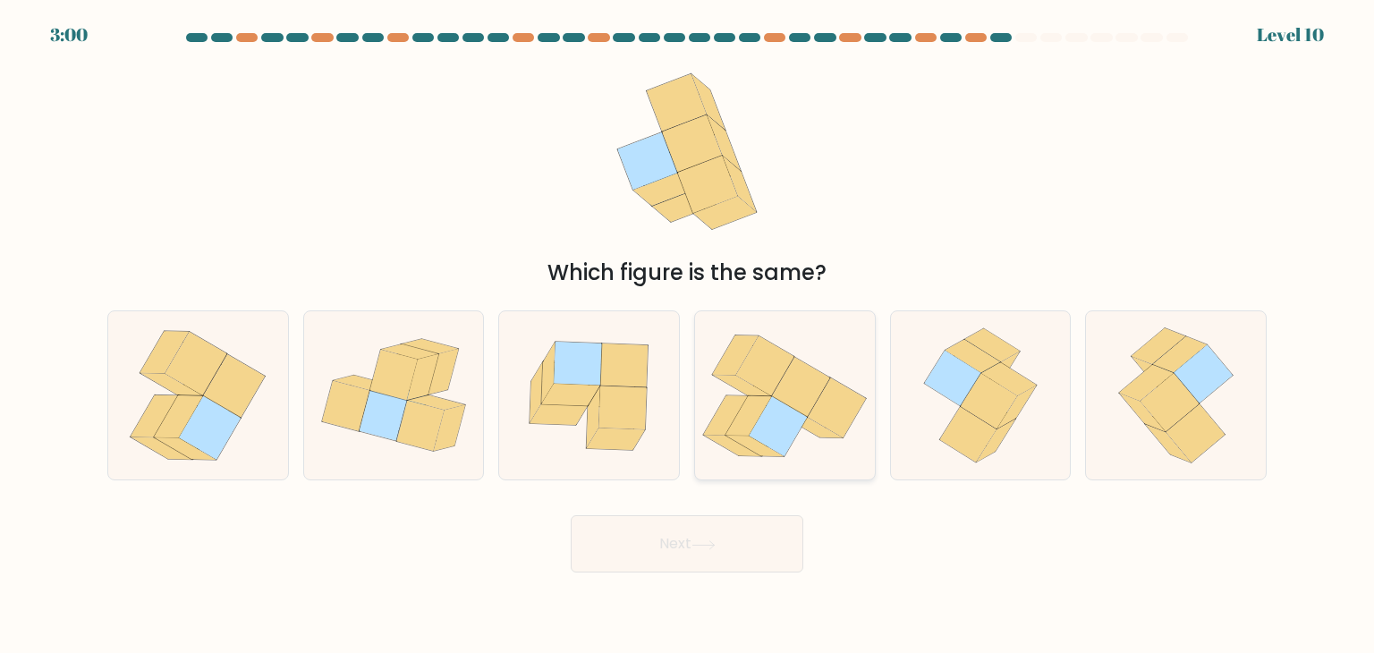
click at [802, 402] on icon at bounding box center [801, 387] width 58 height 60
click at [688, 335] on input "d." at bounding box center [687, 331] width 1 height 9
radio input "true"
click at [711, 541] on icon at bounding box center [704, 545] width 24 height 10
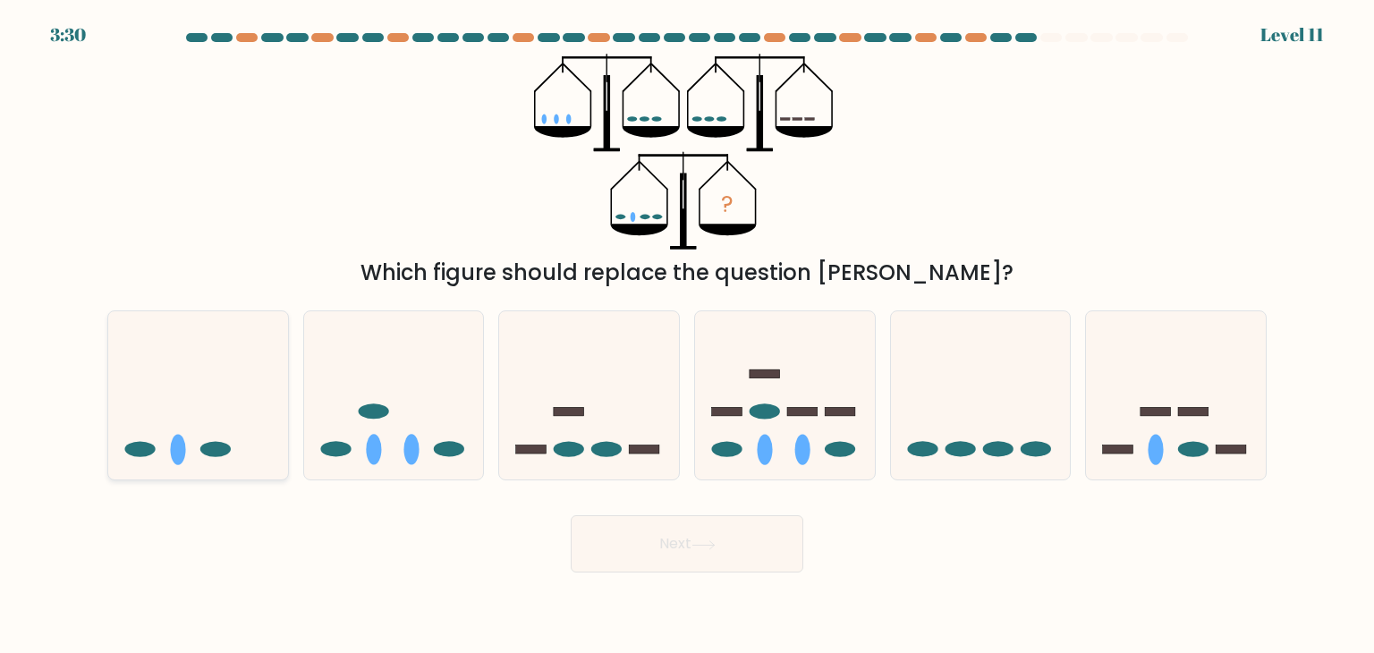
click at [262, 409] on icon at bounding box center [198, 395] width 180 height 148
click at [687, 335] on input "a." at bounding box center [687, 331] width 1 height 9
radio input "true"
click at [683, 538] on button "Next" at bounding box center [687, 543] width 233 height 57
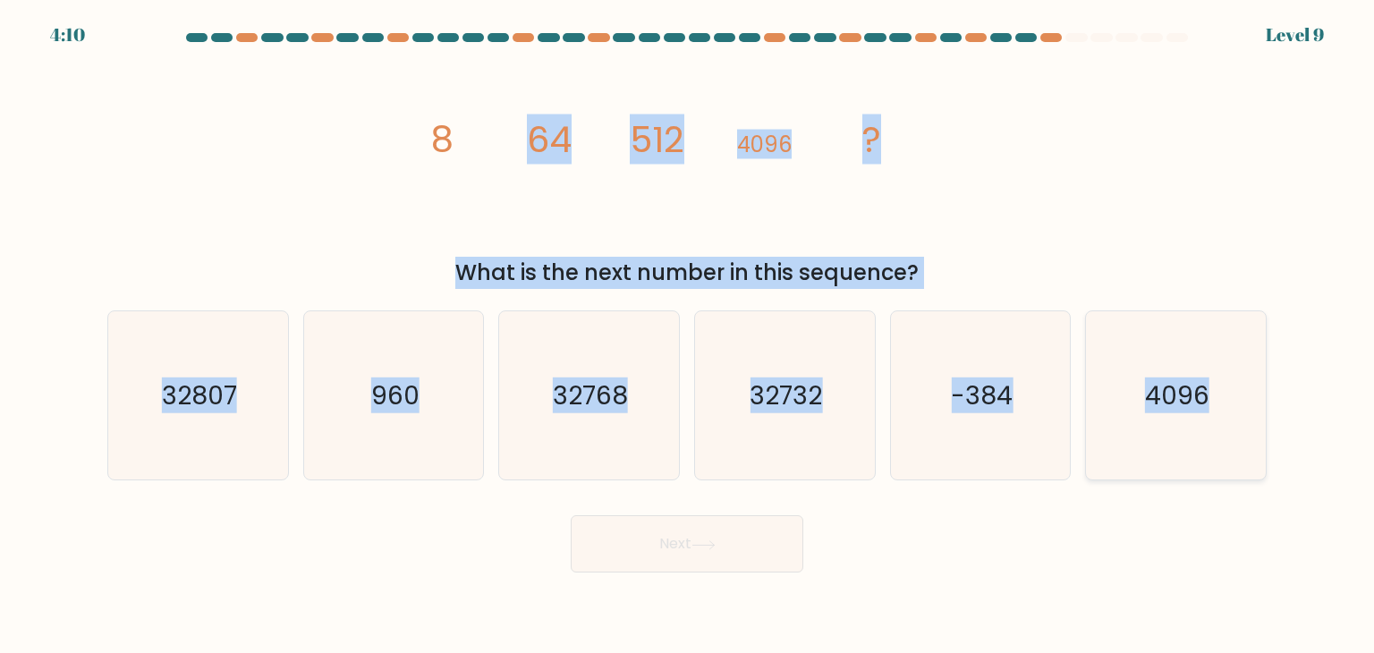
drag, startPoint x: 359, startPoint y: 98, endPoint x: 1194, endPoint y: 390, distance: 885.3
click at [1246, 397] on form at bounding box center [687, 302] width 1374 height 539
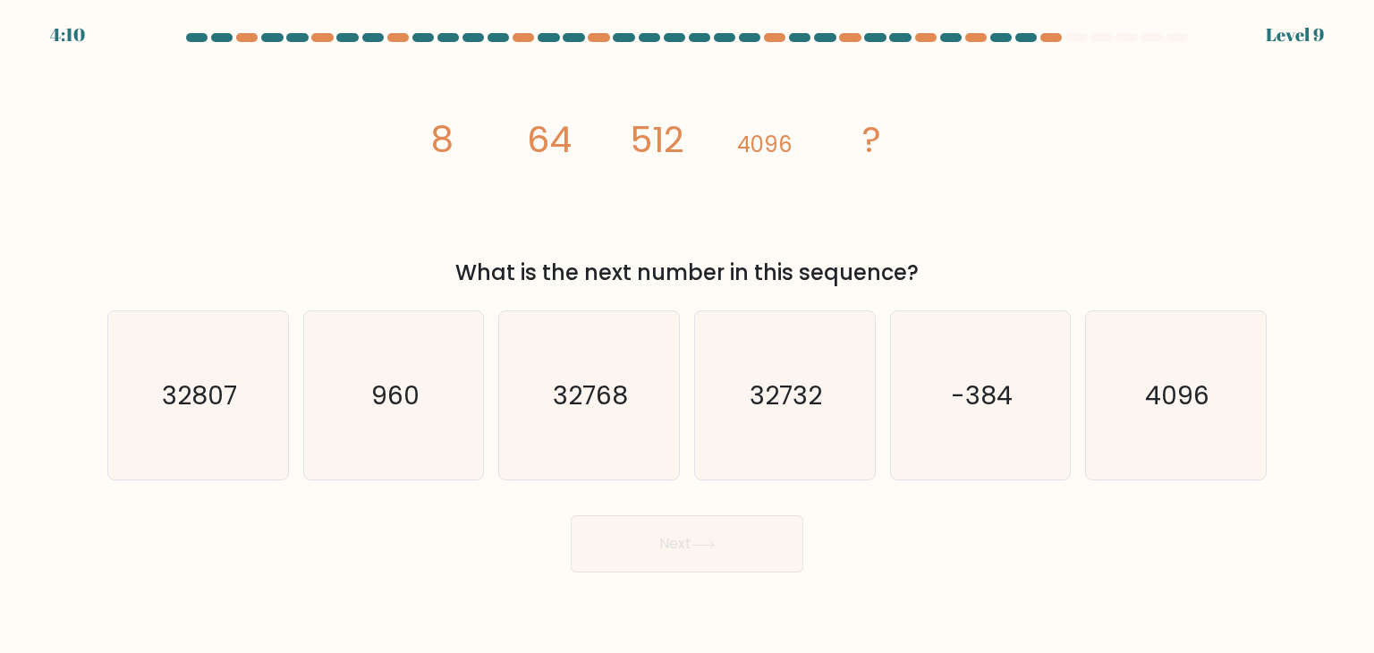
click at [386, 193] on div "image/svg+xml 8 64 512 4096 ? What is the next number in this sequence?" at bounding box center [687, 171] width 1181 height 235
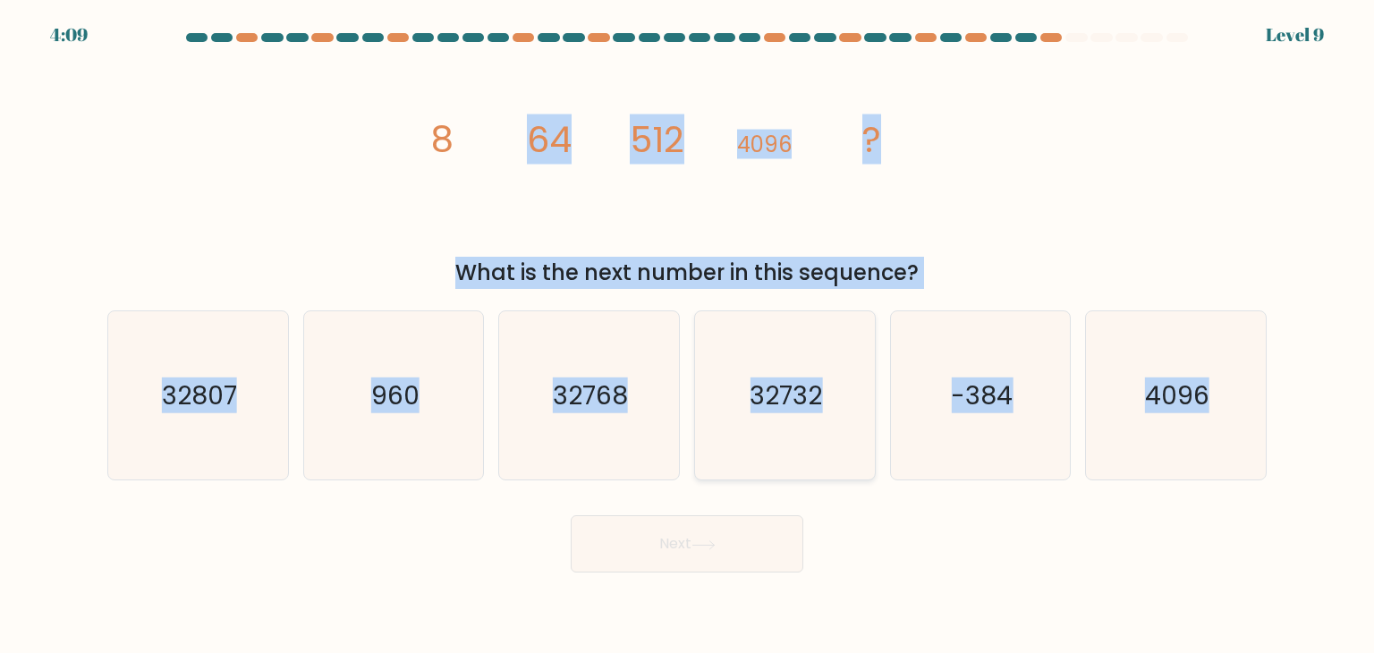
drag, startPoint x: 301, startPoint y: 127, endPoint x: 865, endPoint y: 422, distance: 637.0
click at [1208, 534] on form at bounding box center [687, 302] width 1374 height 539
drag, startPoint x: 535, startPoint y: 273, endPoint x: 376, endPoint y: 189, distance: 180.1
click at [533, 271] on div "What is the next number in this sequence?" at bounding box center [687, 273] width 1138 height 32
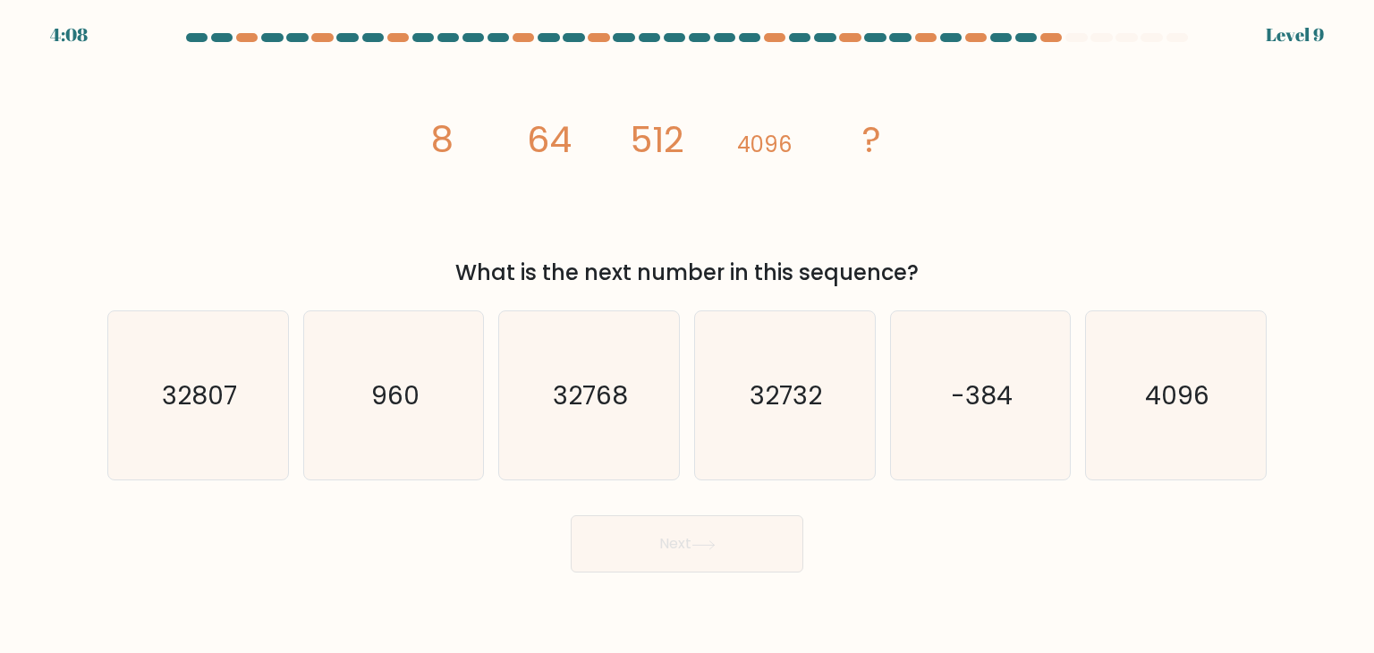
click at [352, 138] on div "image/svg+xml 8 64 512 4096 ? What is the next number in this sequence?" at bounding box center [687, 171] width 1181 height 235
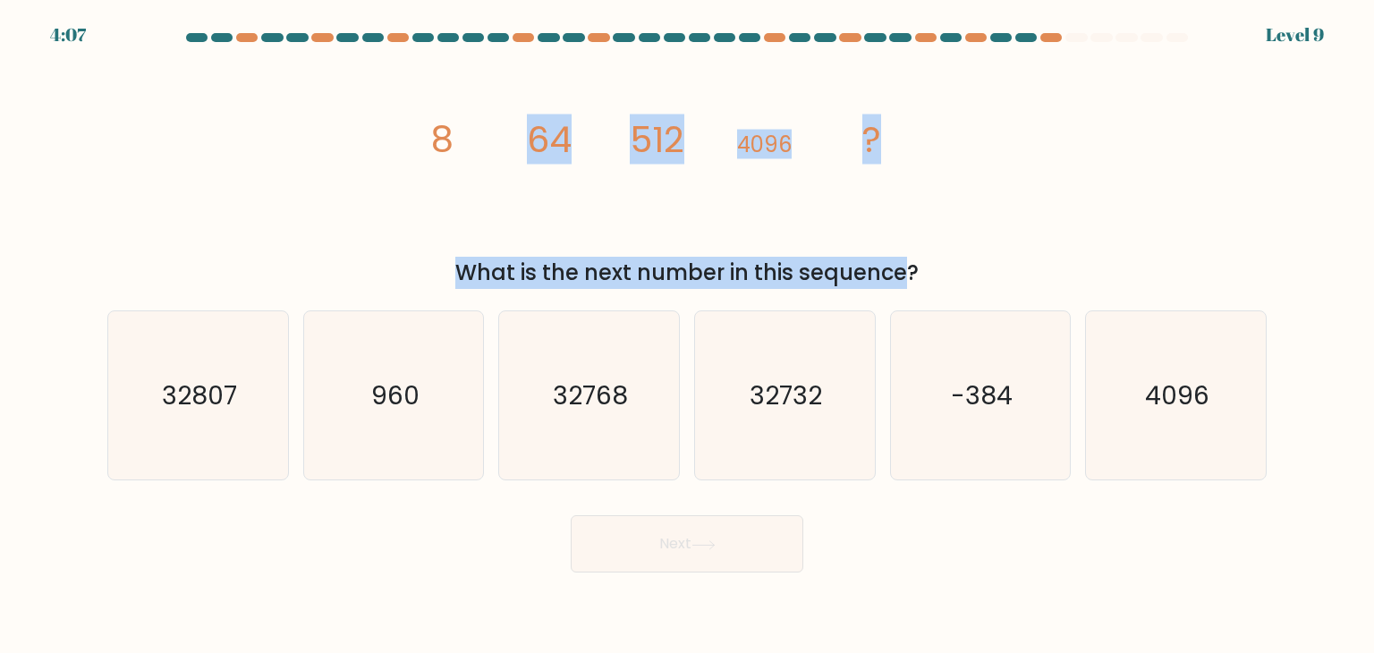
drag, startPoint x: 369, startPoint y: 111, endPoint x: 494, endPoint y: 144, distance: 128.7
click at [691, 254] on div "image/svg+xml 8 64 512 4096 ? What is the next number in this sequence?" at bounding box center [687, 171] width 1181 height 235
click at [471, 139] on icon "image/svg+xml 8 64 512 4096 ?" at bounding box center [687, 152] width 537 height 196
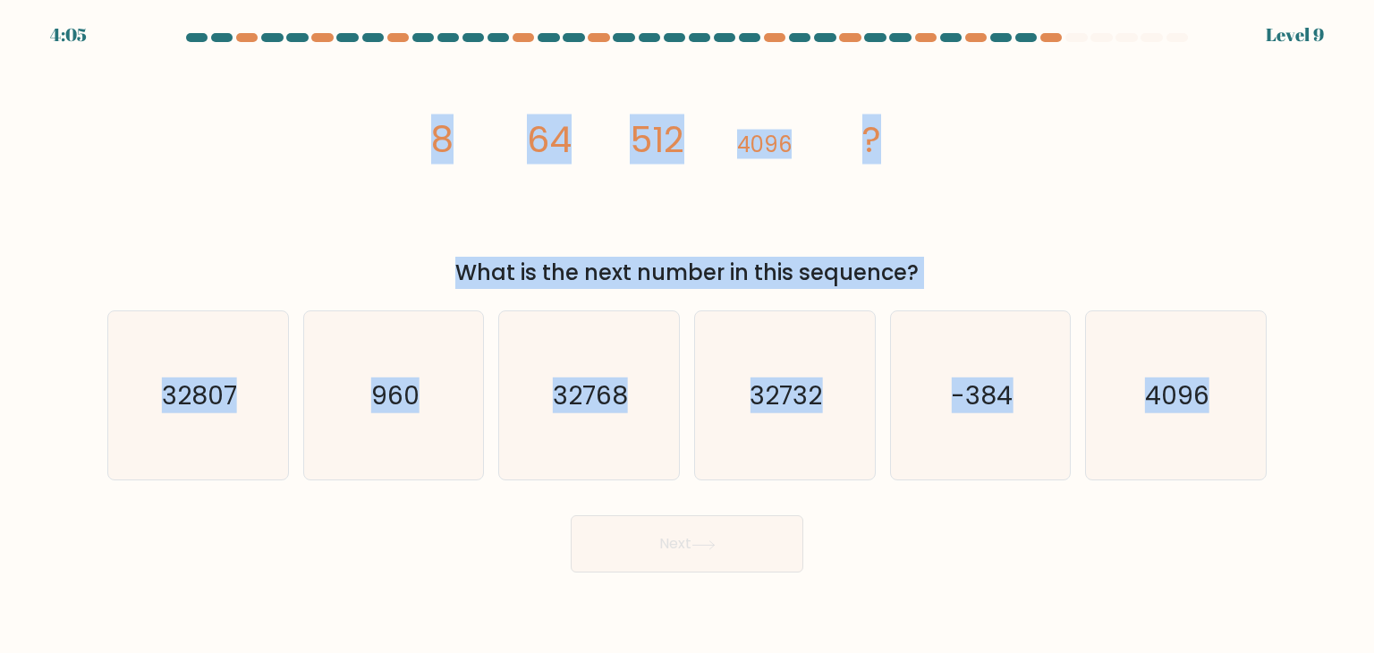
drag, startPoint x: 412, startPoint y: 106, endPoint x: 1149, endPoint y: 563, distance: 866.6
click at [1149, 563] on form at bounding box center [687, 302] width 1374 height 539
copy form "8 64 512 4096 ? What is the next number in this sequence? a. 32807 b. 960 c. 32…"
click at [590, 449] on icon "32768" at bounding box center [589, 395] width 168 height 168
click at [687, 335] on input "c. 32768" at bounding box center [687, 331] width 1 height 9
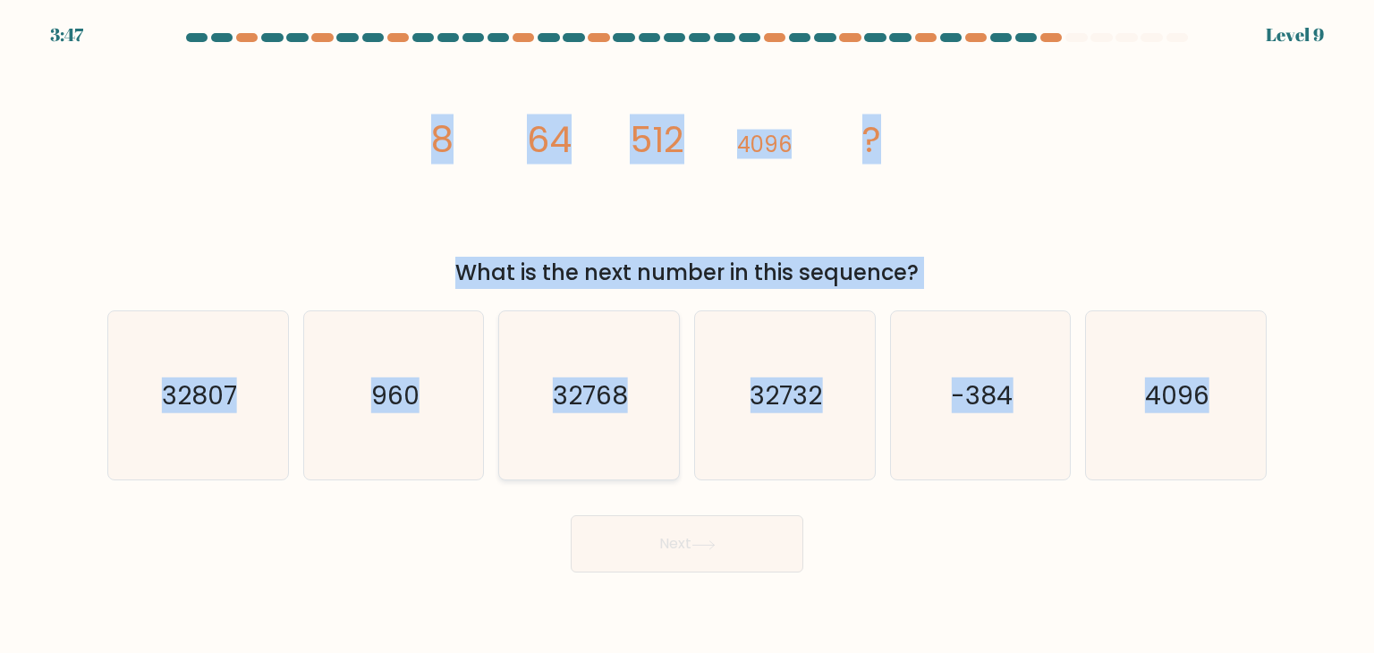
radio input "true"
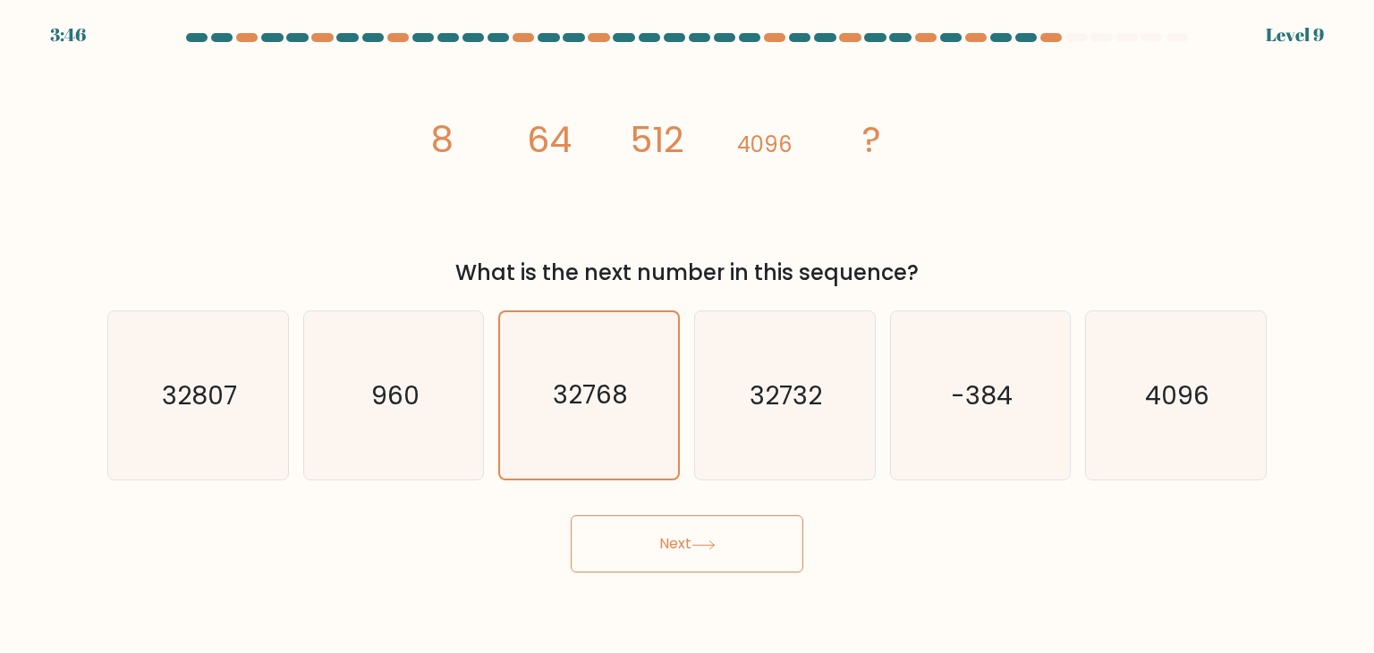
click at [691, 530] on button "Next" at bounding box center [687, 543] width 233 height 57
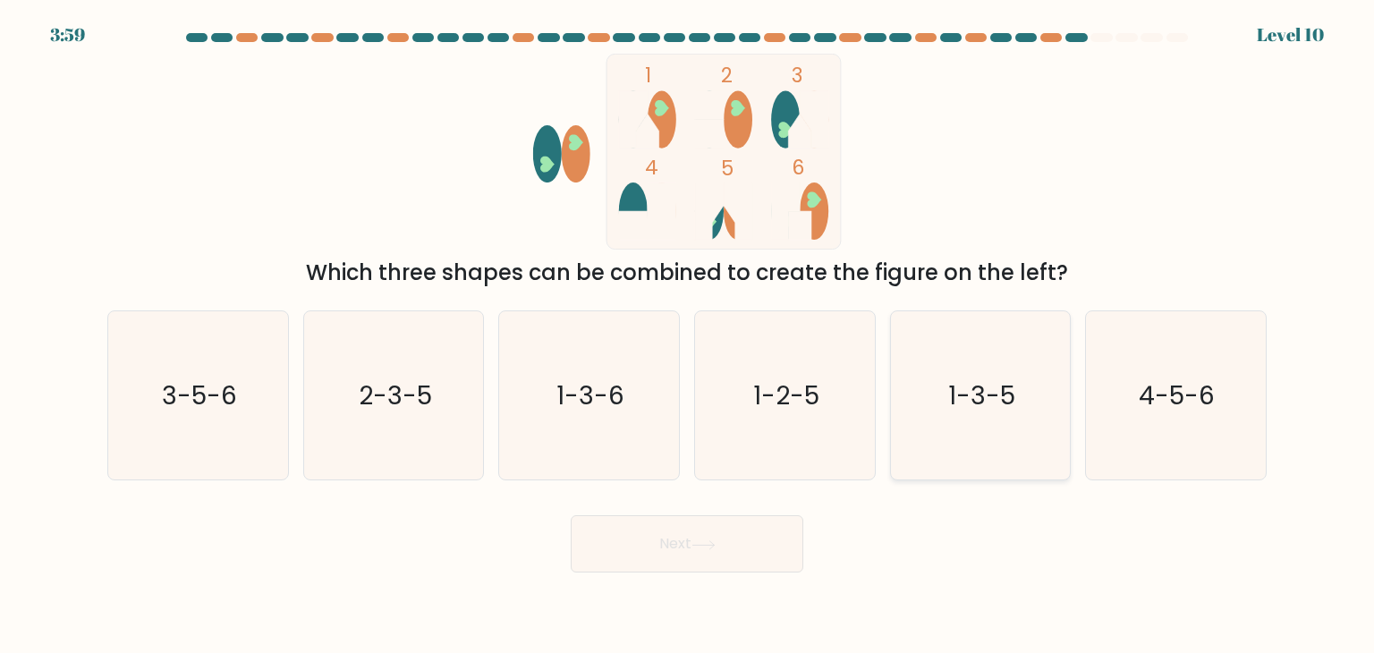
click at [1023, 409] on icon "1-3-5" at bounding box center [980, 395] width 168 height 168
click at [688, 335] on input "e. 1-3-5" at bounding box center [687, 331] width 1 height 9
radio input "true"
click at [683, 547] on button "Next" at bounding box center [687, 543] width 233 height 57
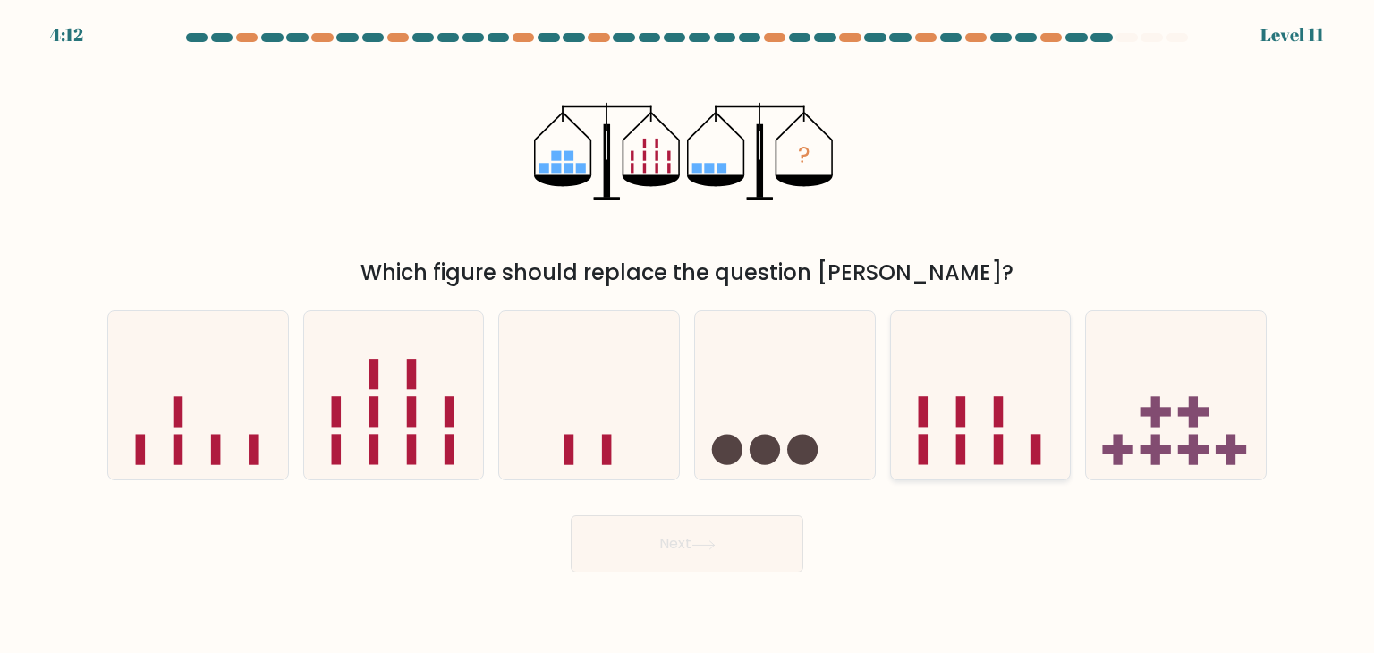
click at [1050, 418] on icon at bounding box center [981, 395] width 180 height 148
click at [688, 335] on input "e." at bounding box center [687, 331] width 1 height 9
radio input "true"
click at [772, 556] on button "Next" at bounding box center [687, 543] width 233 height 57
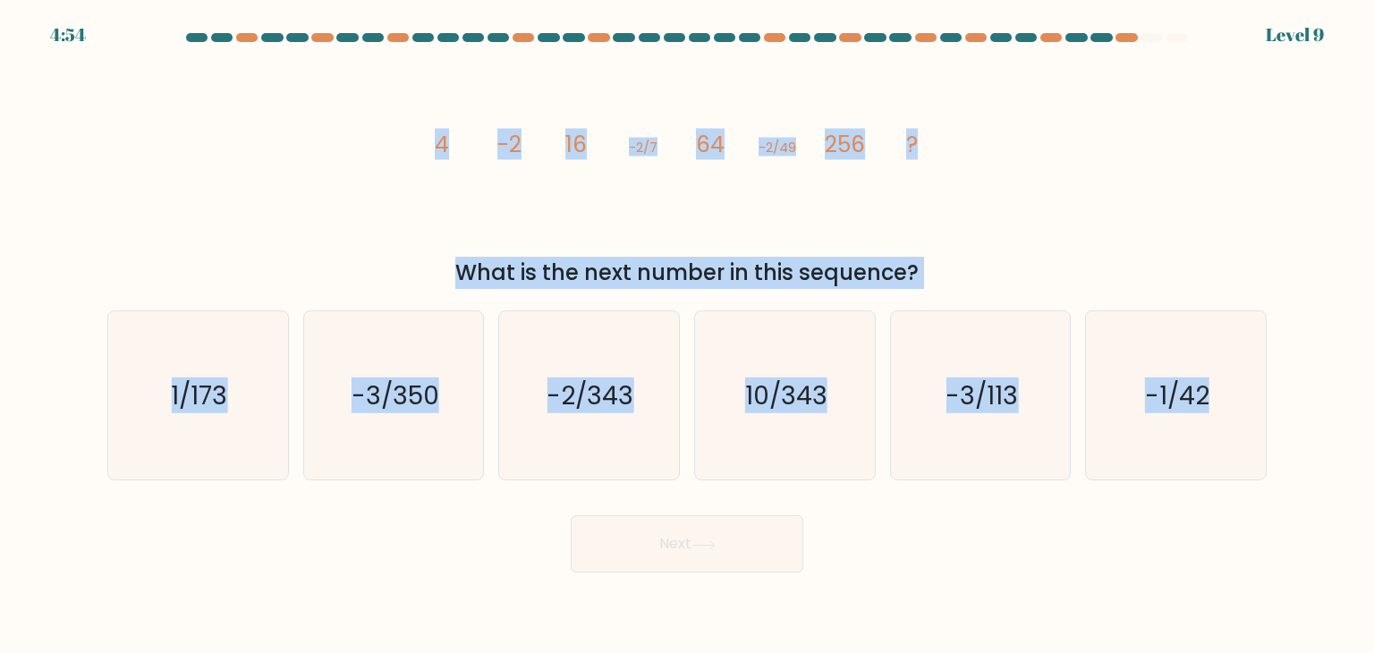
drag, startPoint x: 417, startPoint y: 132, endPoint x: 1278, endPoint y: 530, distance: 949.4
click at [1281, 534] on form at bounding box center [687, 302] width 1374 height 539
copy form "4 -2 16 -2/7 64 -2/49 256 ? What is the next number in this sequence? a. 1/173 …"
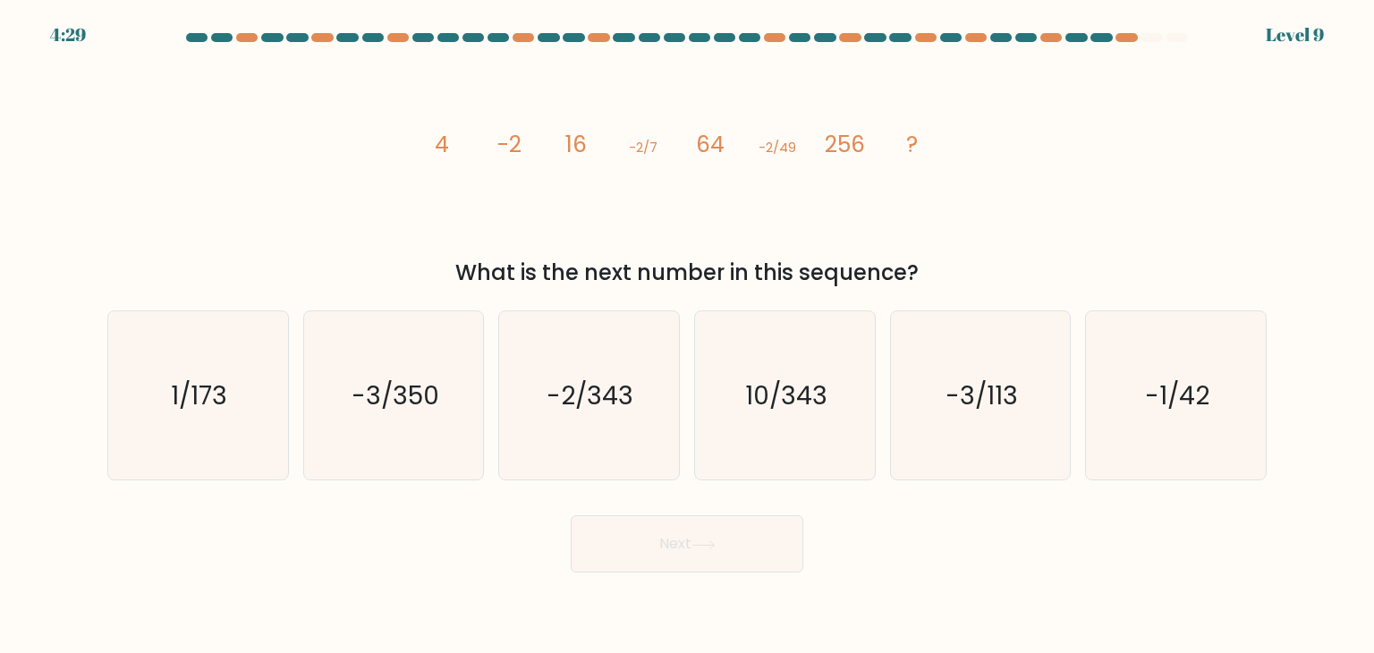
click at [394, 575] on body "4:29 Level 9" at bounding box center [687, 326] width 1374 height 653
click at [683, 443] on div "c. -2/343" at bounding box center [589, 395] width 196 height 170
click at [653, 437] on icon "-2/343" at bounding box center [589, 395] width 168 height 168
click at [687, 335] on input "c. -2/343" at bounding box center [687, 331] width 1 height 9
radio input "true"
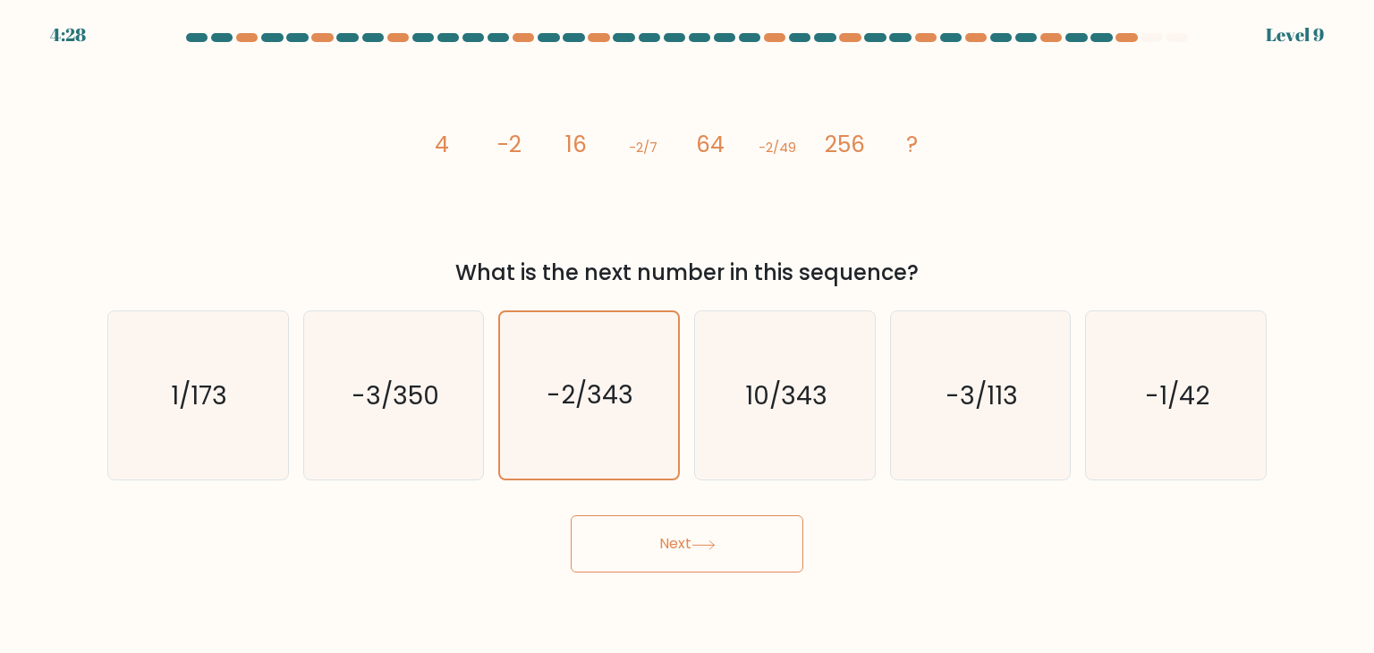
click at [734, 539] on button "Next" at bounding box center [687, 543] width 233 height 57
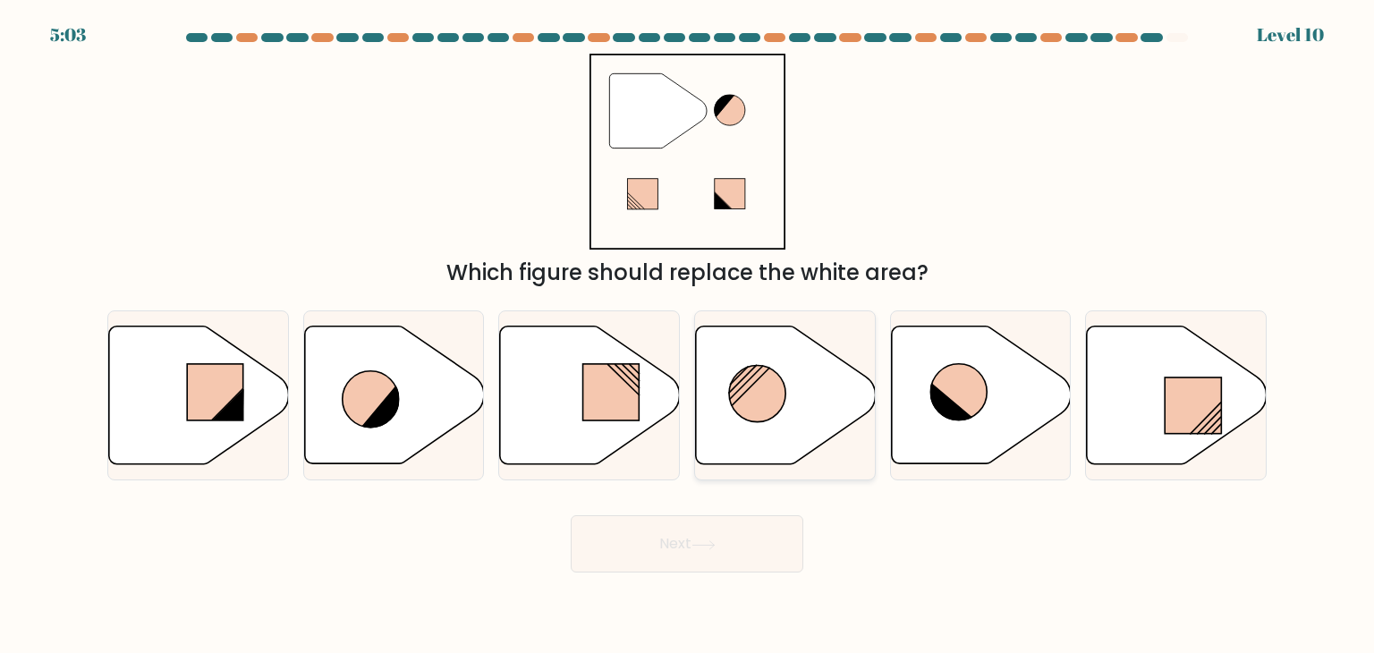
click at [788, 398] on icon at bounding box center [786, 396] width 180 height 138
click at [688, 335] on input "d." at bounding box center [687, 331] width 1 height 9
radio input "true"
click at [708, 527] on button "Next" at bounding box center [687, 543] width 233 height 57
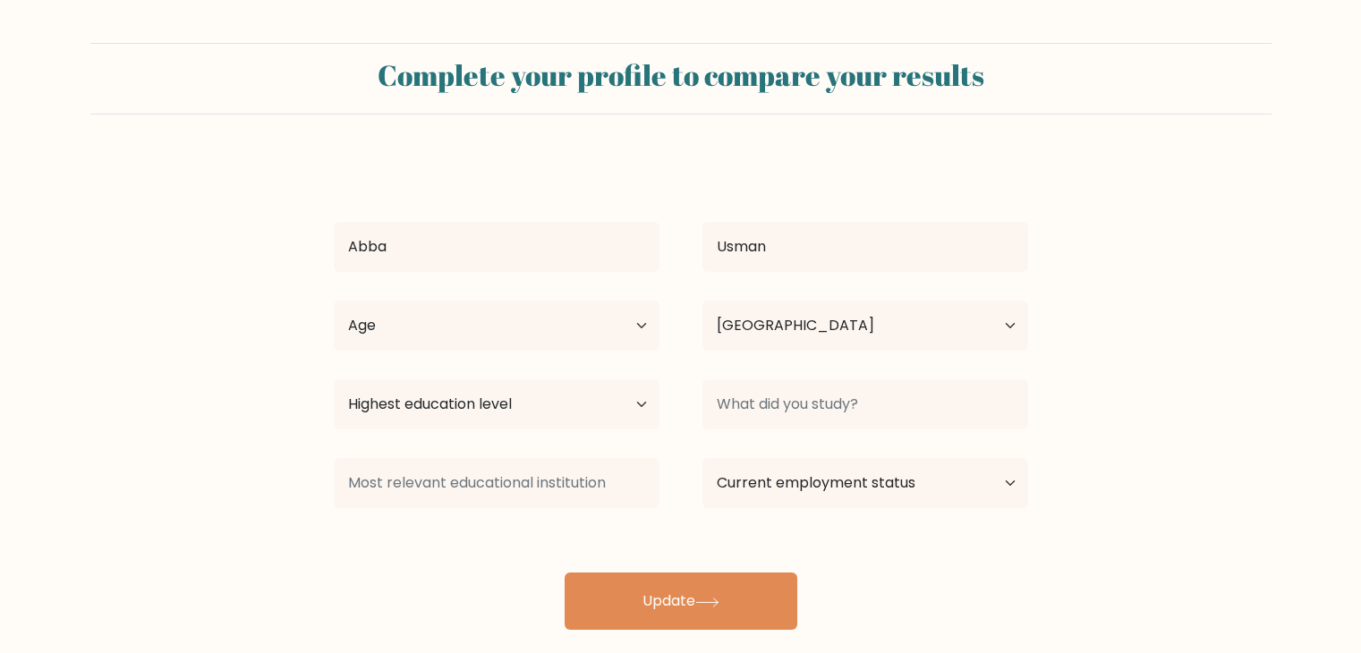
select select "NG"
click at [601, 409] on select "Highest education level No schooling Primary Lower Secondary Upper Secondary Oc…" at bounding box center [497, 404] width 326 height 50
select select "bachelors_degree"
click at [334, 379] on select "Highest education level No schooling Primary Lower Secondary Upper Secondary Oc…" at bounding box center [497, 404] width 326 height 50
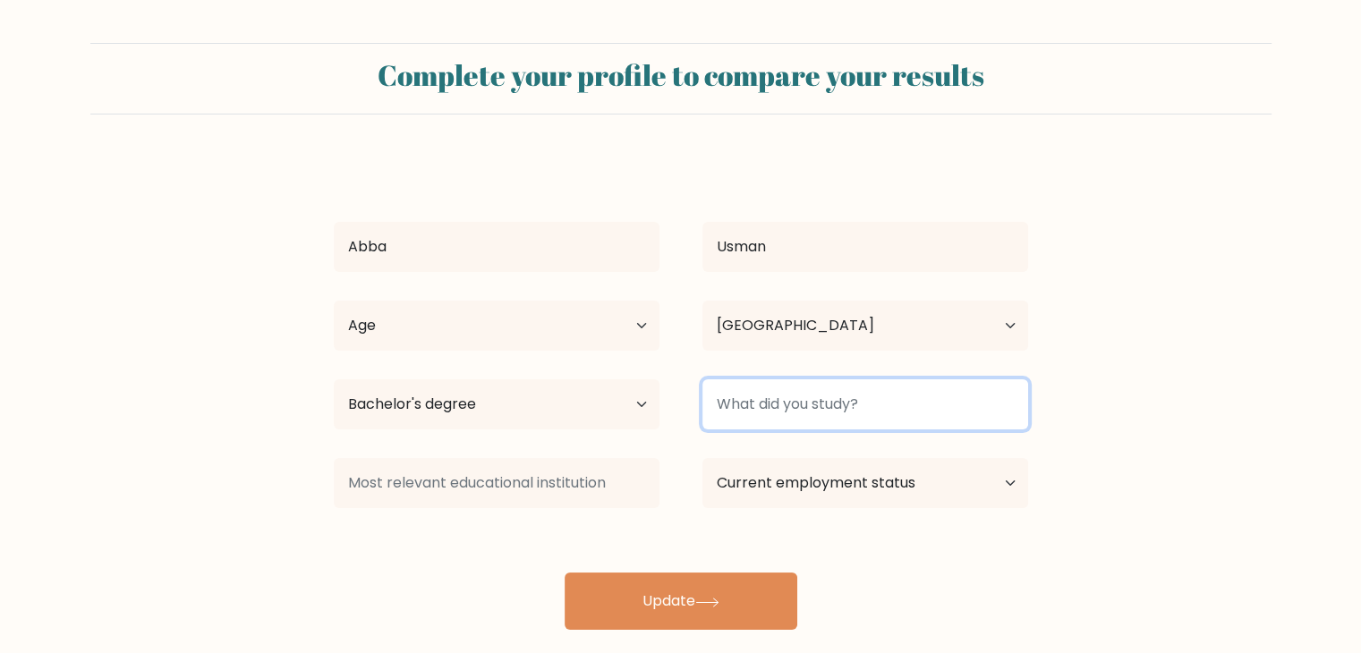
click at [797, 414] on input at bounding box center [865, 404] width 326 height 50
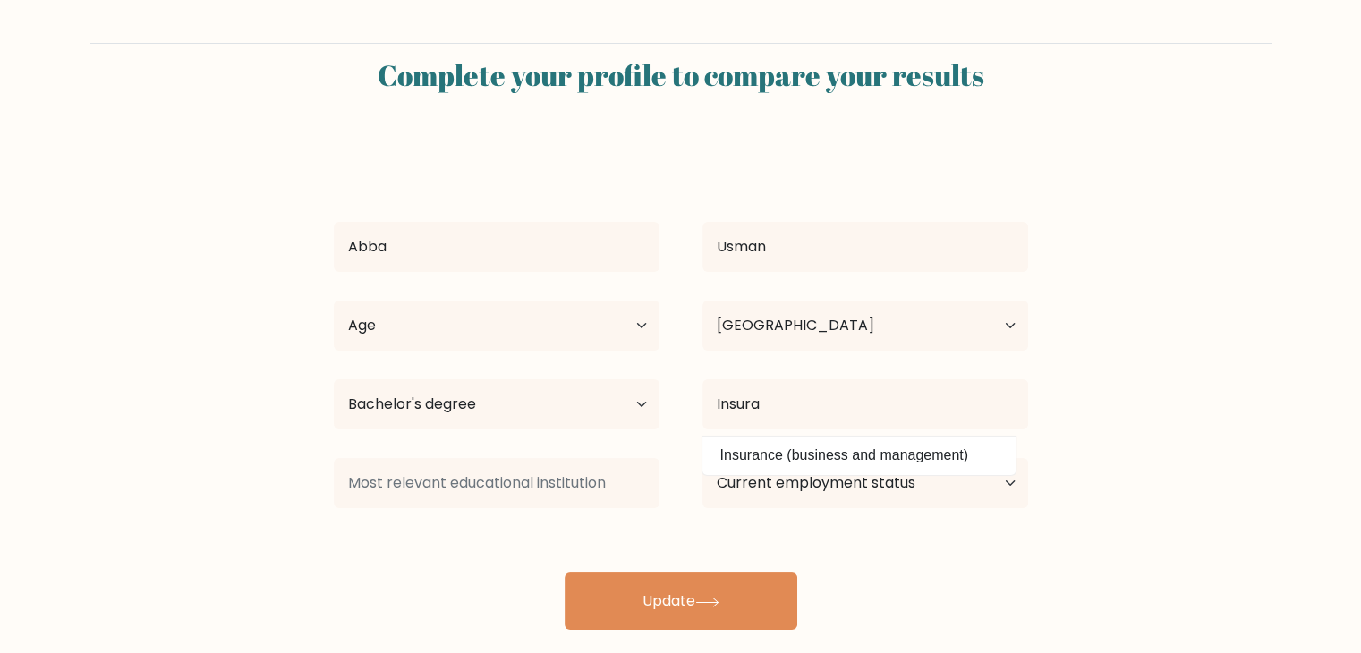
click at [861, 448] on option "Insurance (business and management)" at bounding box center [859, 455] width 304 height 29
type input "Insurance"
click at [867, 477] on select "Current employment status Employed Student Retired Other / prefer not to answer" at bounding box center [865, 483] width 326 height 50
select select "other"
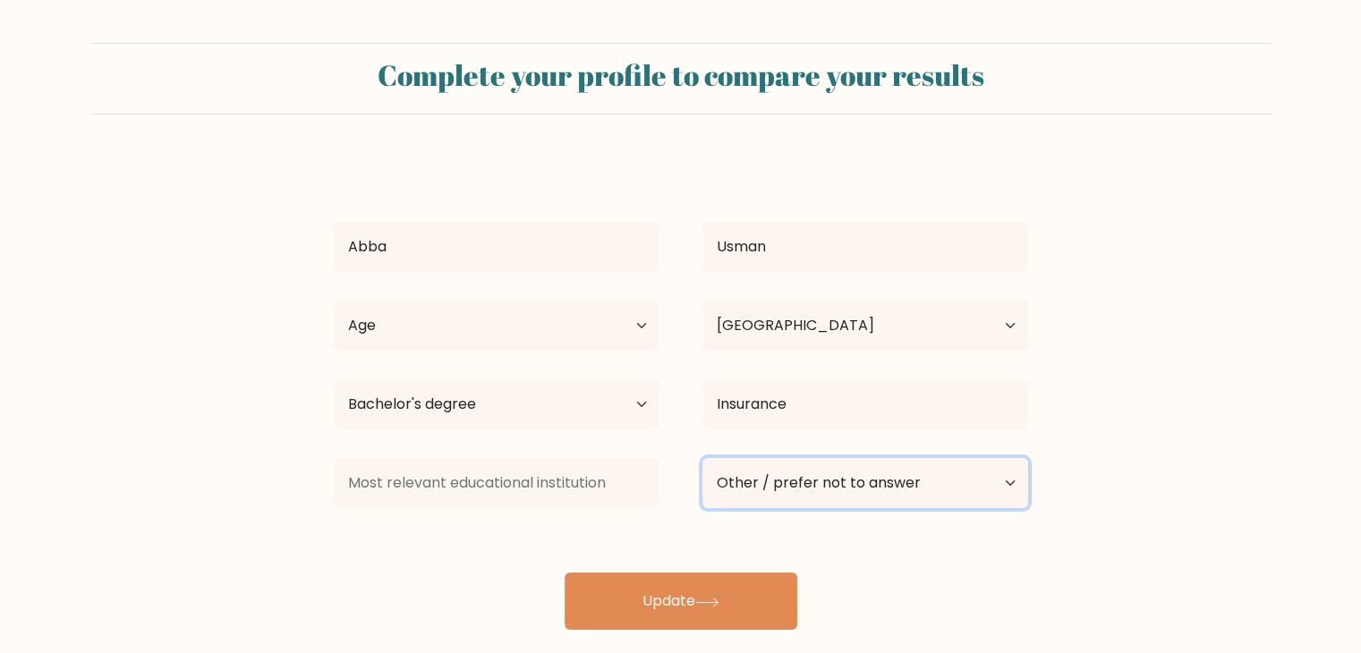
click at [702, 458] on select "Current employment status Employed Student Retired Other / prefer not to answer" at bounding box center [865, 483] width 326 height 50
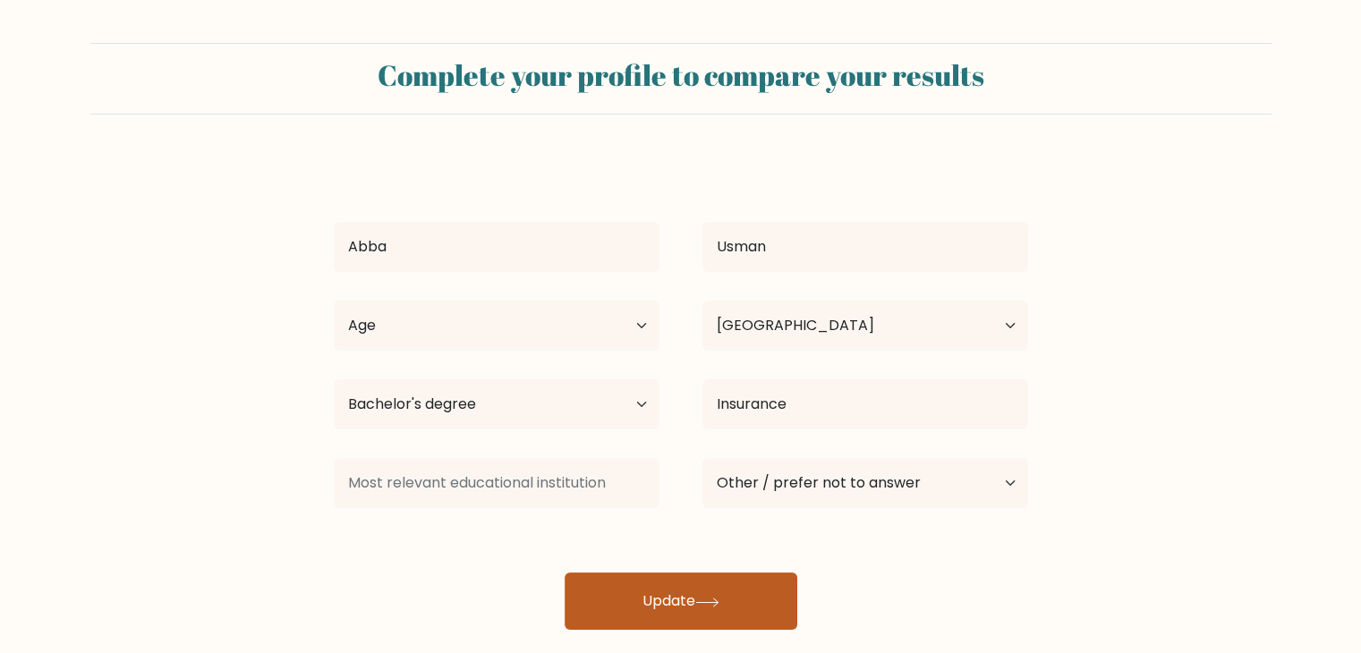
click at [663, 589] on button "Update" at bounding box center [680, 601] width 233 height 57
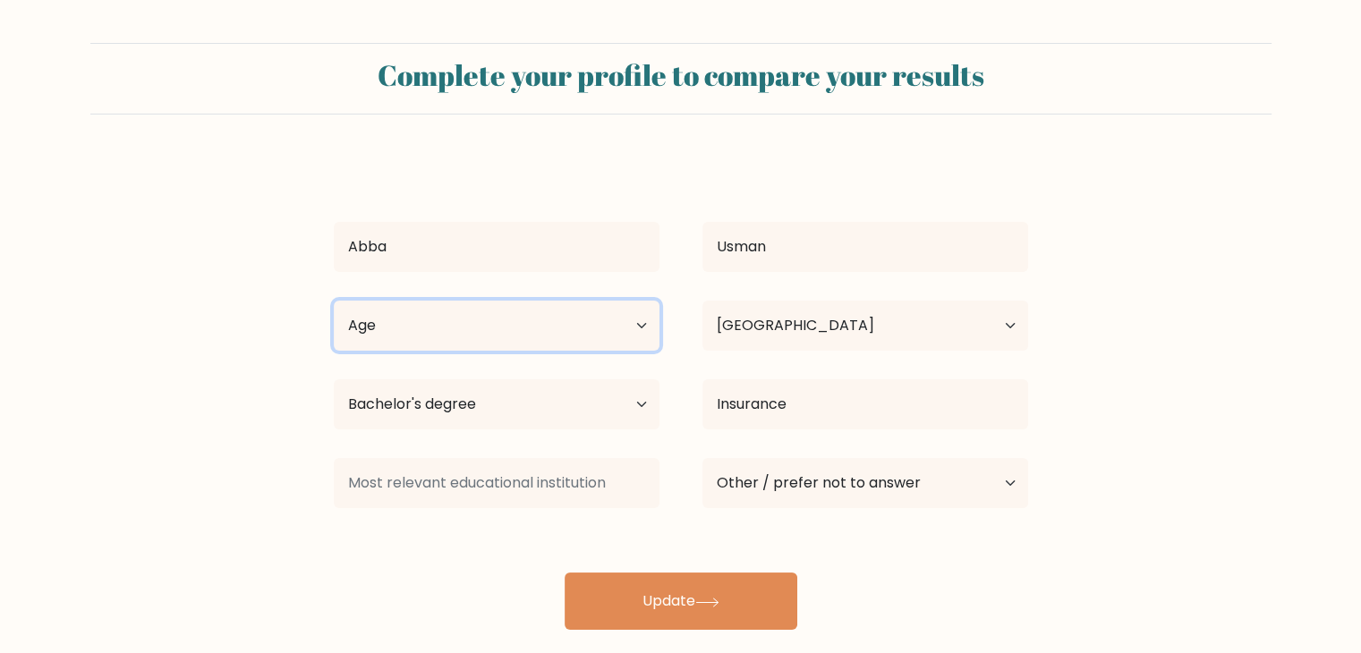
click at [484, 334] on select "Age Under 18 years old 18-24 years old 25-34 years old 35-44 years old 45-54 ye…" at bounding box center [497, 326] width 326 height 50
select select "25_34"
click at [334, 301] on select "Age Under 18 years old 18-24 years old 25-34 years old 35-44 years old 45-54 ye…" at bounding box center [497, 326] width 326 height 50
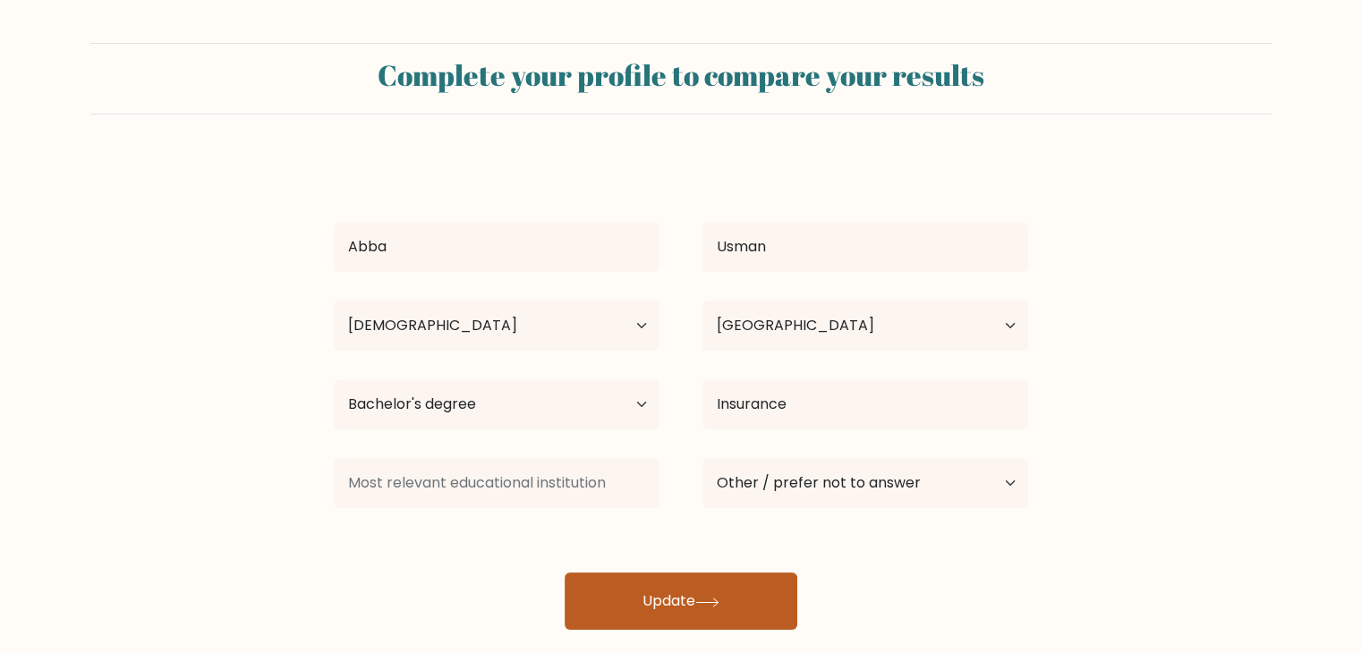
click at [699, 595] on button "Update" at bounding box center [680, 601] width 233 height 57
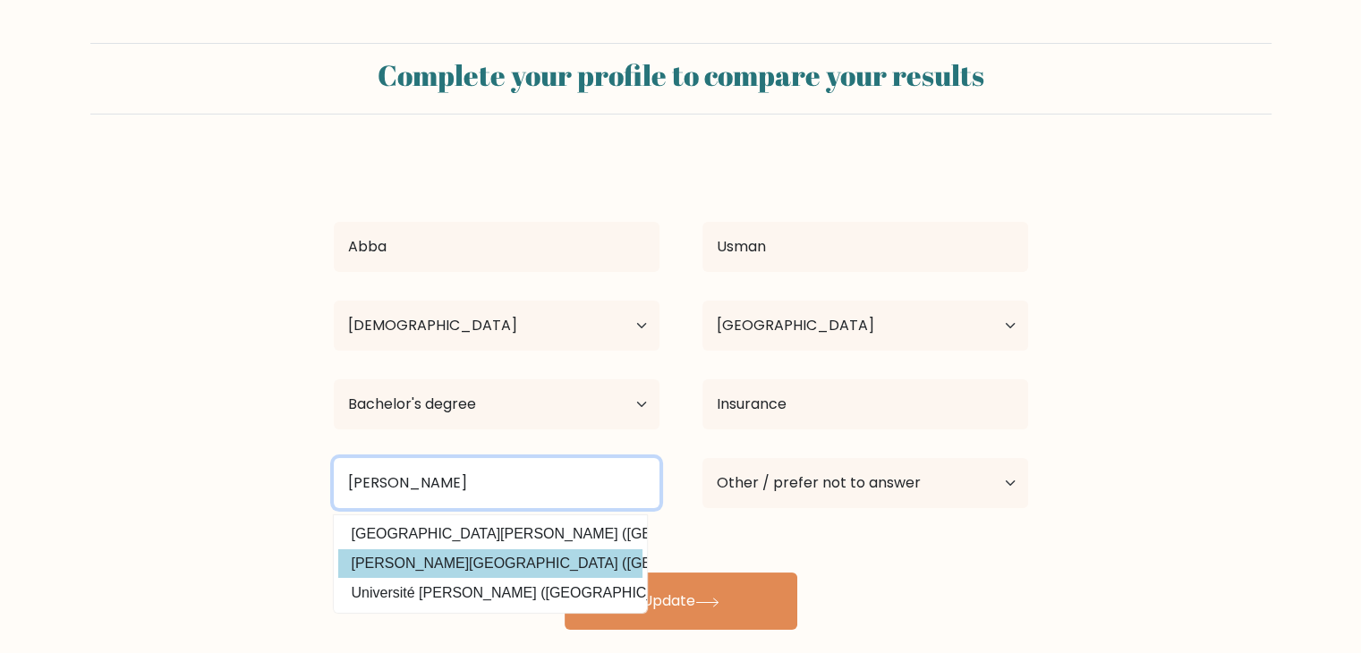
type input "Ahmad"
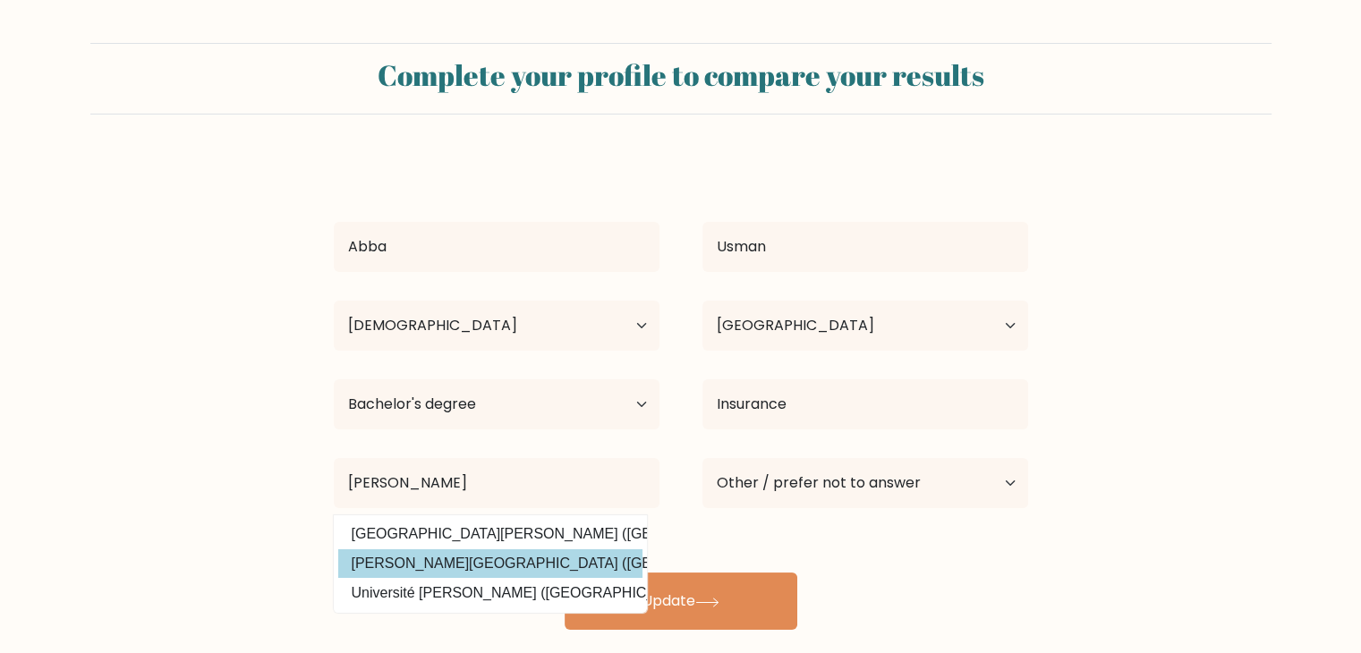
click at [466, 554] on div "Abba Usman Age Under 18 years old 18-24 years old 25-34 years old 35-44 years o…" at bounding box center [681, 393] width 716 height 472
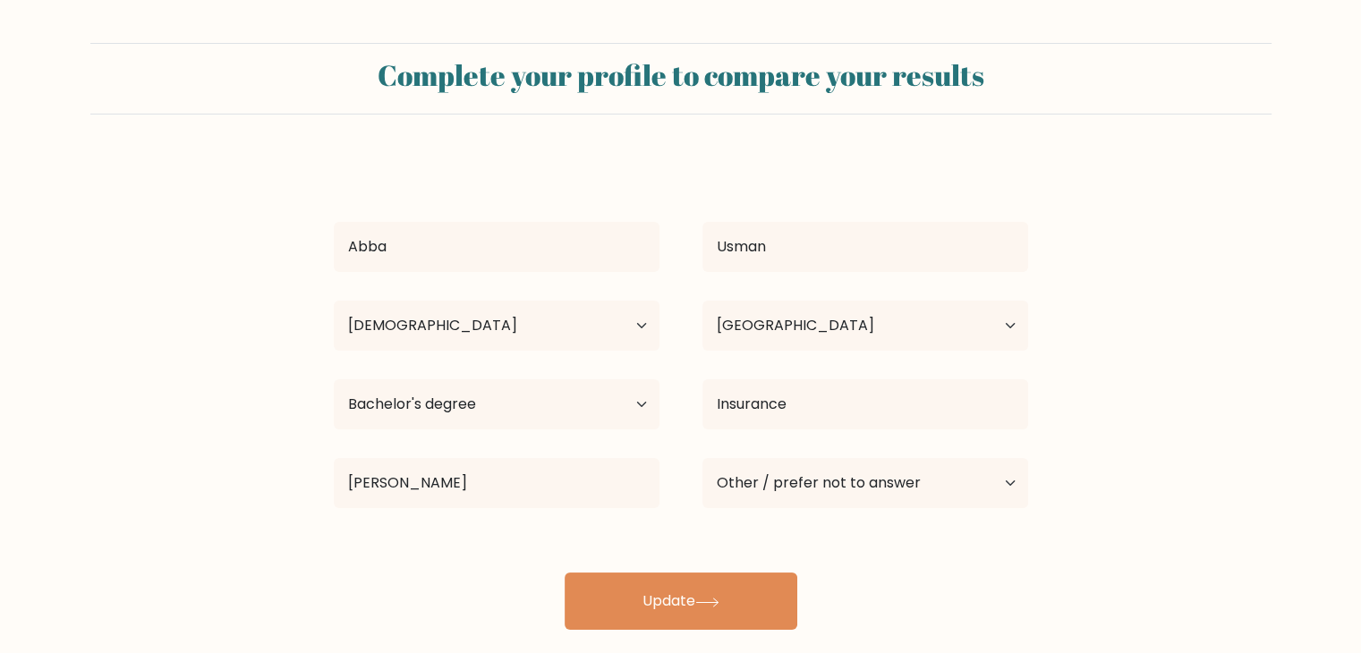
drag, startPoint x: 645, startPoint y: 581, endPoint x: 801, endPoint y: 590, distance: 155.9
click at [648, 581] on button "Update" at bounding box center [680, 601] width 233 height 57
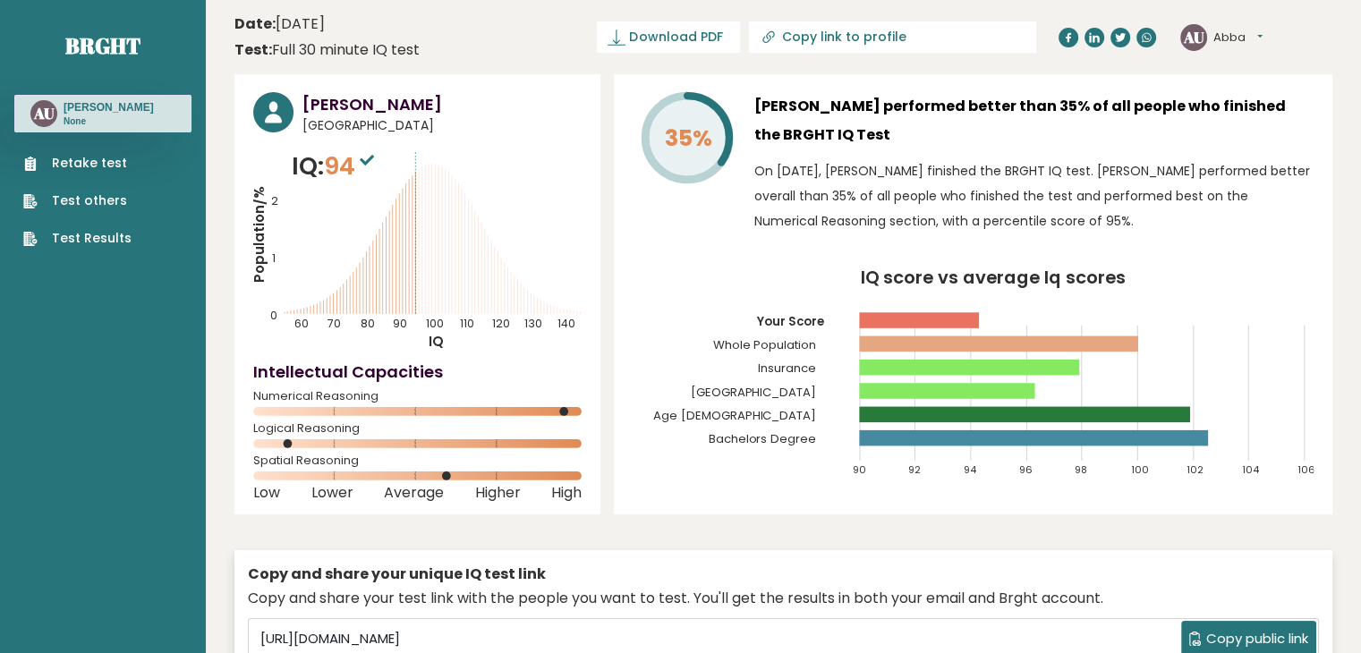
click at [94, 163] on link "Retake test" at bounding box center [77, 163] width 108 height 19
